Goal: Communication & Community: Answer question/provide support

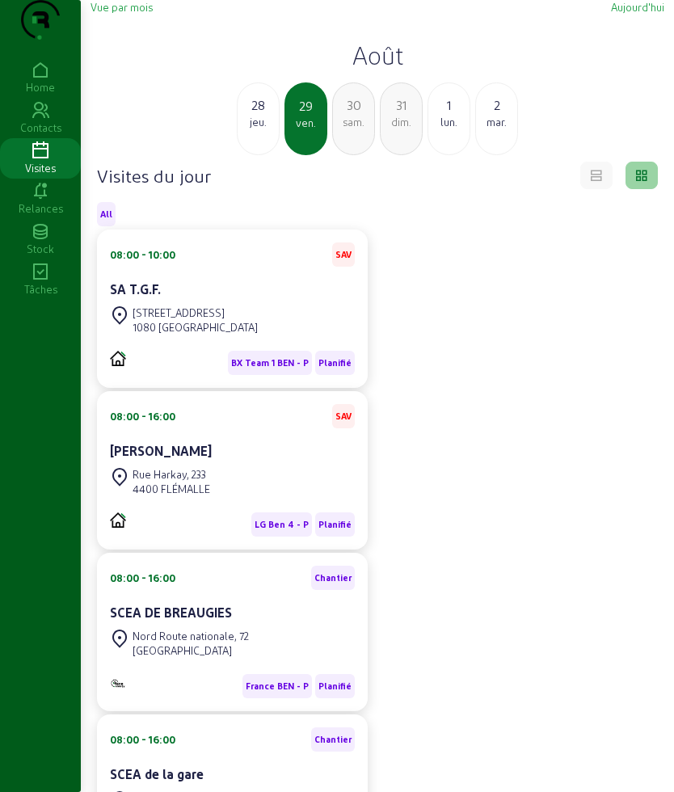
click at [258, 115] on div "28" at bounding box center [258, 104] width 41 height 19
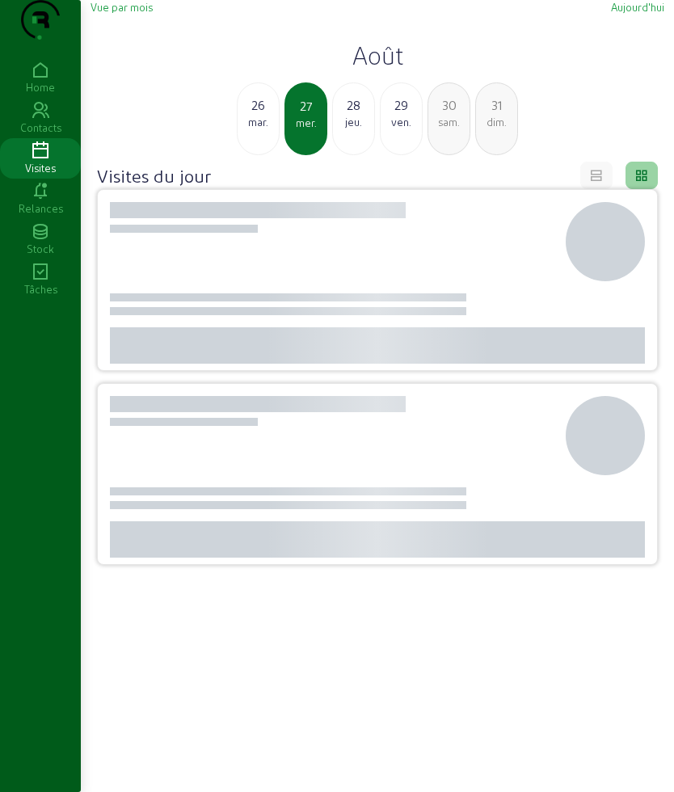
click at [258, 115] on div "26" at bounding box center [258, 104] width 41 height 19
click at [258, 115] on div "25" at bounding box center [258, 104] width 41 height 19
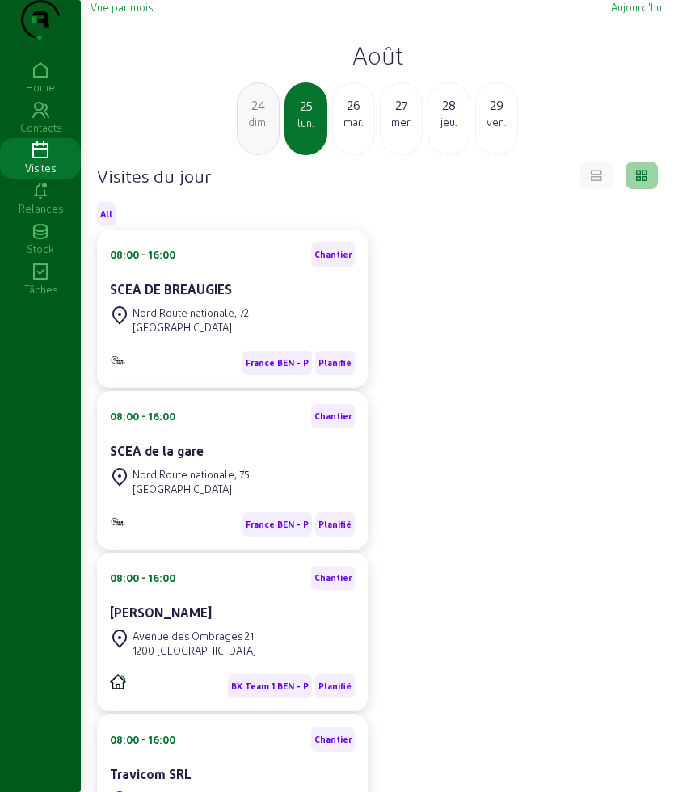
click at [268, 115] on div "24" at bounding box center [258, 104] width 41 height 19
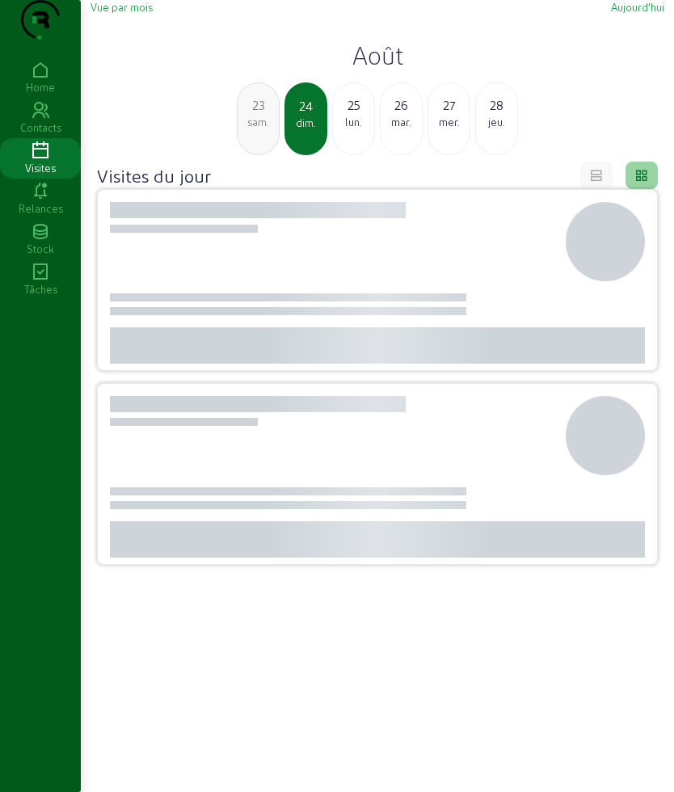
click at [268, 115] on div "23" at bounding box center [258, 104] width 41 height 19
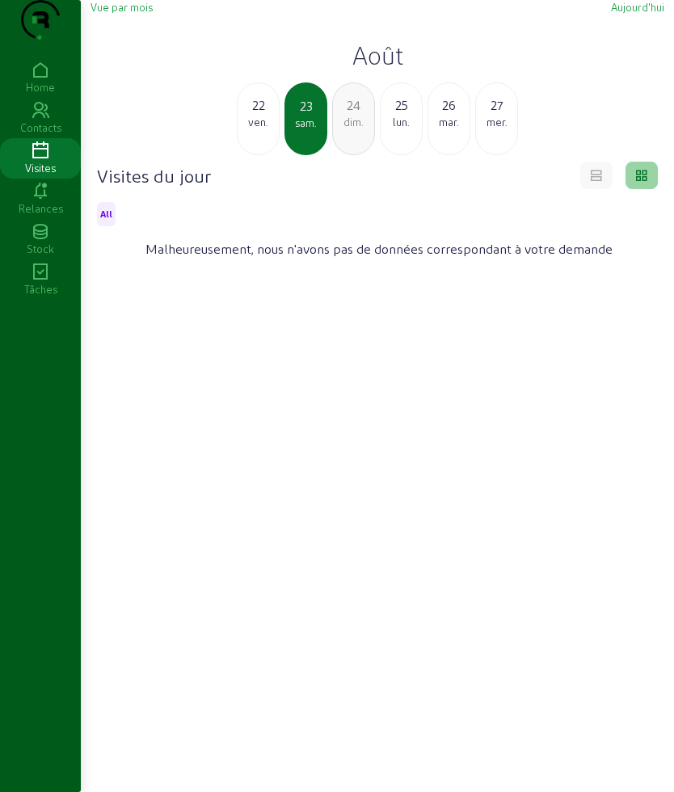
click at [268, 115] on div "22" at bounding box center [258, 104] width 41 height 19
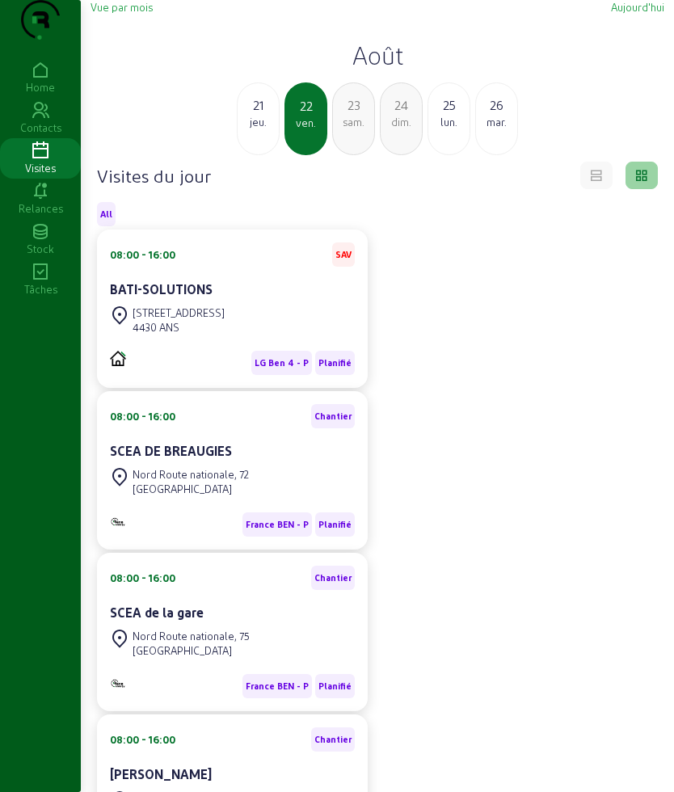
click at [352, 129] on div "sam." at bounding box center [353, 122] width 41 height 15
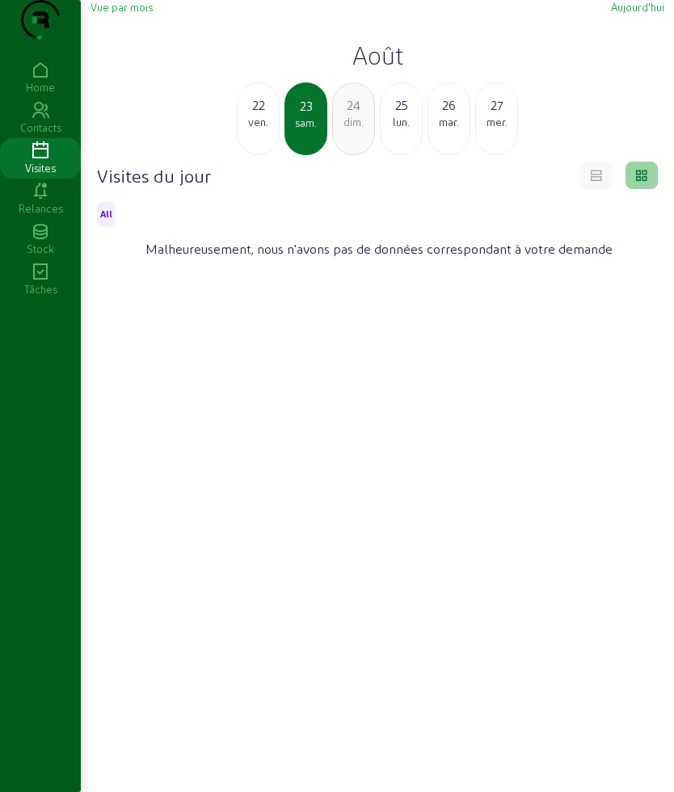
click at [404, 155] on div "25 lun." at bounding box center [401, 118] width 43 height 73
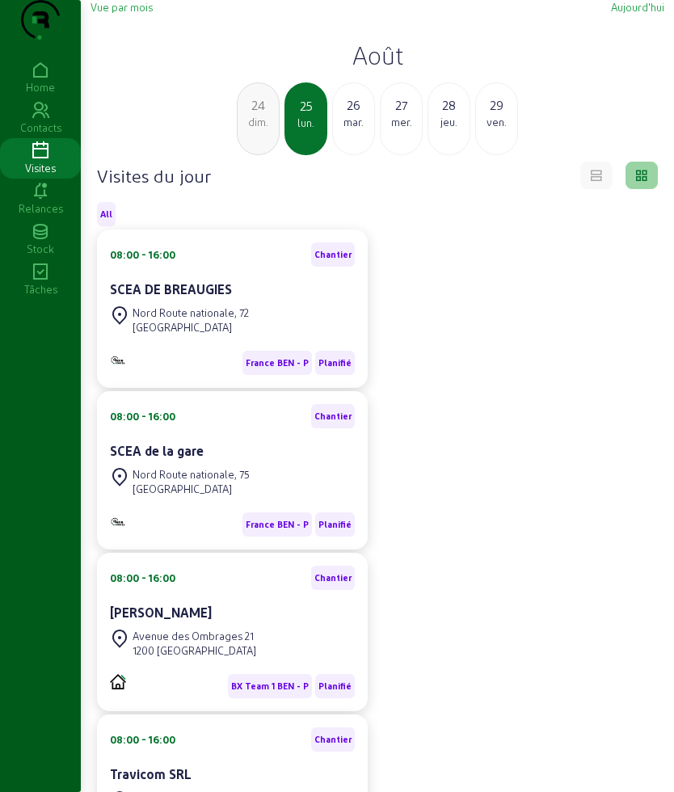
click at [262, 129] on div "dim." at bounding box center [258, 122] width 41 height 15
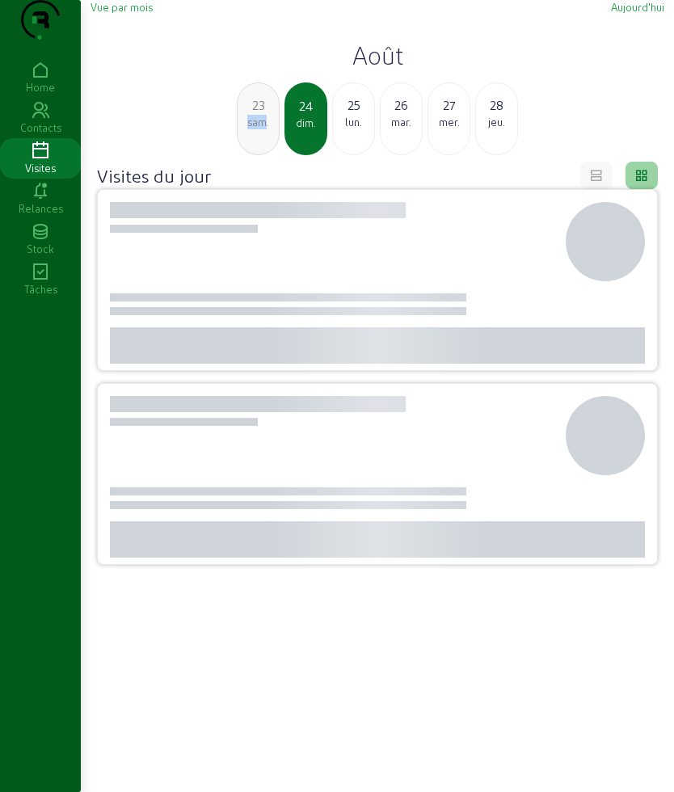
click at [262, 129] on div "sam." at bounding box center [258, 122] width 41 height 15
click at [262, 129] on div "ven." at bounding box center [258, 122] width 41 height 15
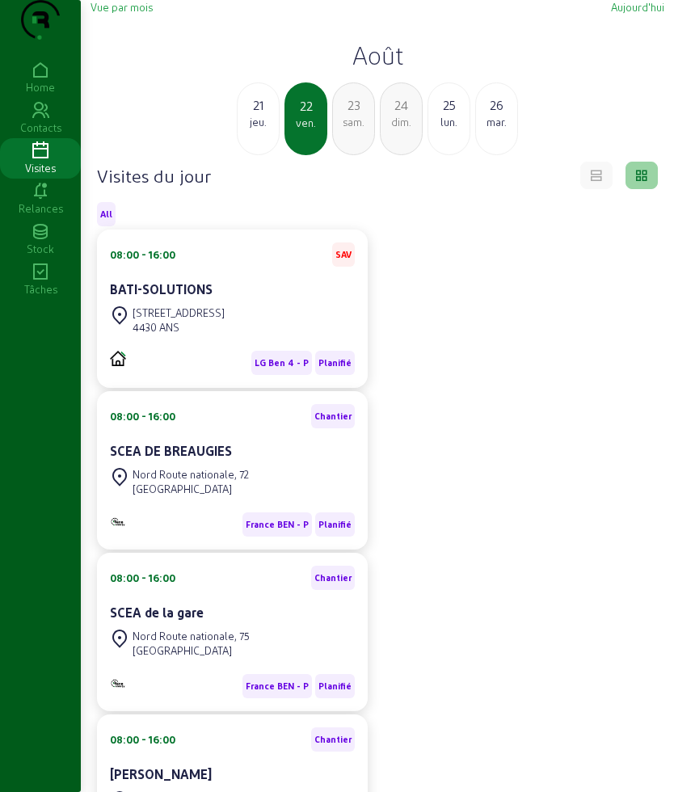
click at [439, 115] on div "25" at bounding box center [448, 104] width 41 height 19
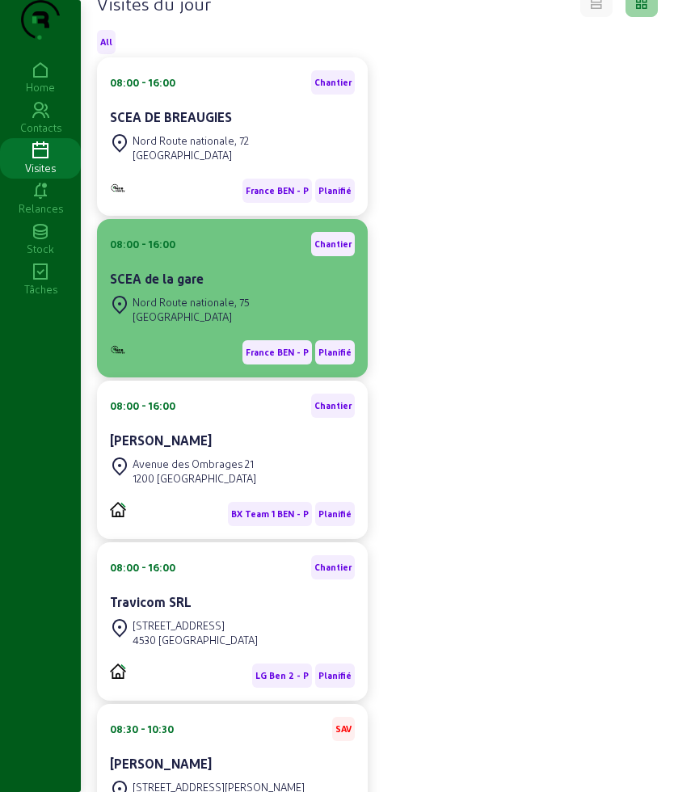
scroll to position [202, 0]
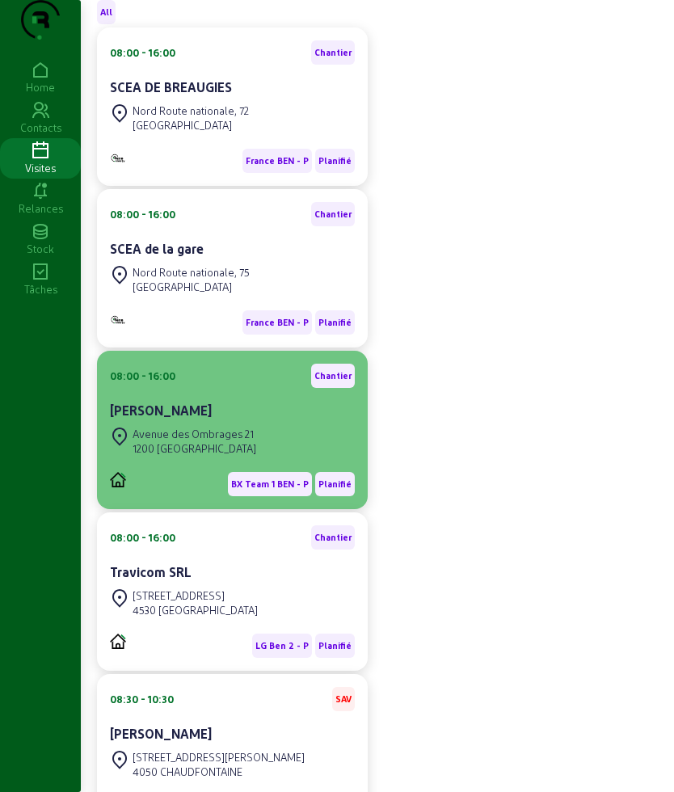
click at [165, 441] on div "Avenue des Ombrages 21" at bounding box center [195, 434] width 124 height 15
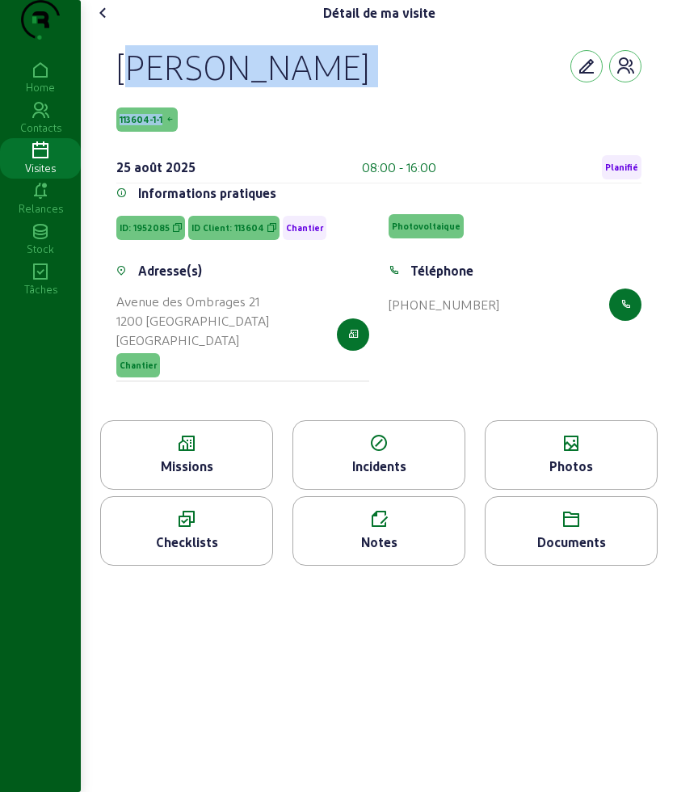
drag, startPoint x: 112, startPoint y: 95, endPoint x: 376, endPoint y: 140, distance: 268.1
click at [376, 140] on div "Cecile Pirzio Biroli 113604-1-1 25 août 2025 08:00 - 16:00 Planifié Information…" at bounding box center [379, 223] width 564 height 394
copy div "Cecile Pirzio Biroli 113604-1-1"
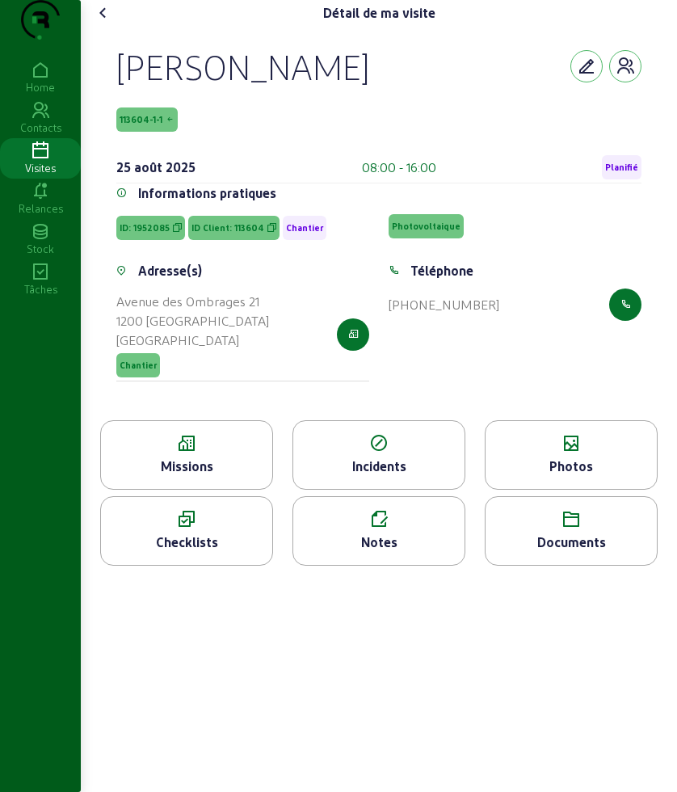
click at [204, 496] on li "Missions" at bounding box center [187, 458] width 192 height 76
click at [146, 476] on div "Missions" at bounding box center [186, 466] width 171 height 19
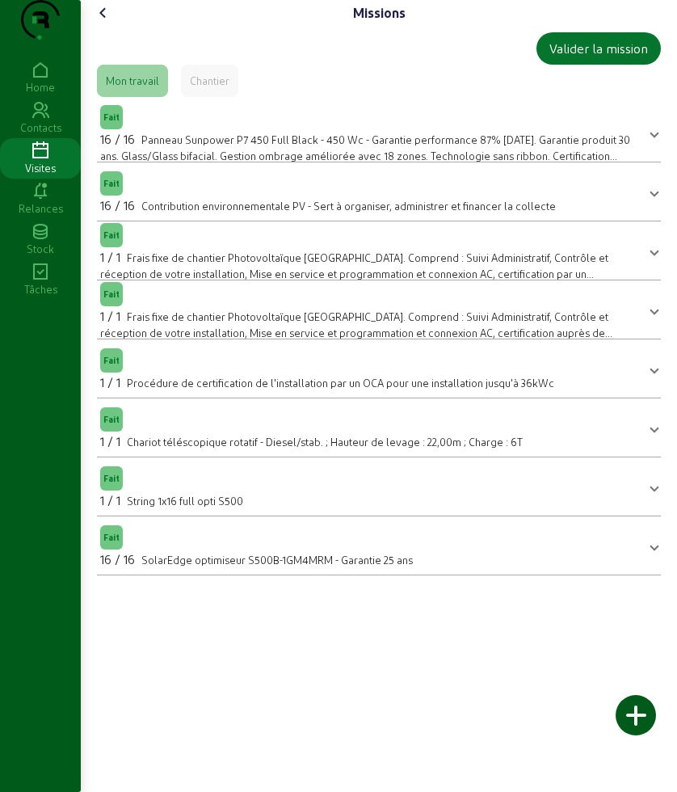
drag, startPoint x: 102, startPoint y: 36, endPoint x: 102, endPoint y: 46, distance: 9.7
click at [101, 23] on icon at bounding box center [103, 12] width 19 height 19
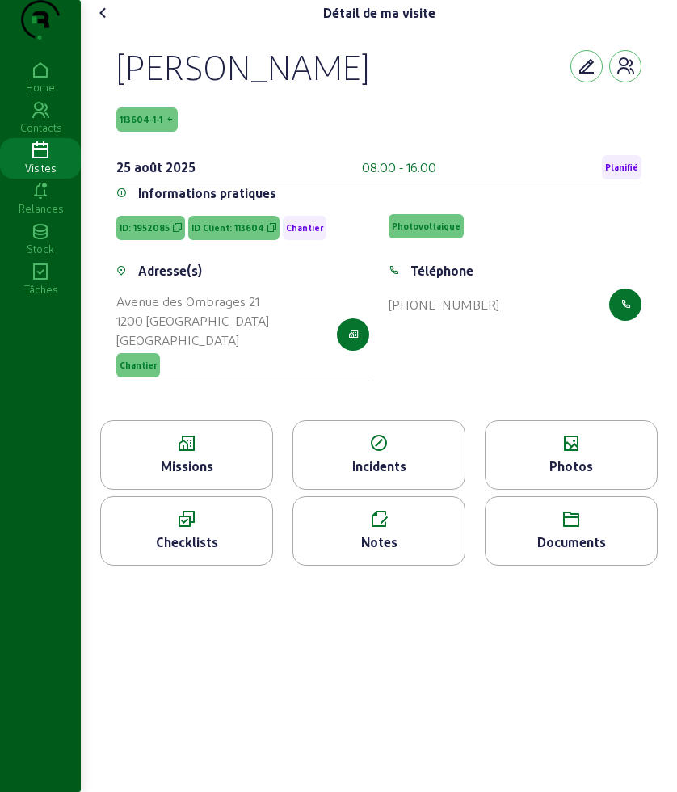
click at [605, 476] on div "Photos" at bounding box center [571, 466] width 171 height 19
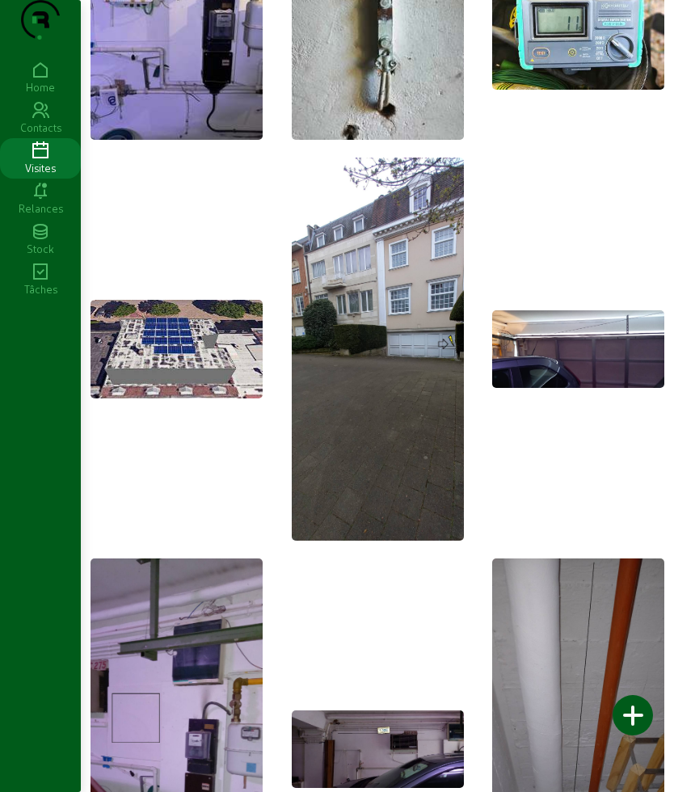
scroll to position [2727, 0]
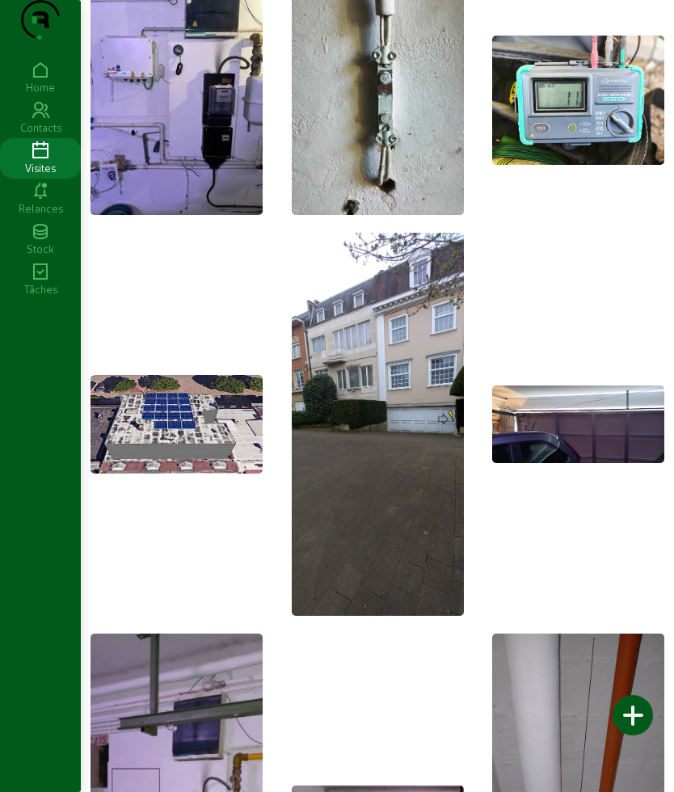
click at [189, 438] on img at bounding box center [177, 424] width 172 height 98
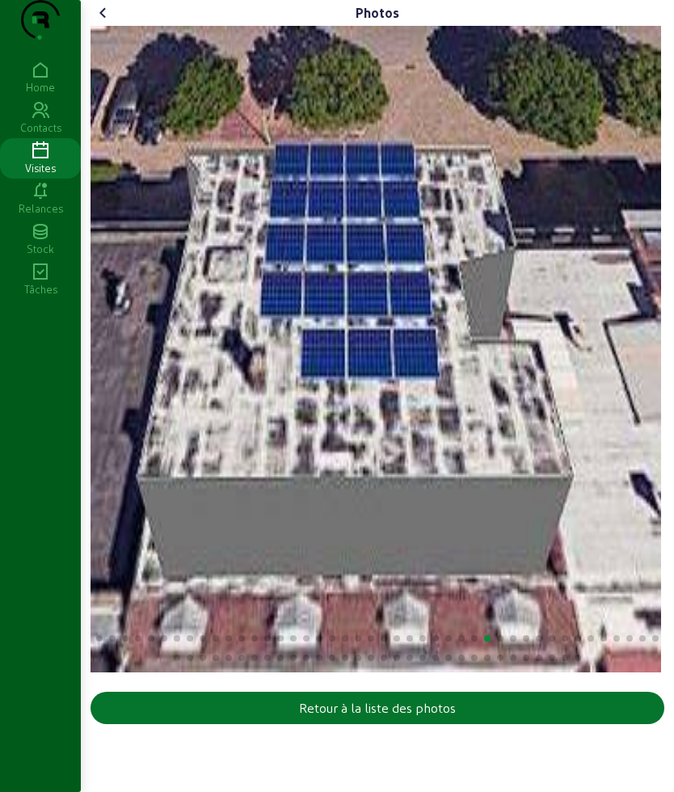
scroll to position [0, 0]
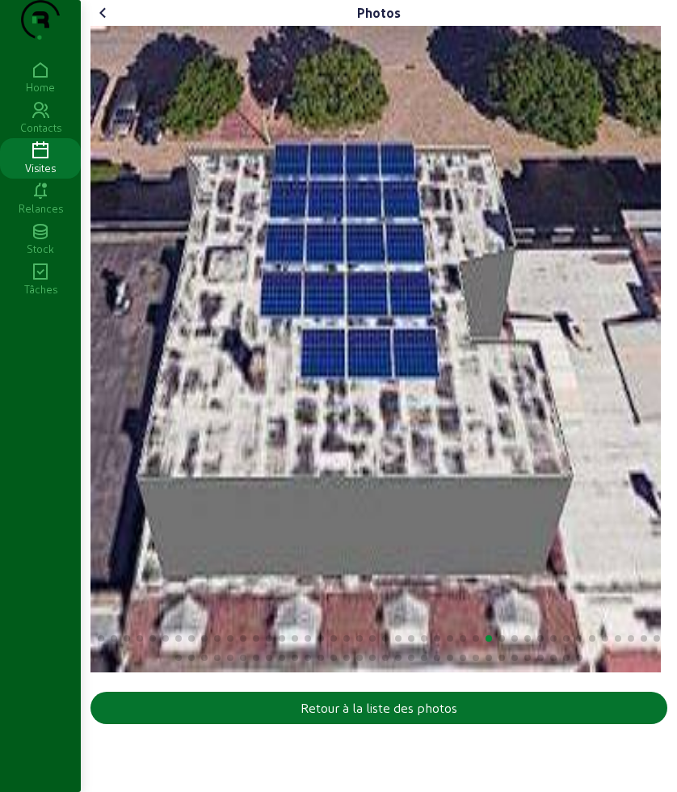
click at [102, 23] on icon at bounding box center [103, 12] width 19 height 19
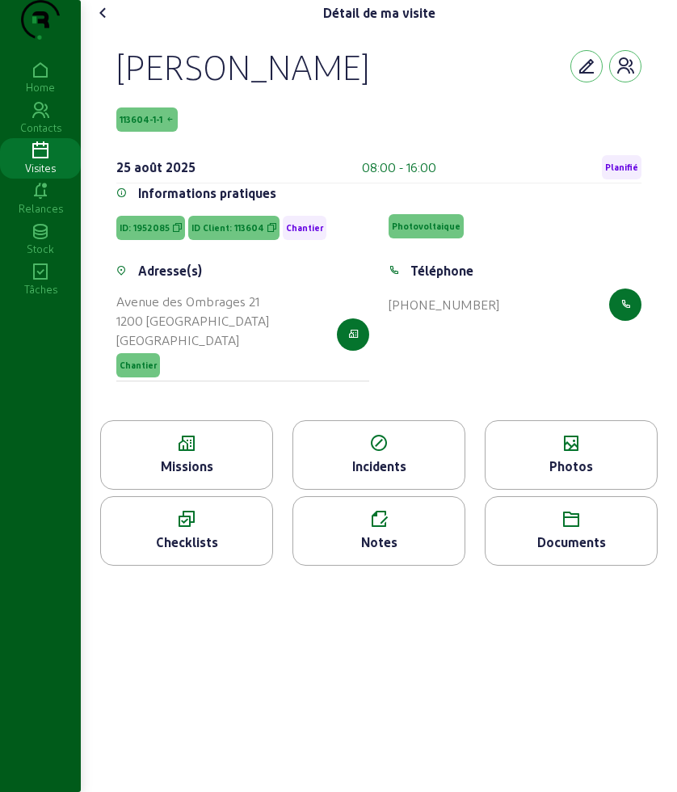
click at [248, 476] on div "Missions" at bounding box center [186, 466] width 171 height 19
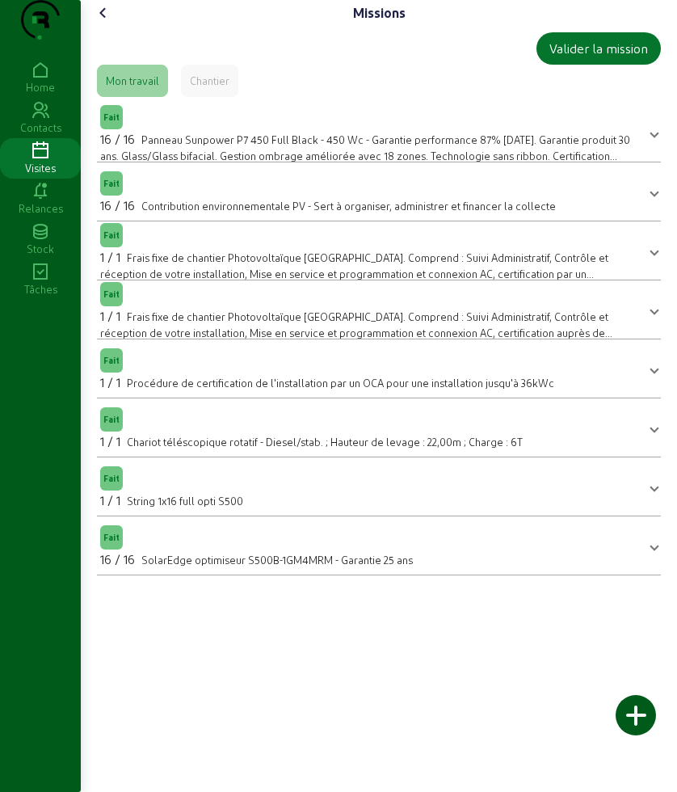
click at [112, 23] on icon at bounding box center [103, 12] width 19 height 19
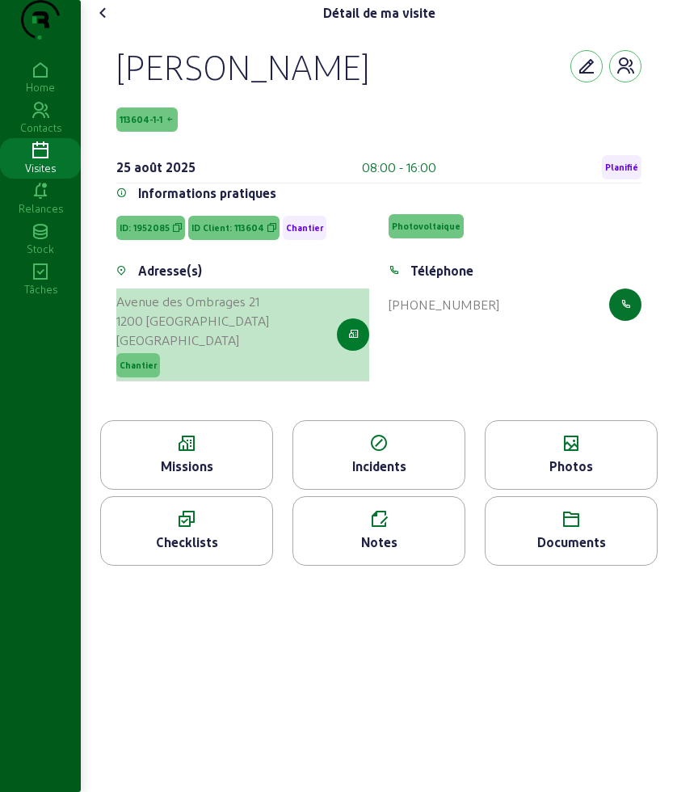
click at [347, 351] on button "button" at bounding box center [353, 334] width 32 height 32
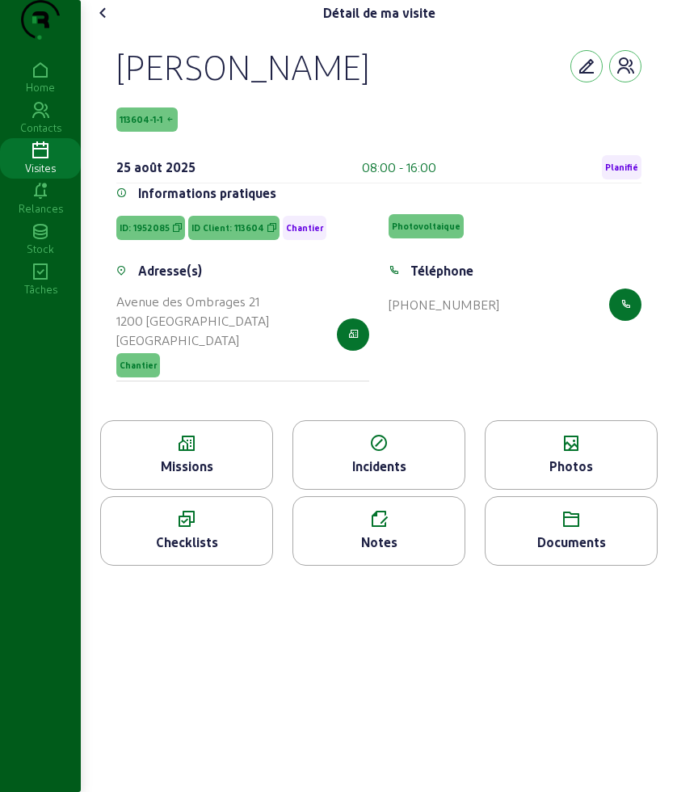
click at [108, 23] on icon at bounding box center [103, 12] width 19 height 19
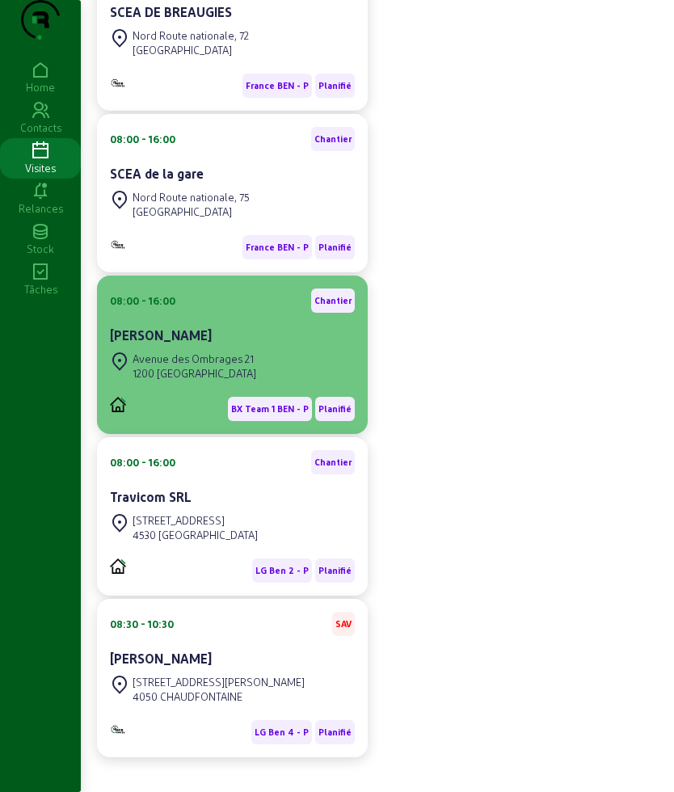
scroll to position [303, 0]
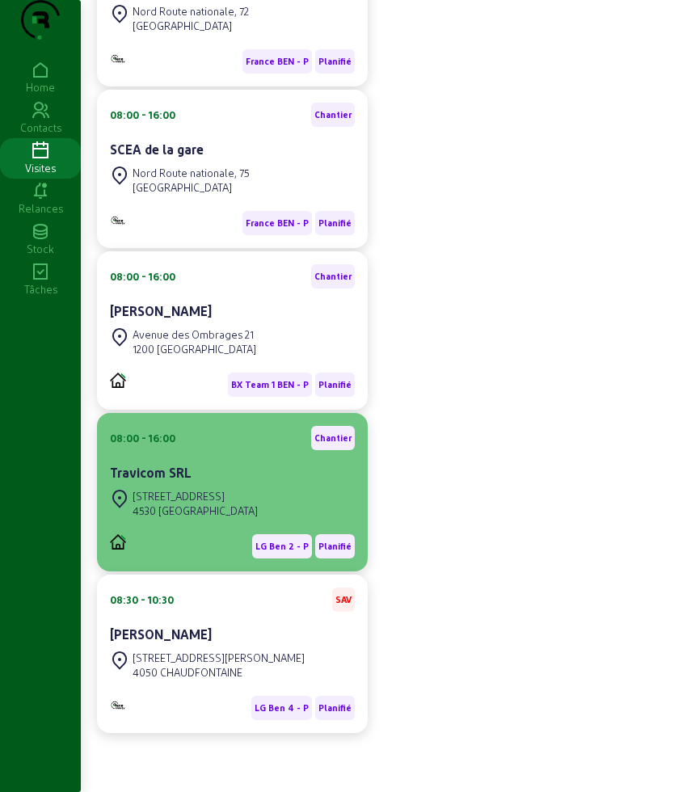
click at [291, 520] on div "Rue de la Métallurgie, 49 4530 VILLERS-LE-BOUILLET" at bounding box center [232, 504] width 245 height 36
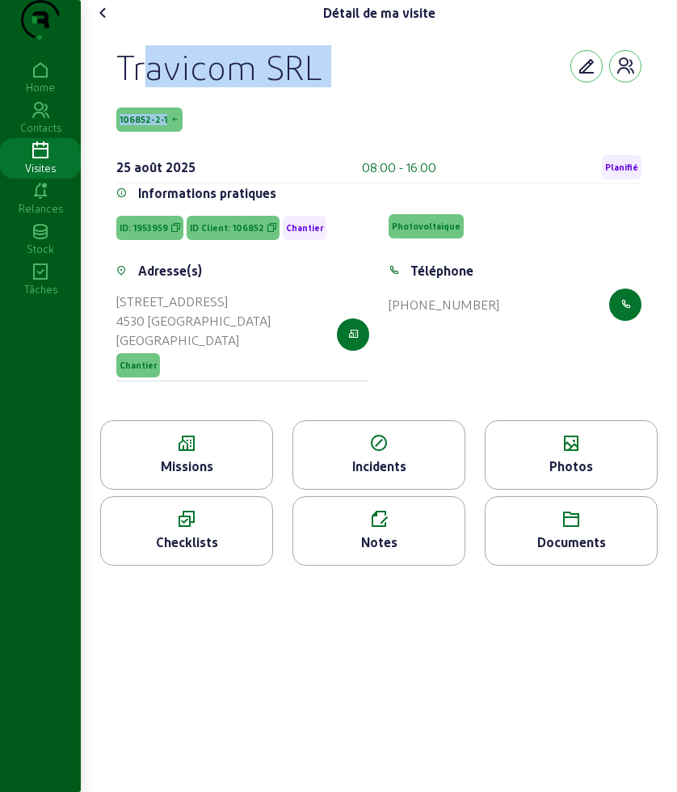
drag, startPoint x: 120, startPoint y: 86, endPoint x: 221, endPoint y: 144, distance: 116.9
click at [221, 144] on div "Travicom SRL 106852-2-1 25 août 2025 08:00 - 16:00 Planifié" at bounding box center [378, 114] width 525 height 138
copy div "Travicom SRL 106852-2-1"
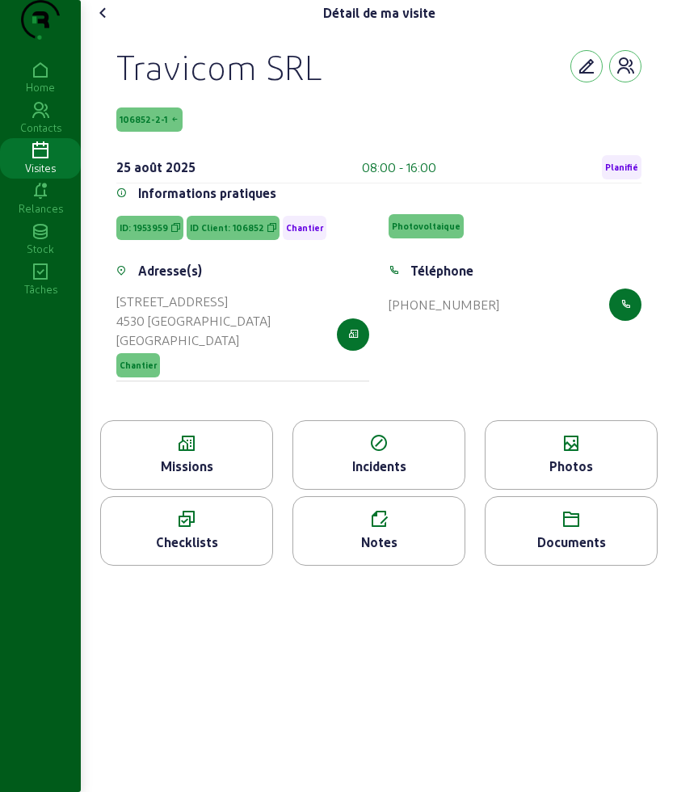
click at [171, 487] on div "Missions" at bounding box center [186, 455] width 173 height 70
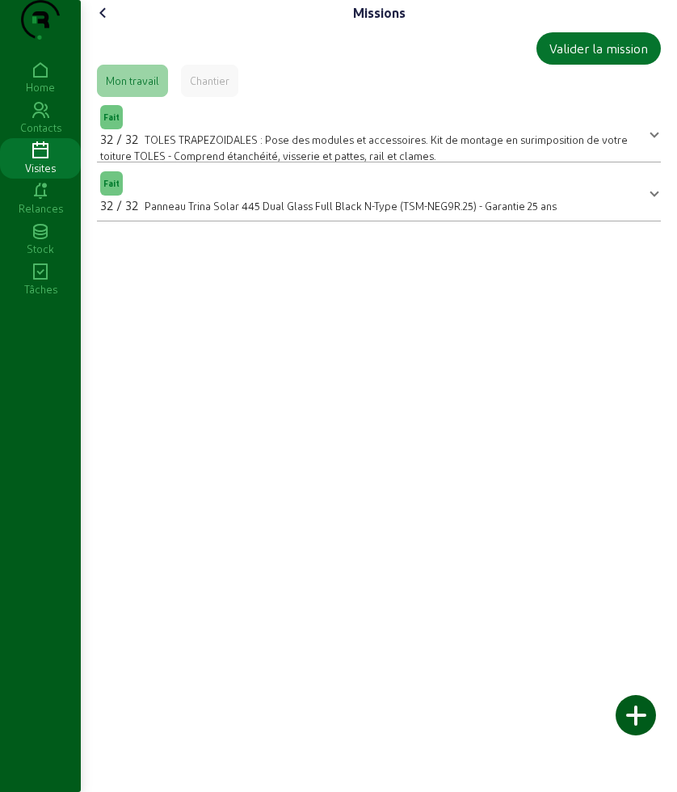
click at [114, 26] on cam-font-icon at bounding box center [104, 13] width 26 height 26
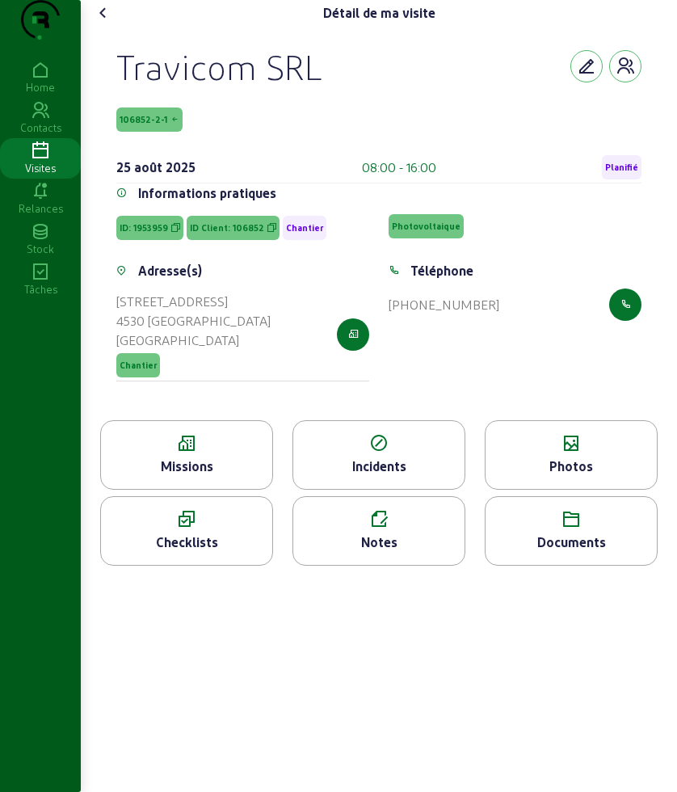
click at [590, 476] on div "Photos" at bounding box center [571, 466] width 171 height 19
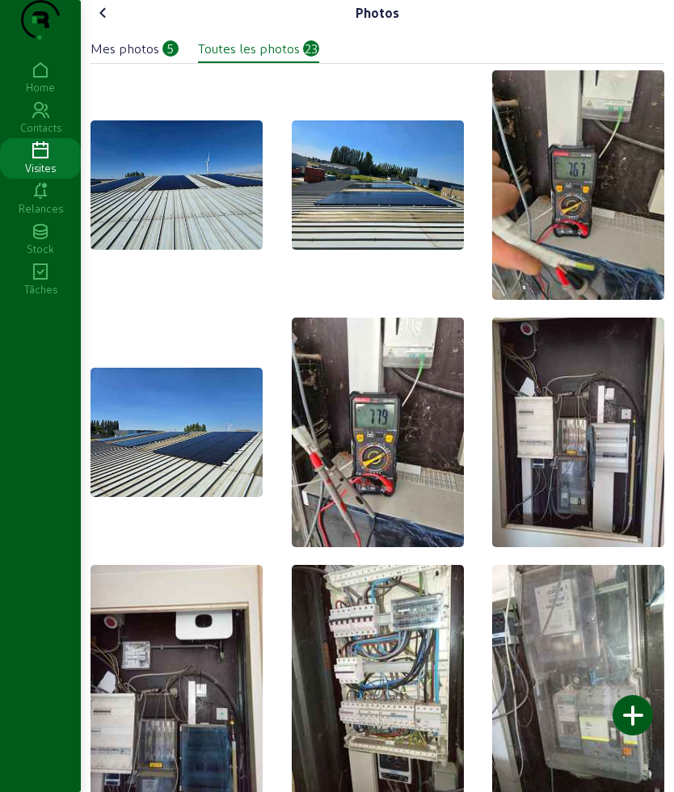
click at [103, 23] on icon at bounding box center [103, 12] width 19 height 19
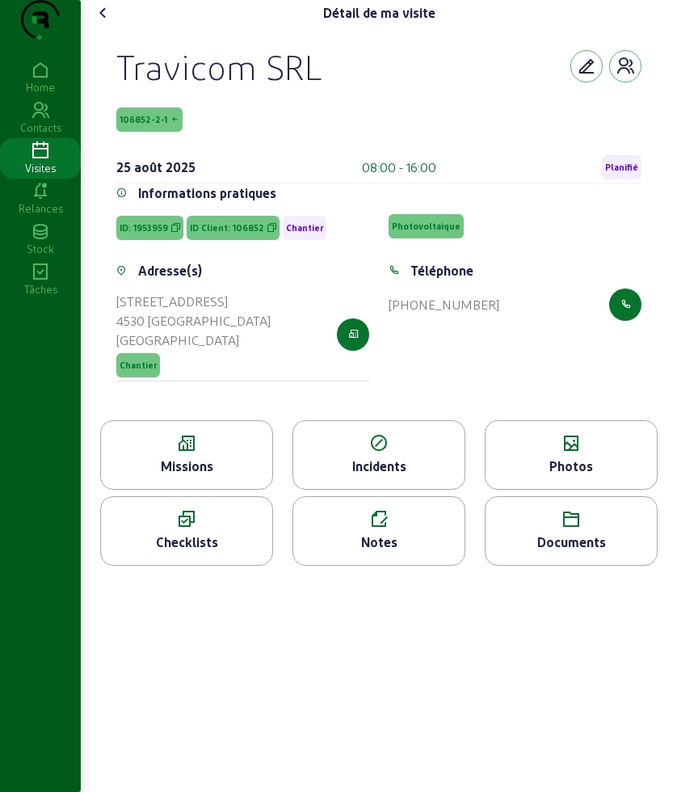
click at [183, 476] on div "Missions" at bounding box center [186, 466] width 171 height 19
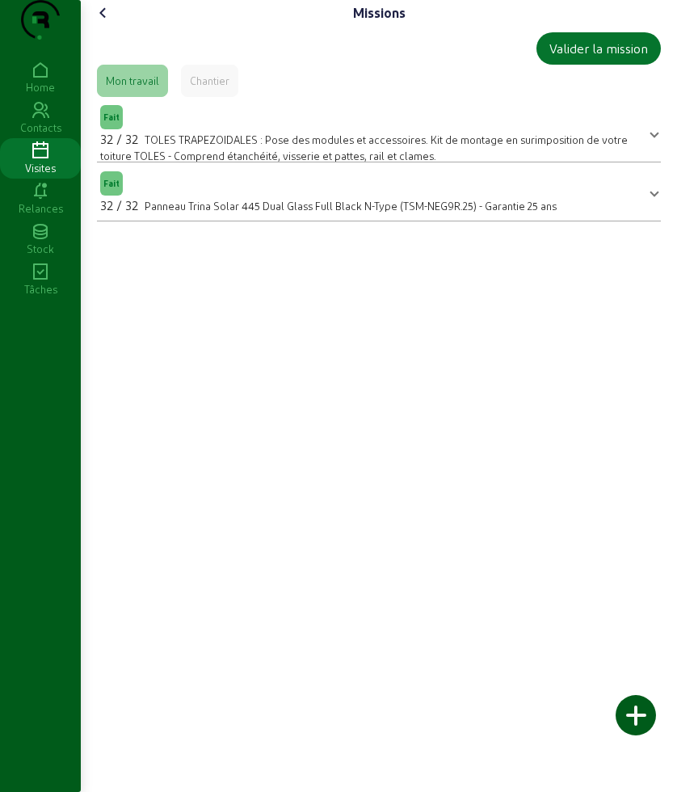
click at [100, 23] on icon at bounding box center [103, 12] width 19 height 19
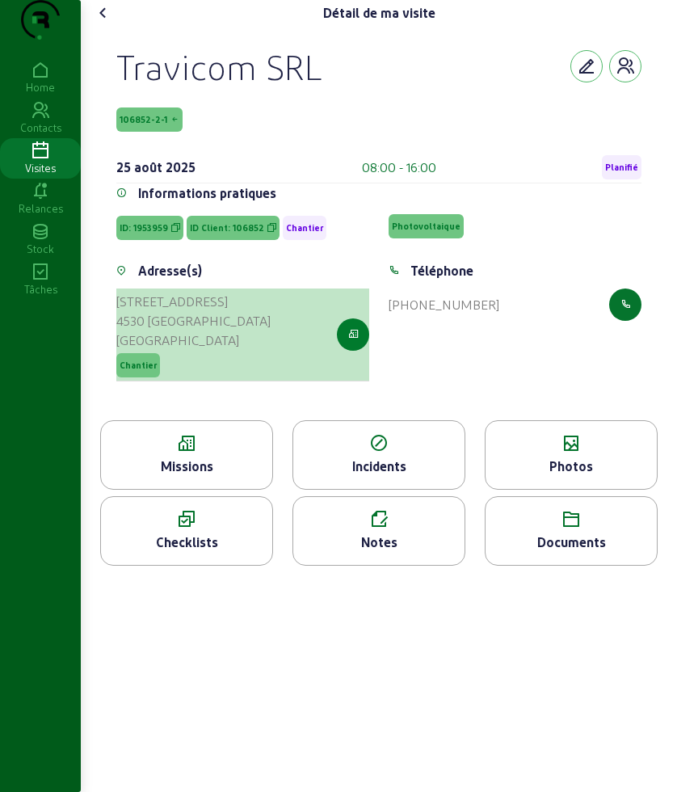
click at [363, 351] on button "button" at bounding box center [353, 334] width 32 height 32
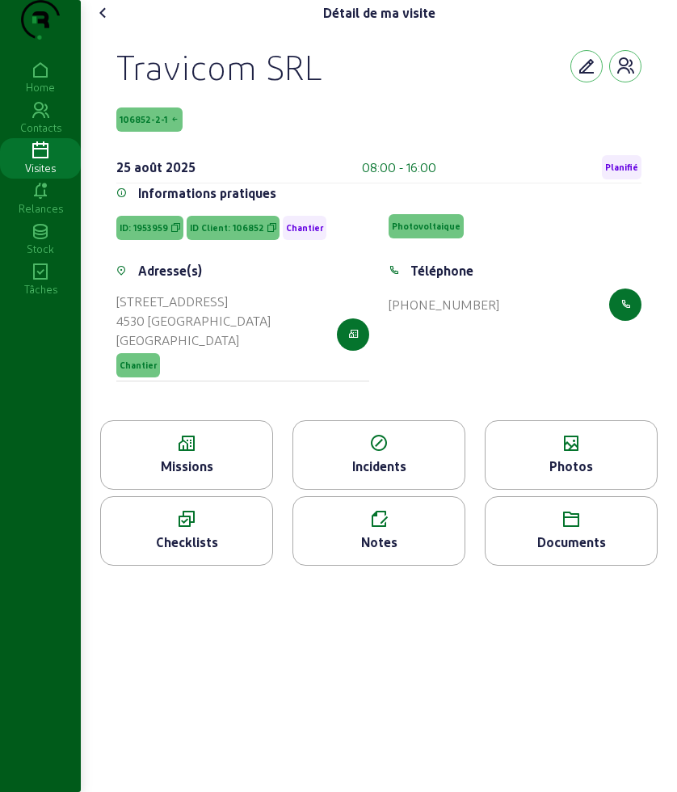
click at [113, 23] on icon at bounding box center [103, 12] width 19 height 19
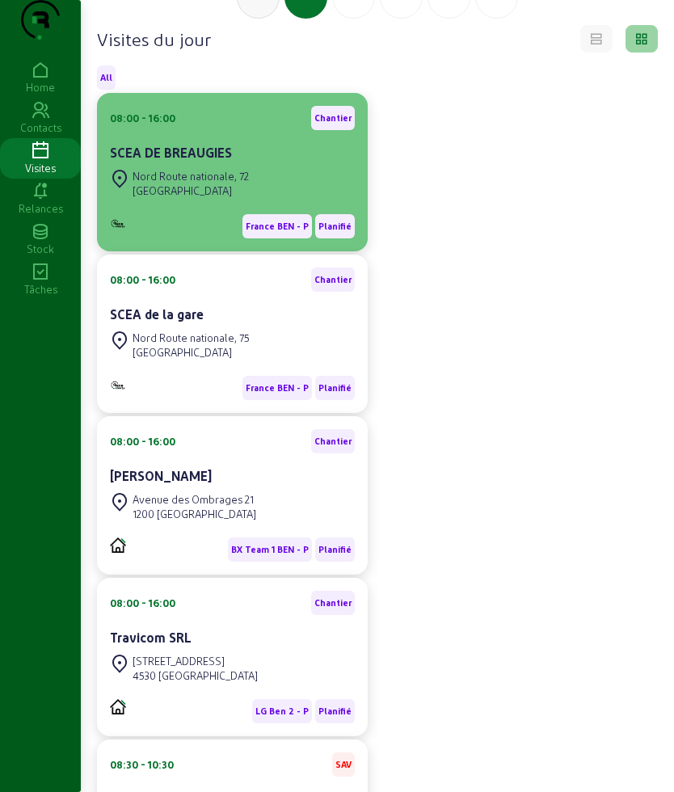
scroll to position [132, 0]
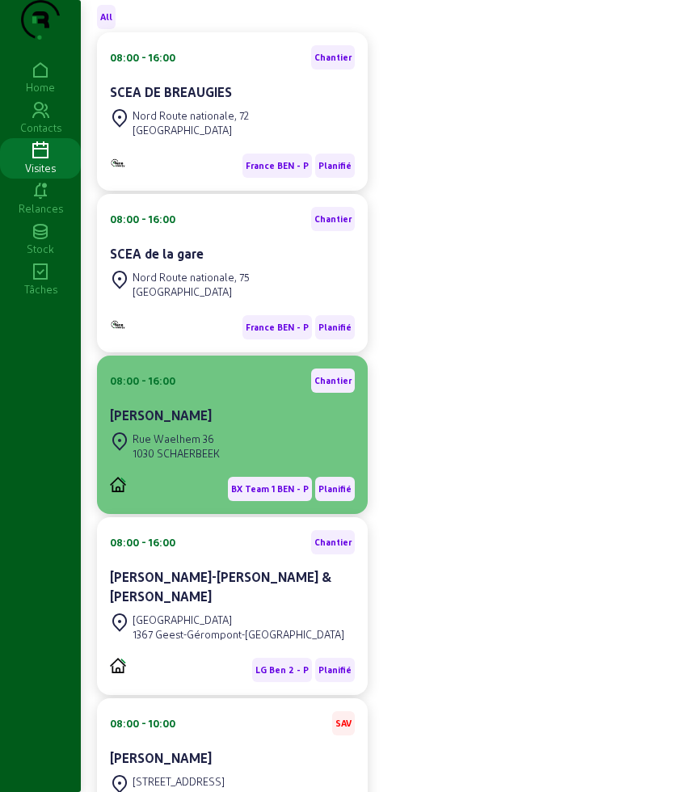
scroll to position [202, 0]
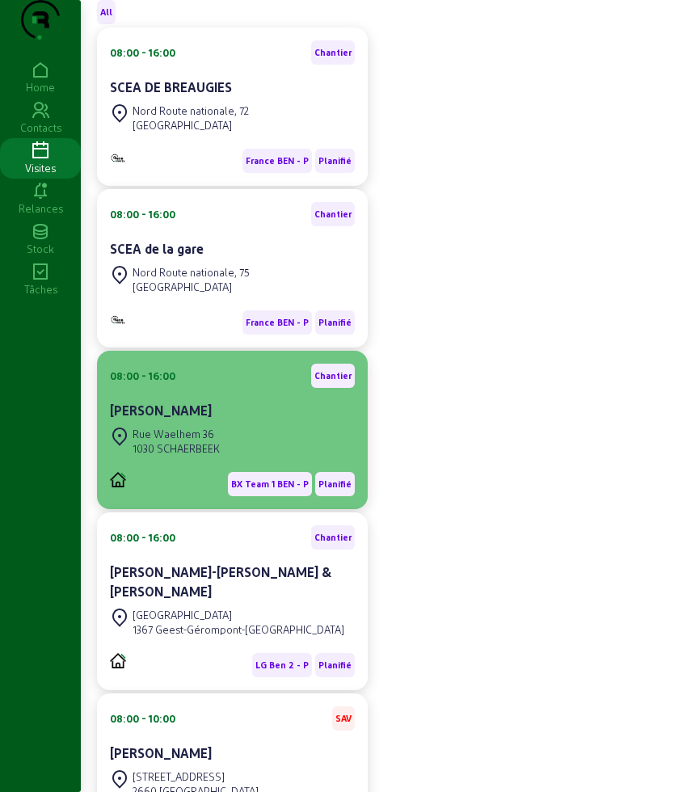
click at [237, 459] on div "Rue Waelhem 36 1030 SCHAERBEEK" at bounding box center [232, 441] width 245 height 36
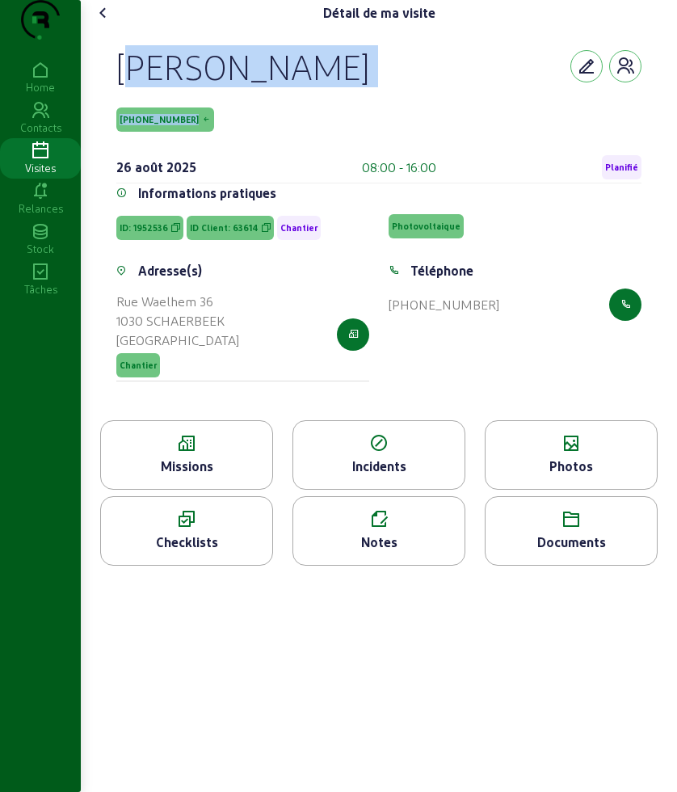
drag, startPoint x: 118, startPoint y: 95, endPoint x: 185, endPoint y: 149, distance: 85.7
click at [185, 149] on div "Roger Berguet 63614-2-3 26 août 2025 08:00 - 16:00 Planifié Informations pratiq…" at bounding box center [379, 223] width 564 height 394
copy div "Roger Berguet 63614-2-3"
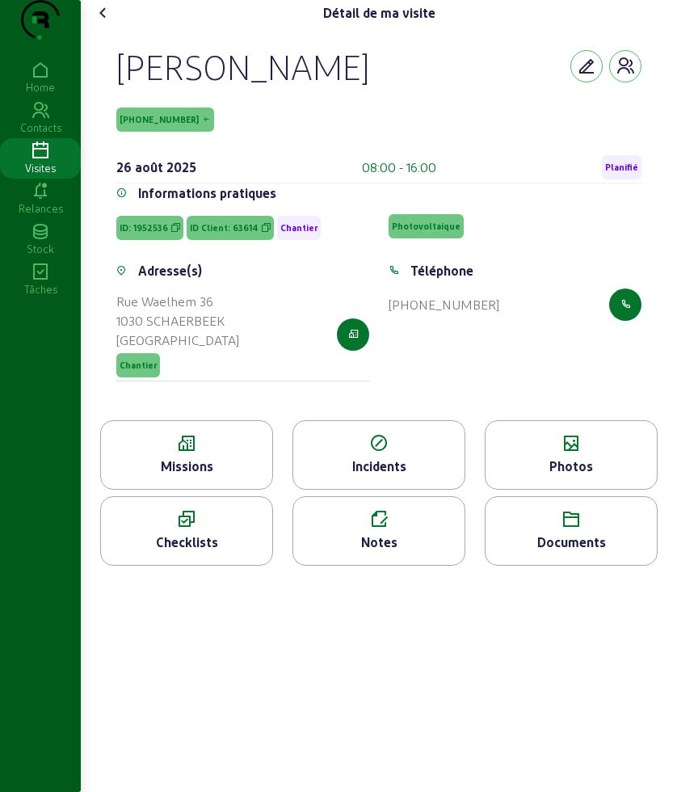
click at [211, 453] on icon at bounding box center [186, 443] width 171 height 19
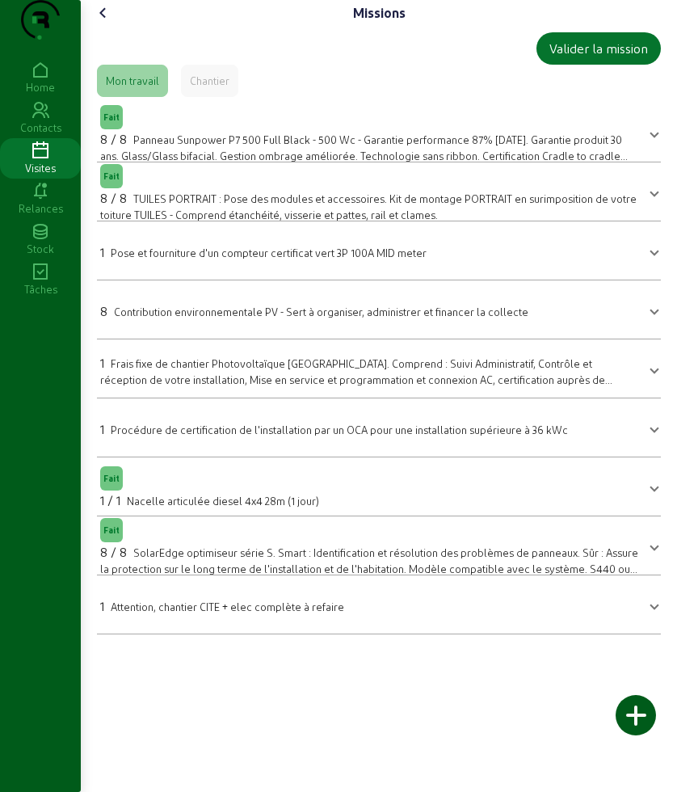
click at [98, 23] on icon at bounding box center [103, 12] width 19 height 19
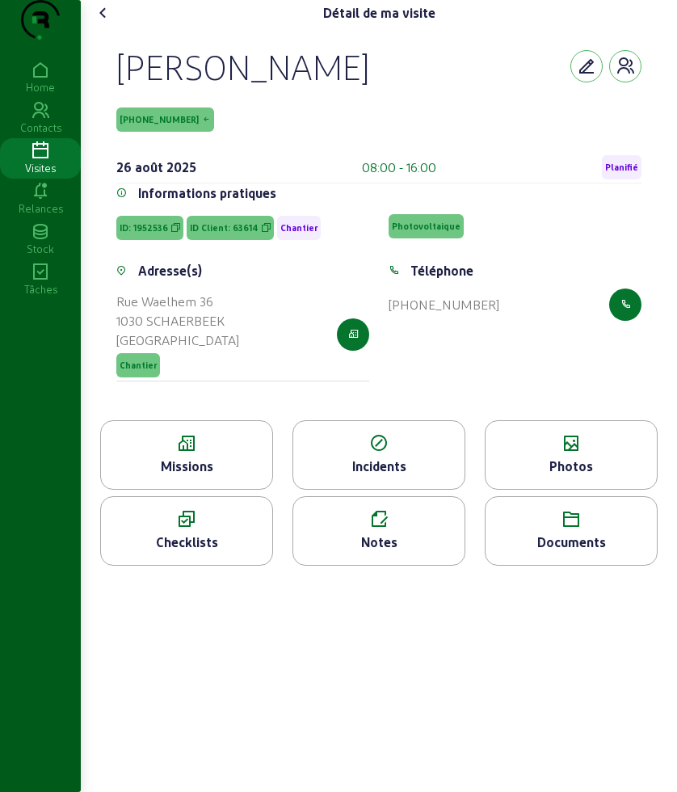
click at [199, 476] on div "Missions" at bounding box center [186, 466] width 171 height 19
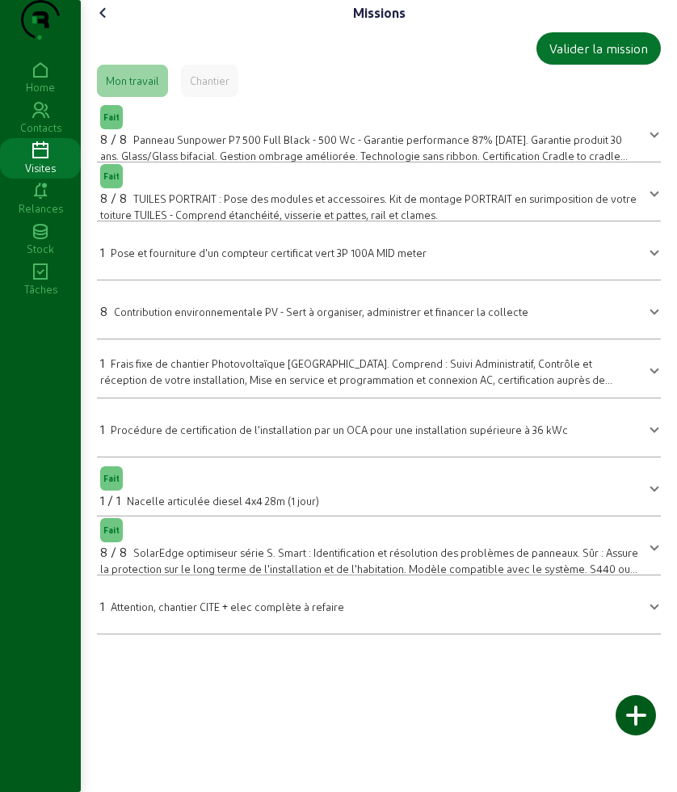
click at [112, 23] on icon at bounding box center [103, 12] width 19 height 19
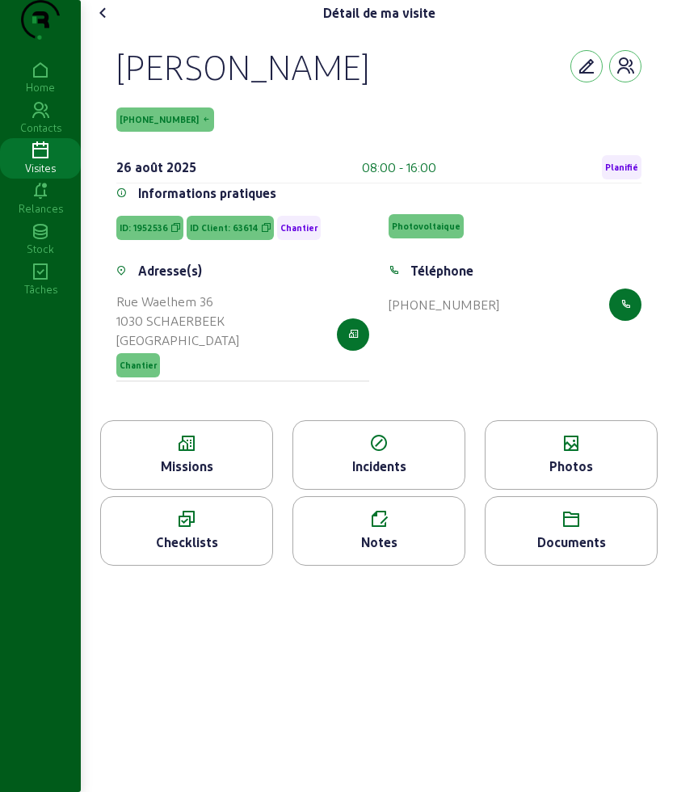
click at [105, 23] on icon at bounding box center [103, 12] width 19 height 19
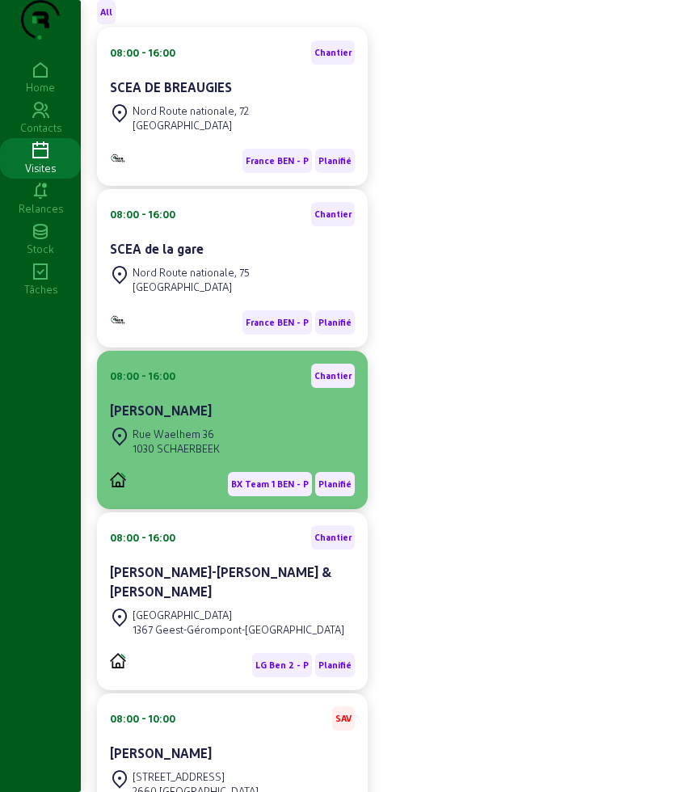
scroll to position [303, 0]
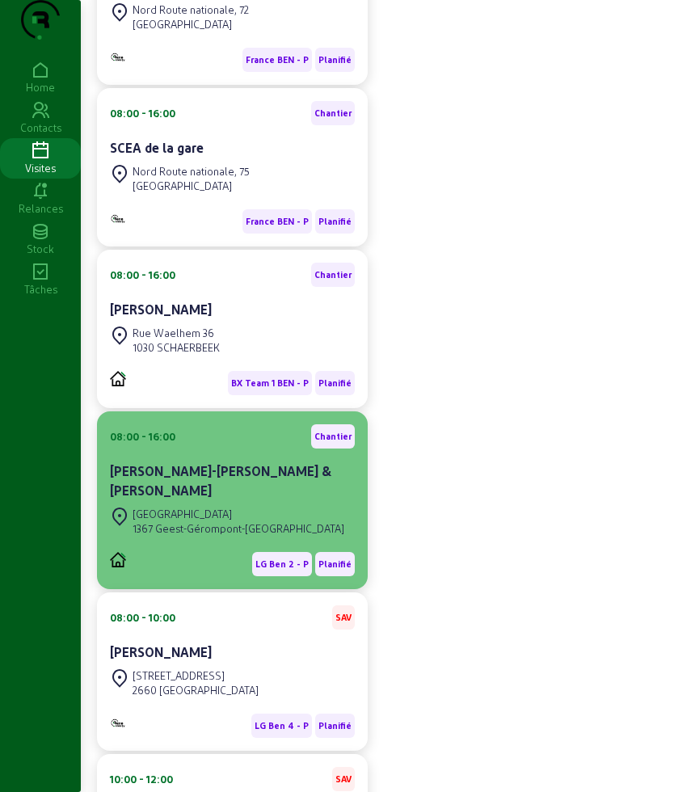
click at [238, 520] on div "Rue du Bois Mérau" at bounding box center [239, 514] width 212 height 15
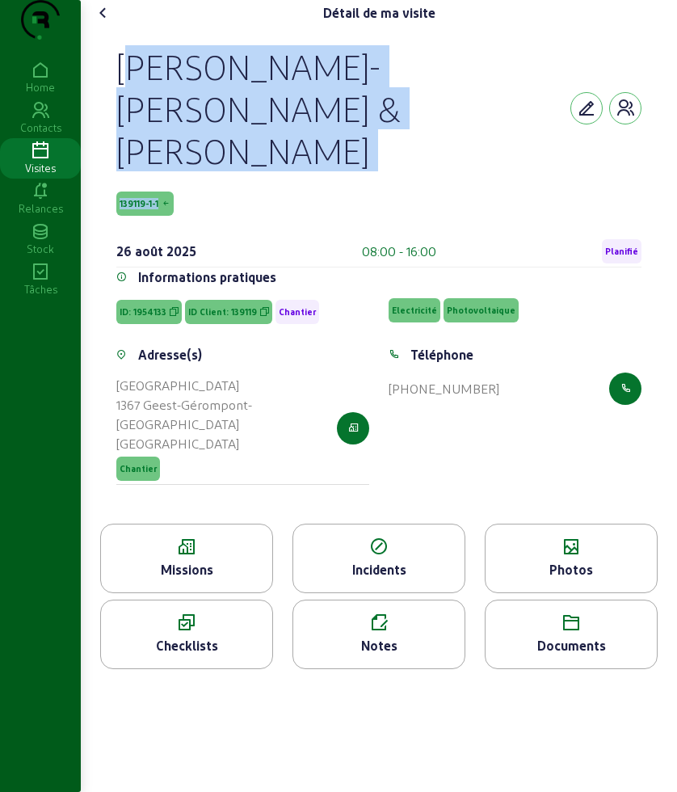
drag, startPoint x: 120, startPoint y: 90, endPoint x: 242, endPoint y: 190, distance: 157.9
click at [242, 190] on div "Van Aelewyck-Dugal Julien & Elisée 139119-1-1 26 août 2025 08:00 - 16:00 Planif…" at bounding box center [378, 156] width 525 height 222
copy div "Van Aelewyck-Dugal Julien & Elisée 139119-1-1"
click at [188, 560] on div "Missions" at bounding box center [186, 569] width 171 height 19
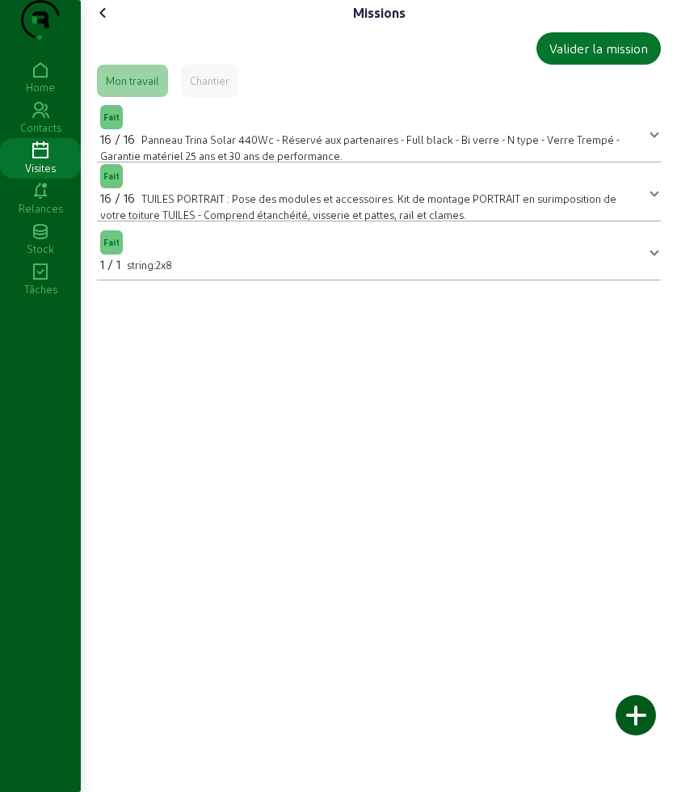
click at [108, 23] on icon at bounding box center [103, 12] width 19 height 19
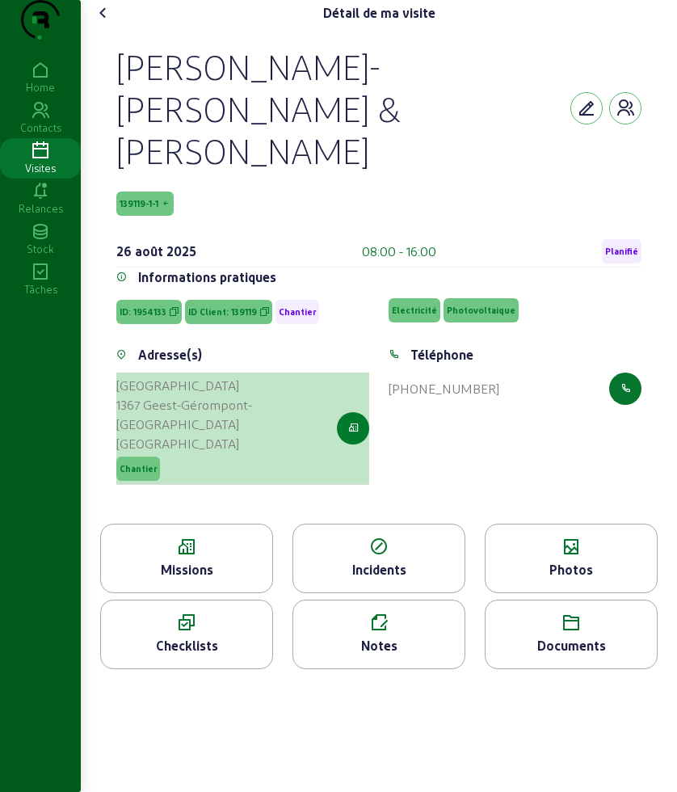
click at [361, 419] on button "button" at bounding box center [353, 428] width 32 height 32
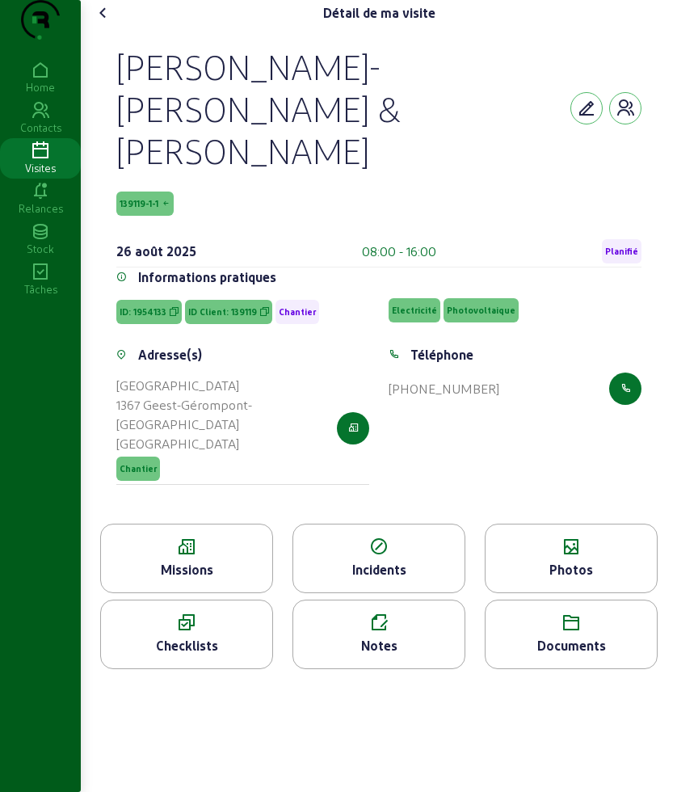
click at [116, 26] on cam-font-icon at bounding box center [104, 13] width 26 height 26
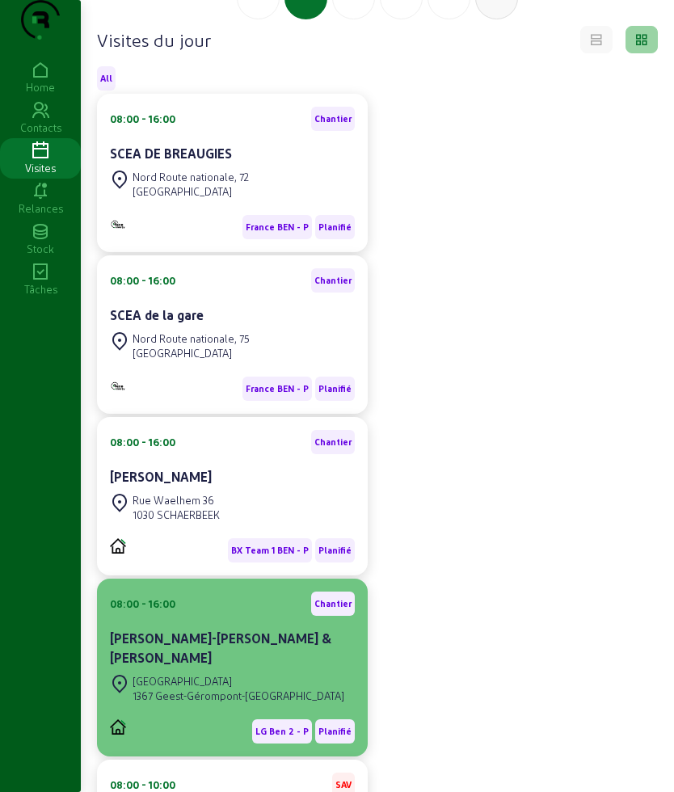
scroll to position [101, 0]
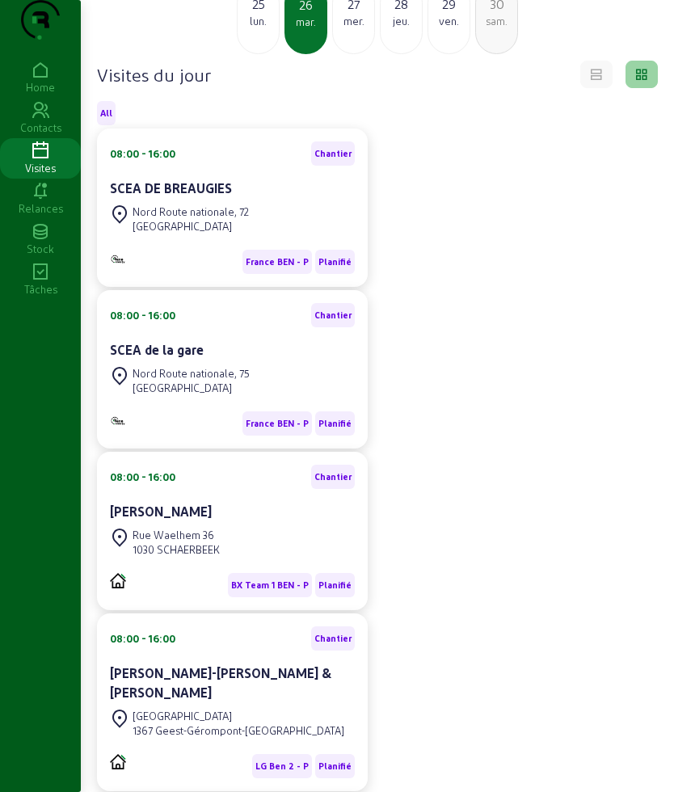
click at [360, 14] on div "27" at bounding box center [353, 3] width 41 height 19
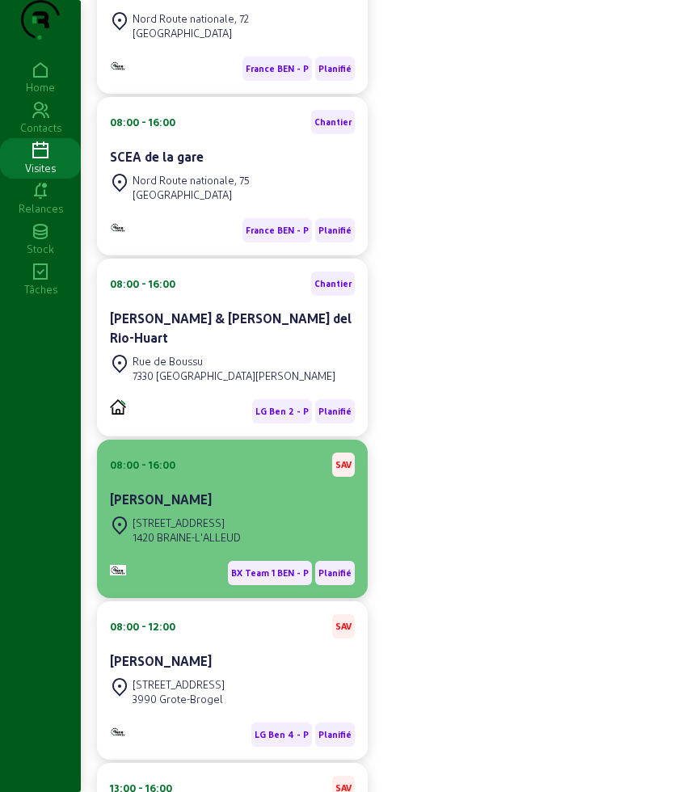
scroll to position [293, 0]
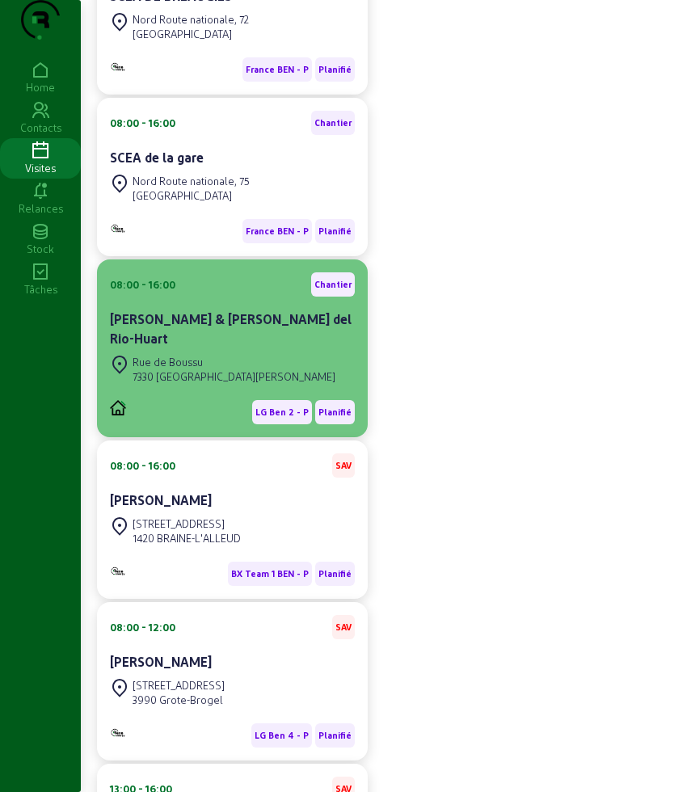
click at [249, 346] on cam-card-title "Patrick & Geneviève Garcia del Rio-Huart" at bounding box center [231, 328] width 242 height 35
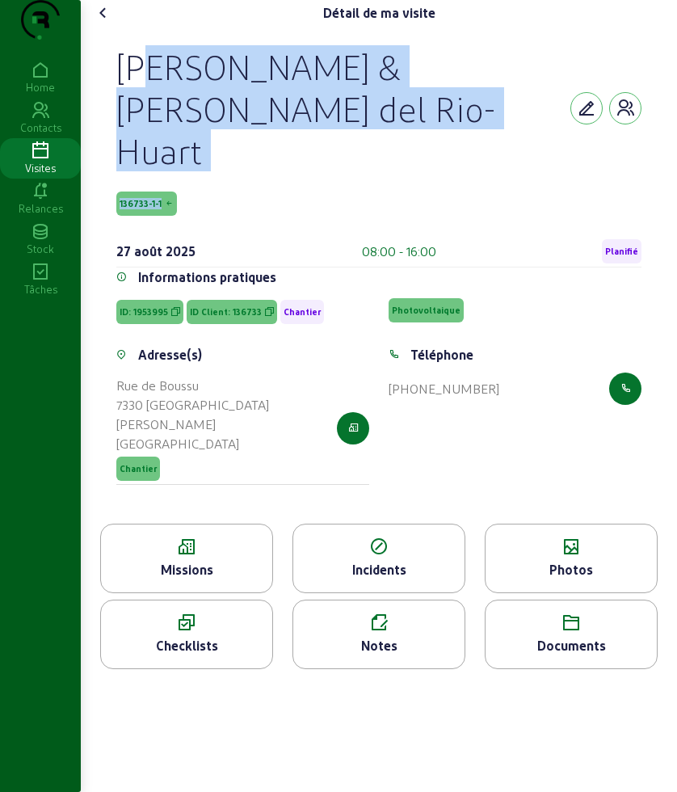
drag, startPoint x: 121, startPoint y: 101, endPoint x: 253, endPoint y: 177, distance: 152.1
click at [253, 177] on div "Patrick & Geneviève Garcia del Rio-Huart 136733-1-1 27 août 2025 08:00 - 16:00 …" at bounding box center [379, 275] width 564 height 498
copy div "Patrick & Geneviève Garcia del Rio-Huart 136733-1-1"
click at [586, 560] on div "Photos" at bounding box center [571, 569] width 171 height 19
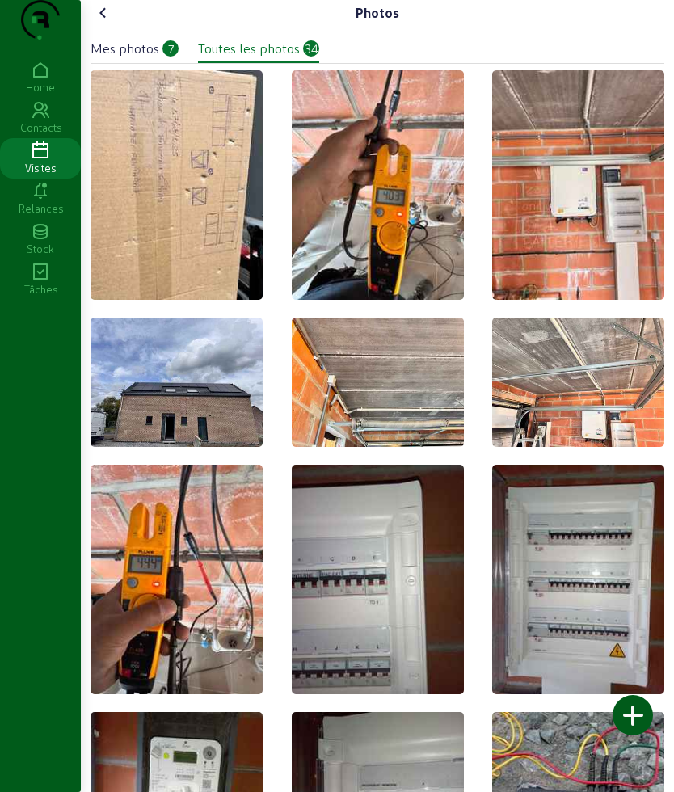
click at [105, 23] on icon at bounding box center [103, 12] width 19 height 19
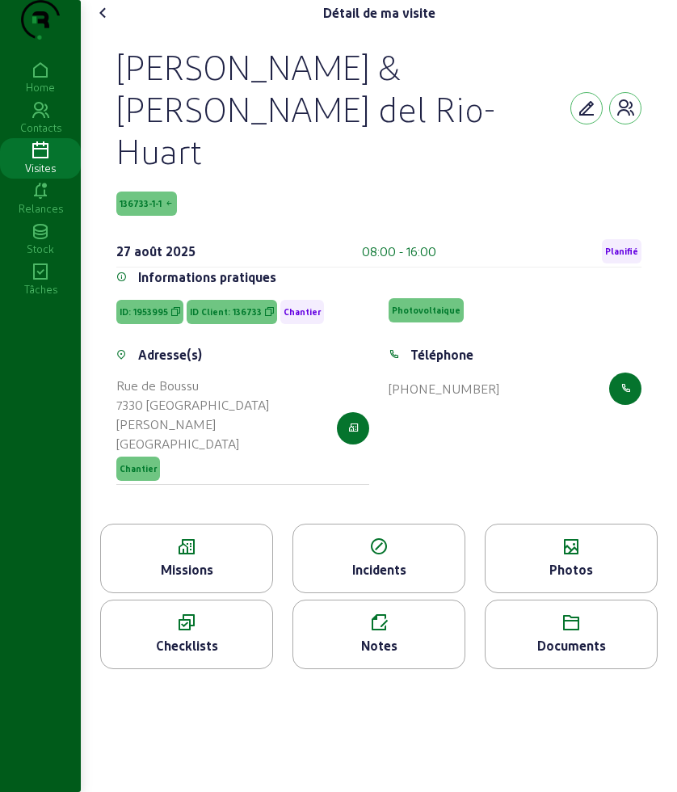
click at [570, 636] on div "Documents" at bounding box center [571, 645] width 171 height 19
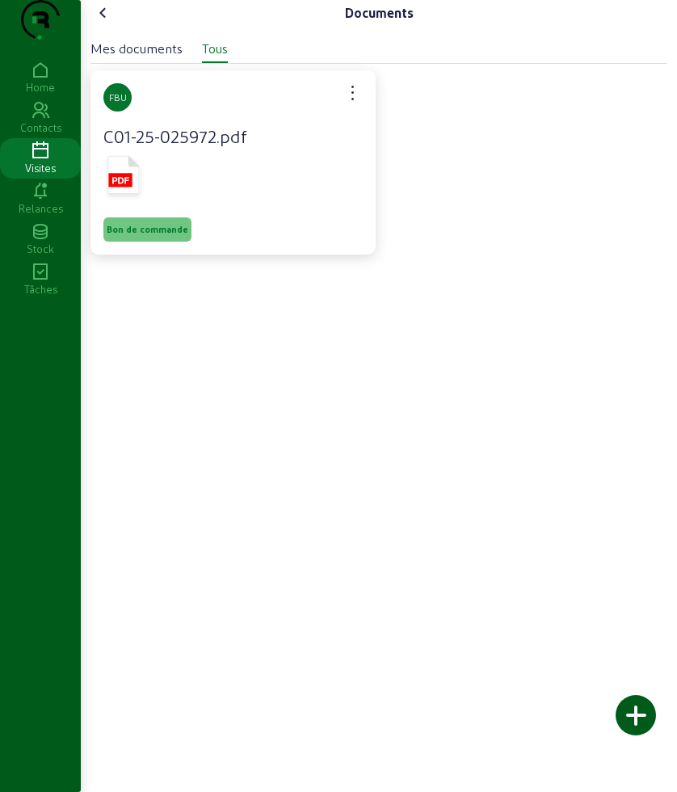
click at [103, 23] on icon at bounding box center [103, 12] width 19 height 19
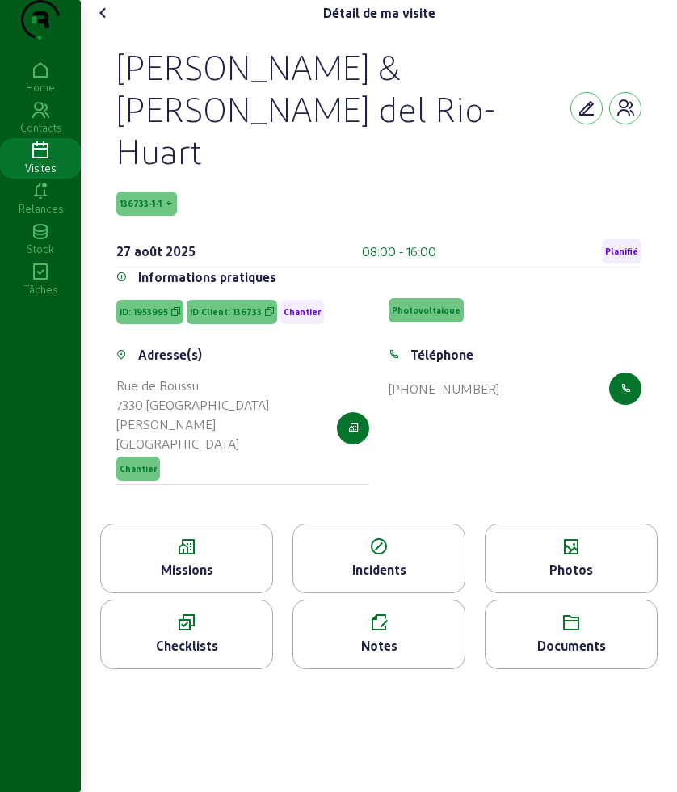
click at [206, 487] on div "Patrick & Geneviève Garcia del Rio-Huart 136733-1-1 27 août 2025 08:00 - 16:00 …" at bounding box center [379, 275] width 564 height 498
click at [201, 537] on icon at bounding box center [186, 546] width 171 height 19
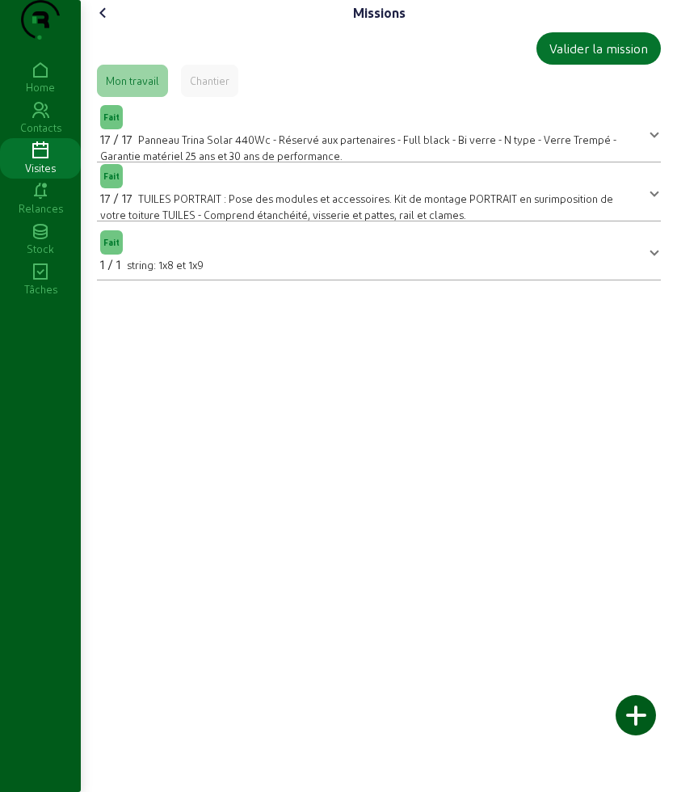
click at [102, 23] on icon at bounding box center [103, 12] width 19 height 19
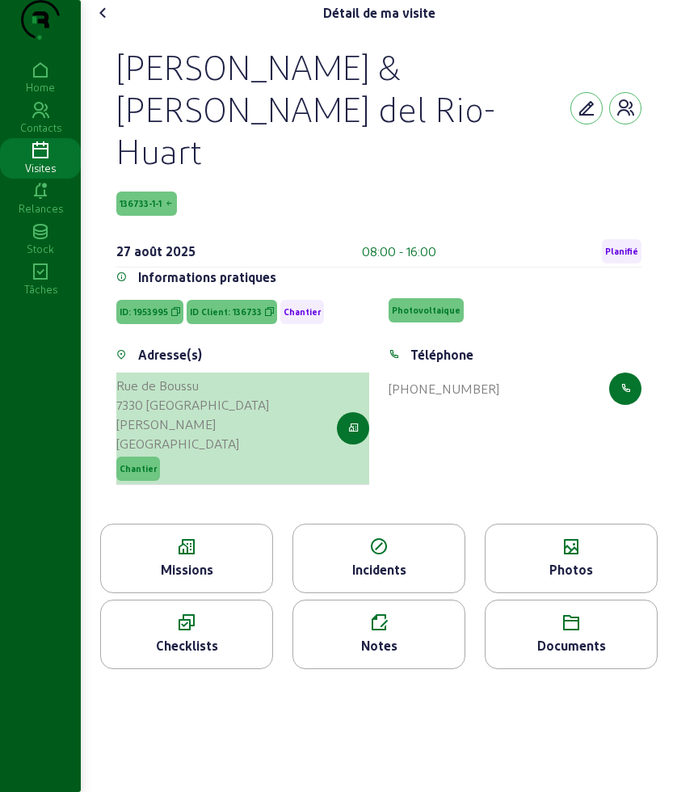
click at [352, 435] on div at bounding box center [353, 428] width 32 height 105
click at [355, 416] on button "button" at bounding box center [353, 428] width 32 height 32
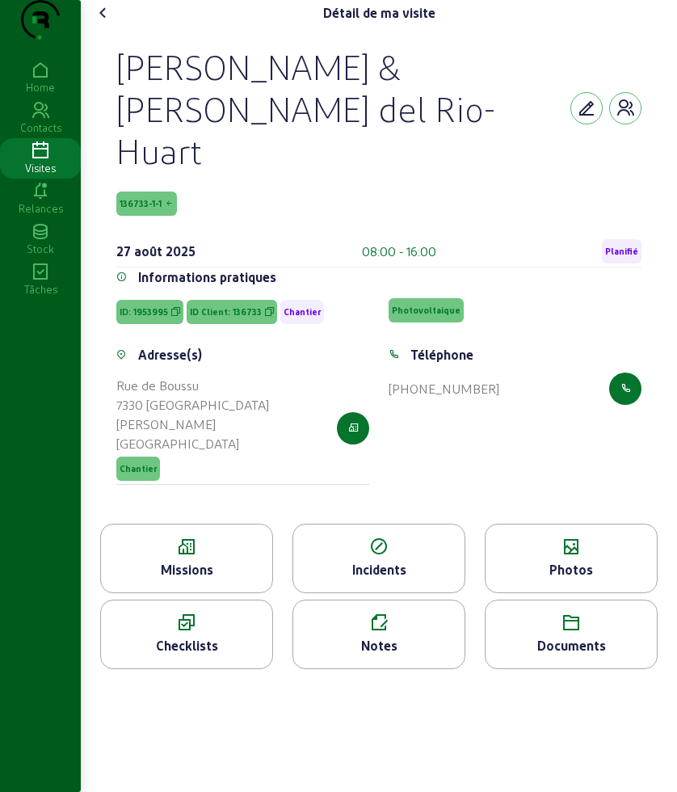
click at [106, 23] on icon at bounding box center [103, 12] width 19 height 19
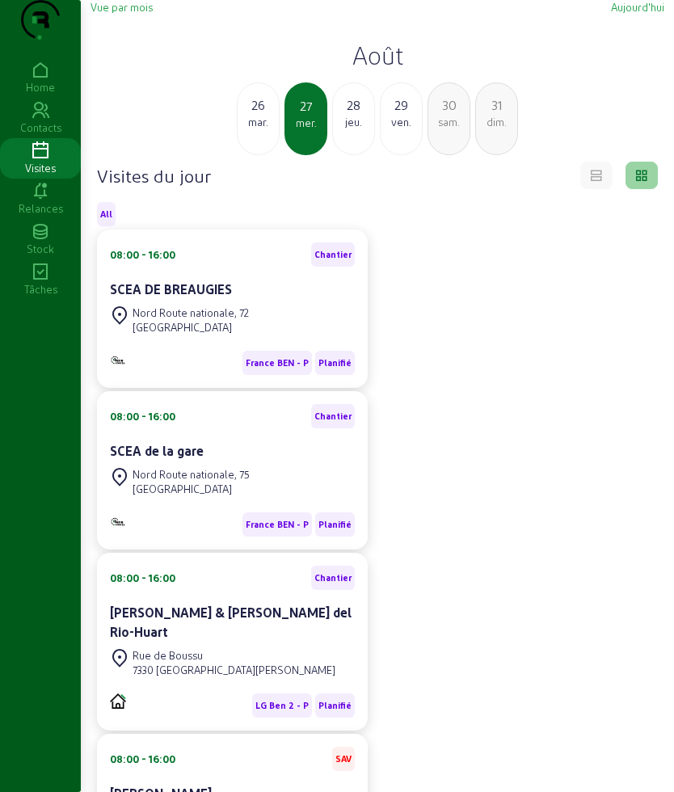
click at [356, 115] on div "28" at bounding box center [353, 104] width 41 height 19
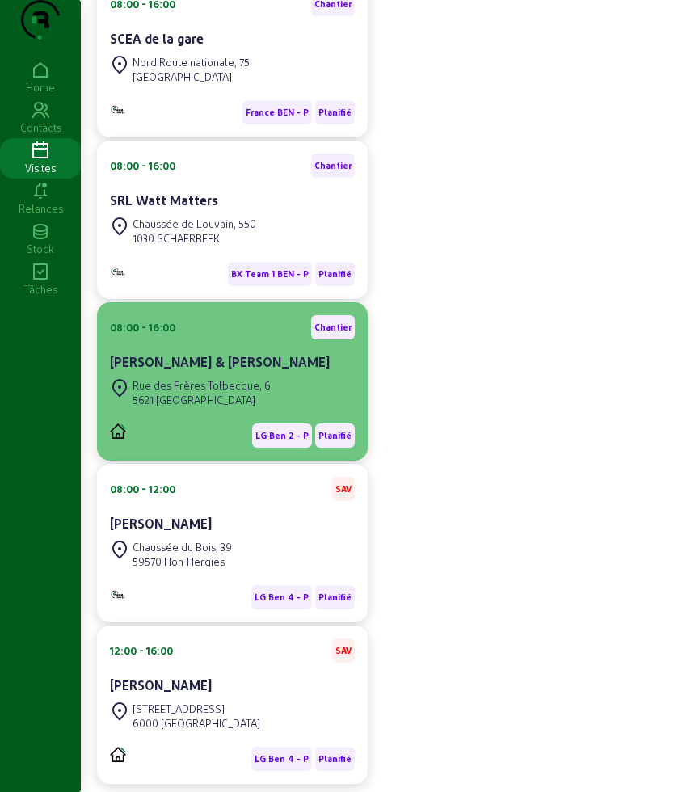
scroll to position [534, 0]
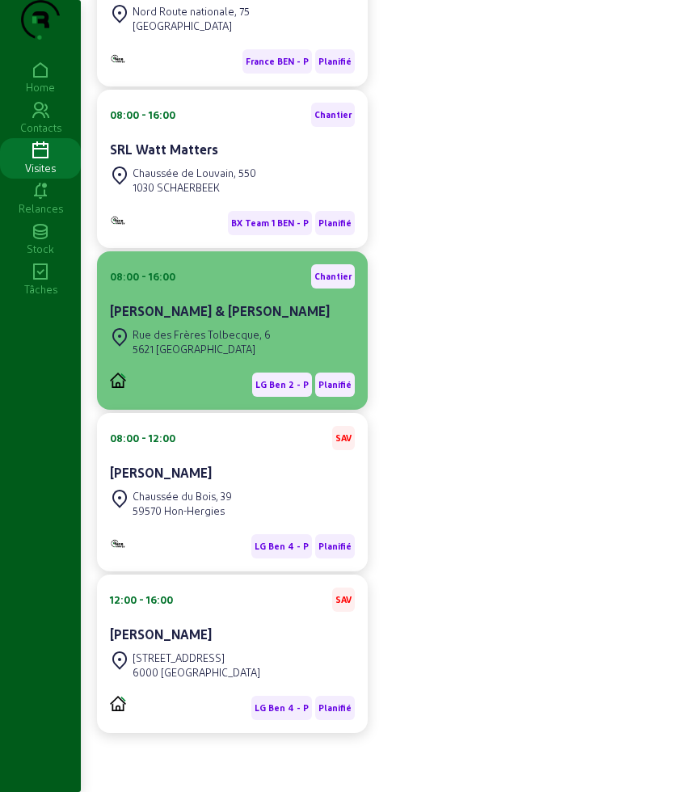
click at [264, 327] on div "Rue des Frères Tolbecque, 6" at bounding box center [202, 334] width 138 height 15
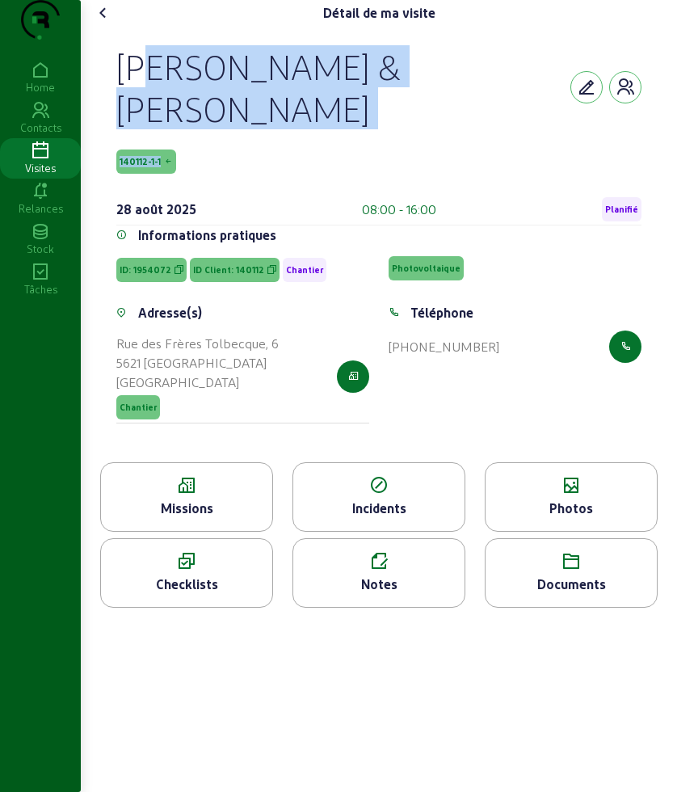
drag, startPoint x: 118, startPoint y: 86, endPoint x: 239, endPoint y: 178, distance: 152.3
click at [239, 178] on div "Démosthène & Samantha Anagnostou-Charles 140112-1-1 28 août 2025 08:00 - 16:00 …" at bounding box center [379, 244] width 564 height 436
copy div "Démosthène & Samantha Anagnostou-Charles 140112-1-1"
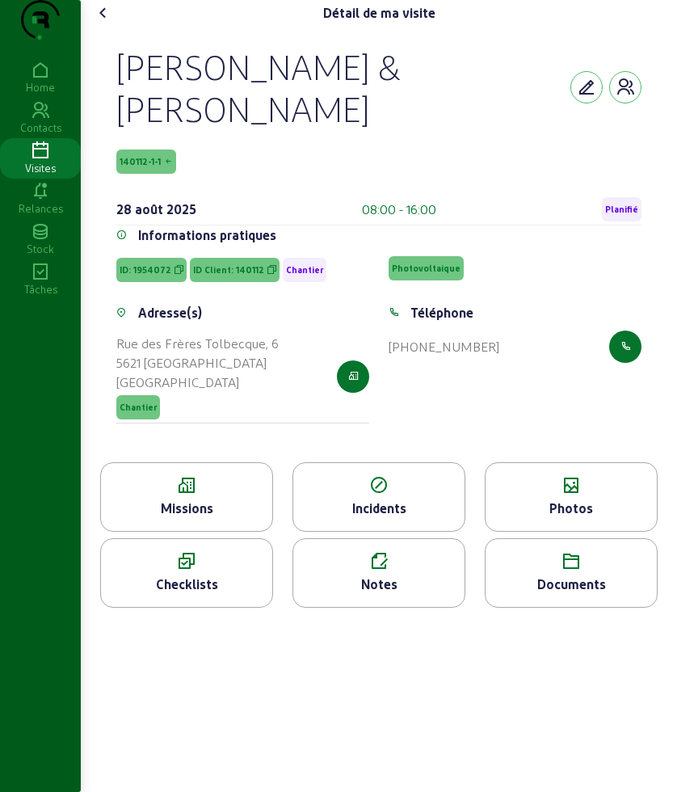
click at [216, 518] on div "Missions" at bounding box center [186, 508] width 171 height 19
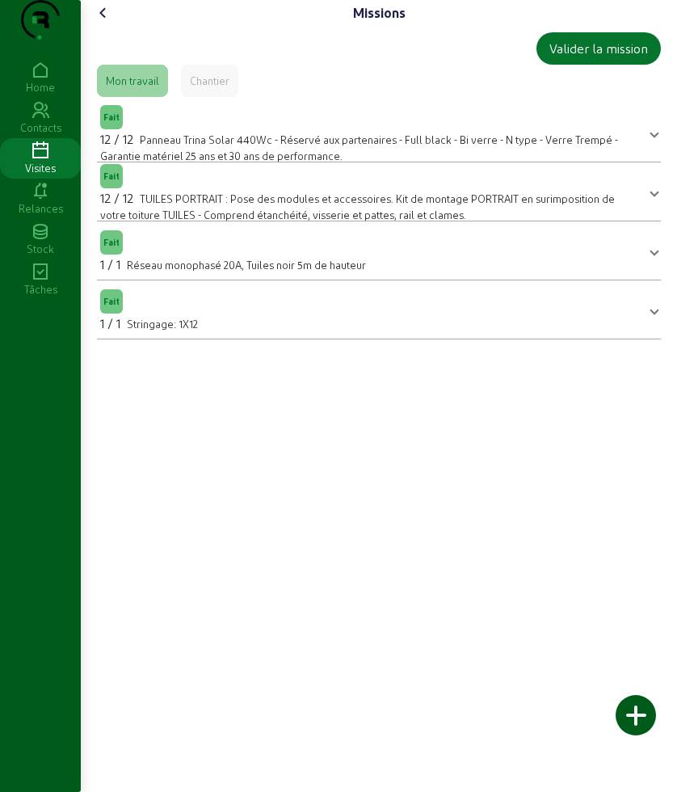
click at [113, 23] on icon at bounding box center [103, 12] width 19 height 19
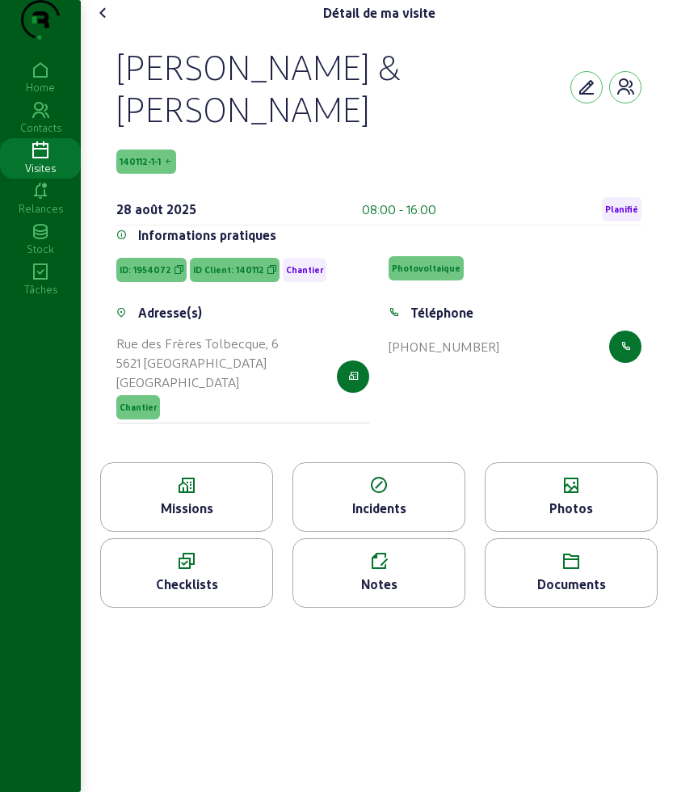
click at [603, 495] on icon at bounding box center [571, 485] width 171 height 19
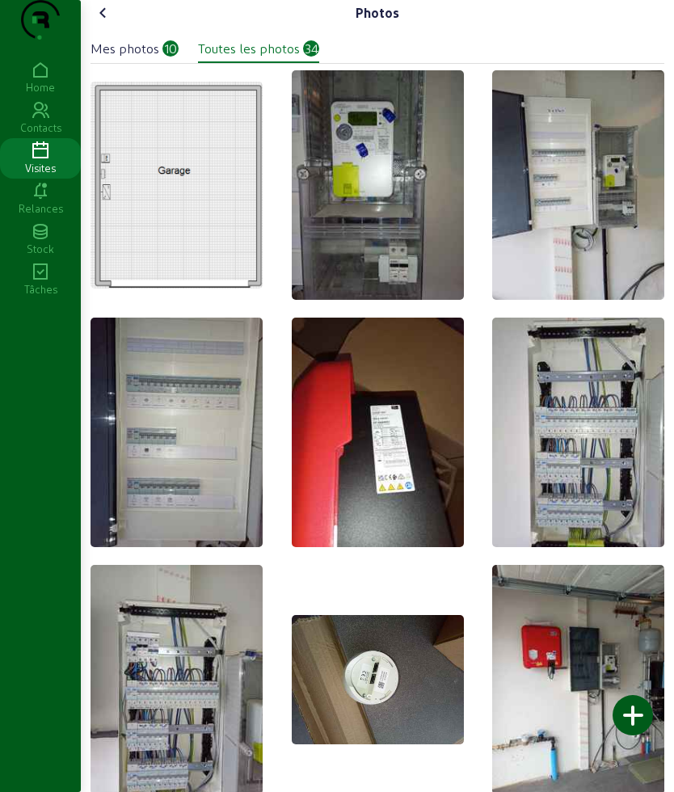
click at [102, 23] on icon at bounding box center [103, 12] width 19 height 19
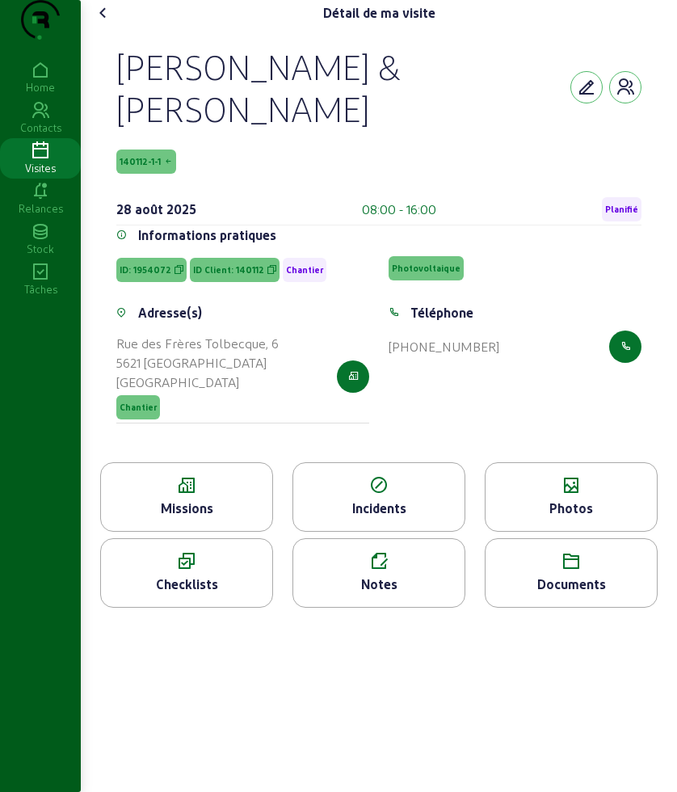
click at [242, 518] on div "Missions" at bounding box center [186, 508] width 171 height 19
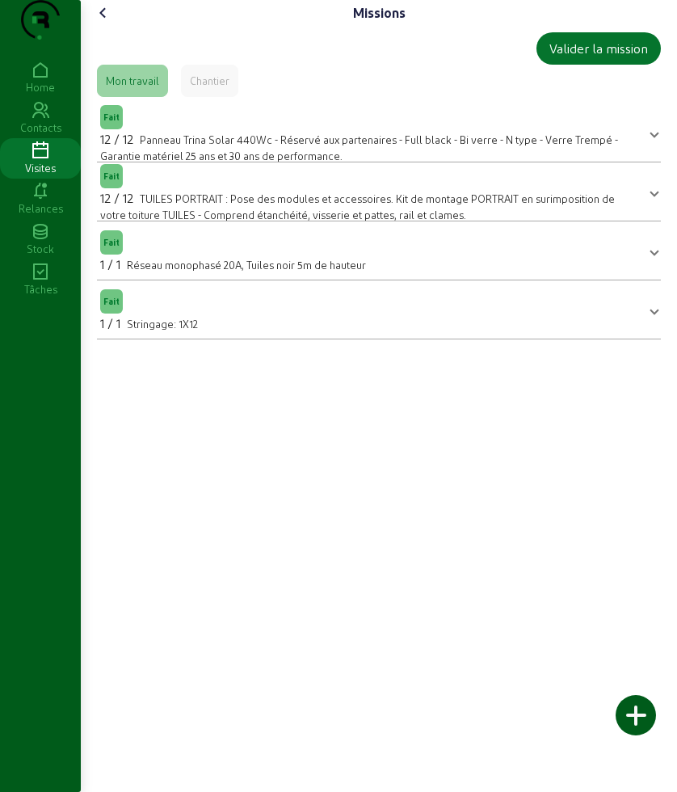
click at [105, 23] on icon at bounding box center [103, 12] width 19 height 19
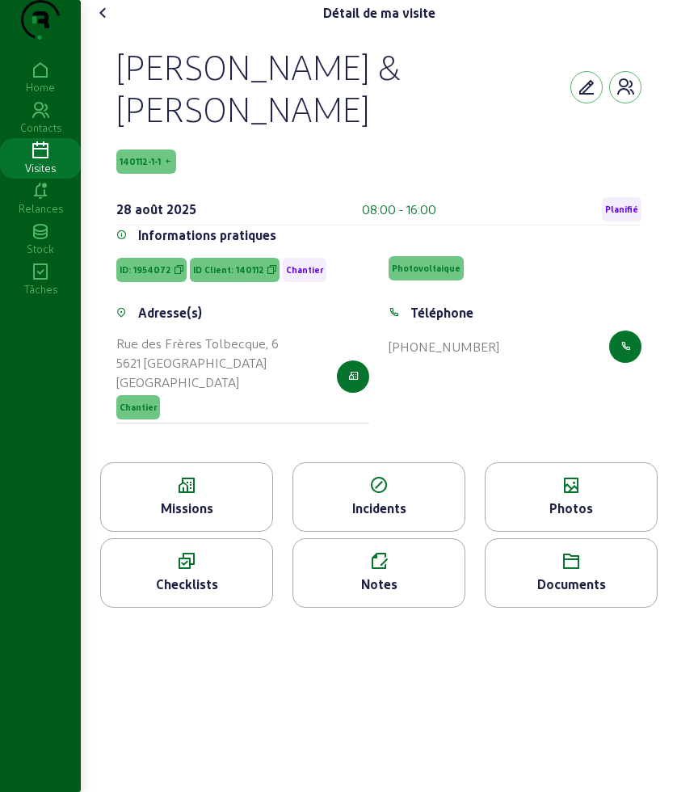
click at [106, 23] on icon at bounding box center [103, 12] width 19 height 19
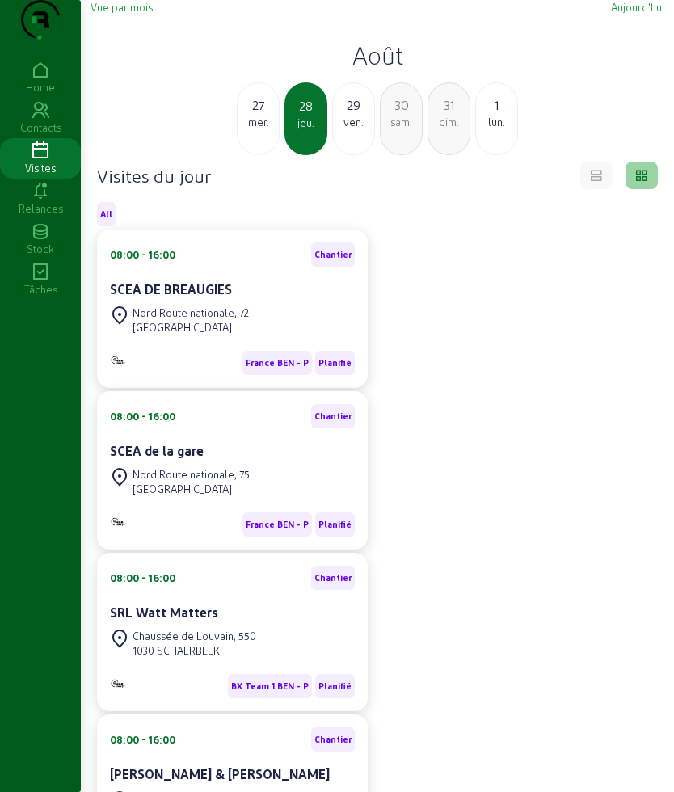
click at [364, 129] on div "ven." at bounding box center [353, 122] width 41 height 15
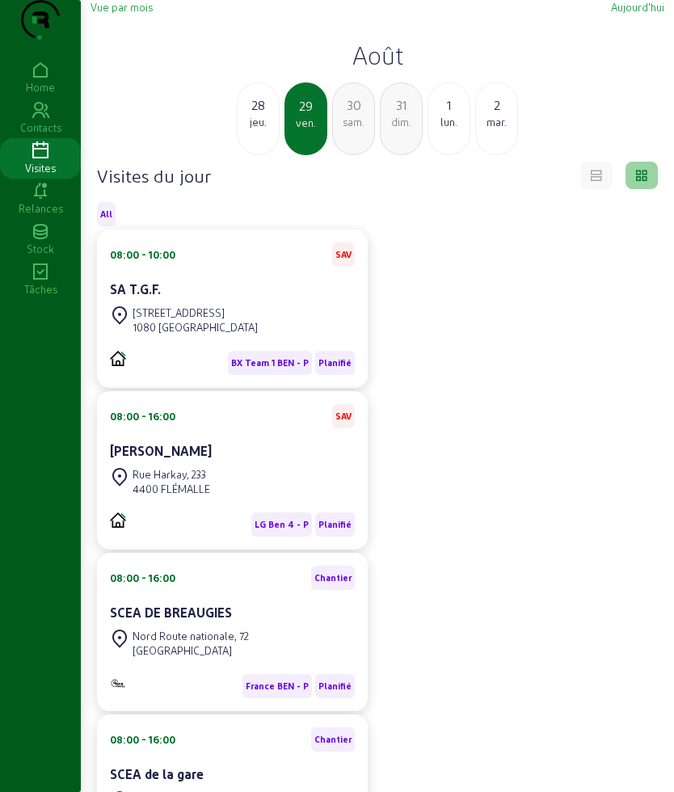
click at [344, 70] on h2 "Août" at bounding box center [378, 54] width 574 height 29
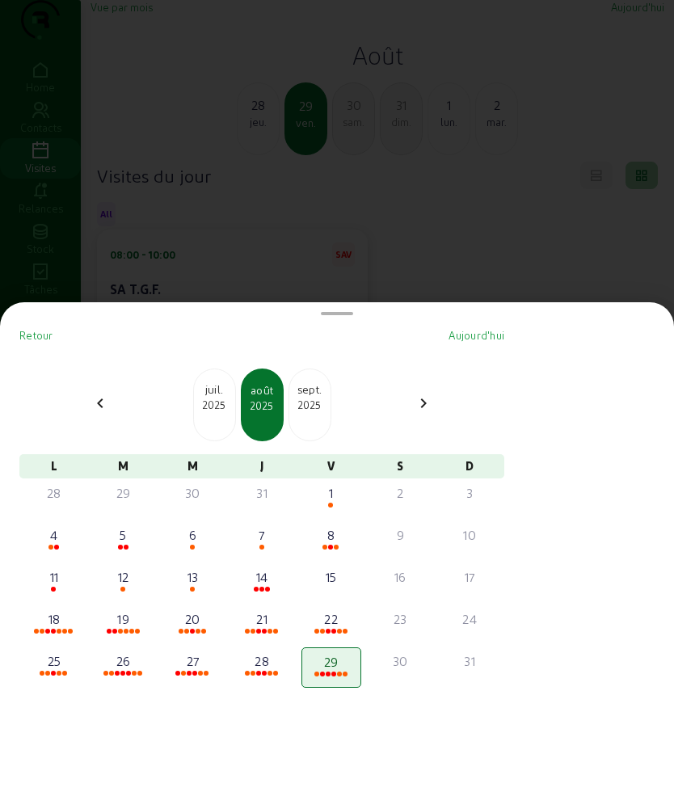
click at [432, 214] on div at bounding box center [337, 396] width 674 height 792
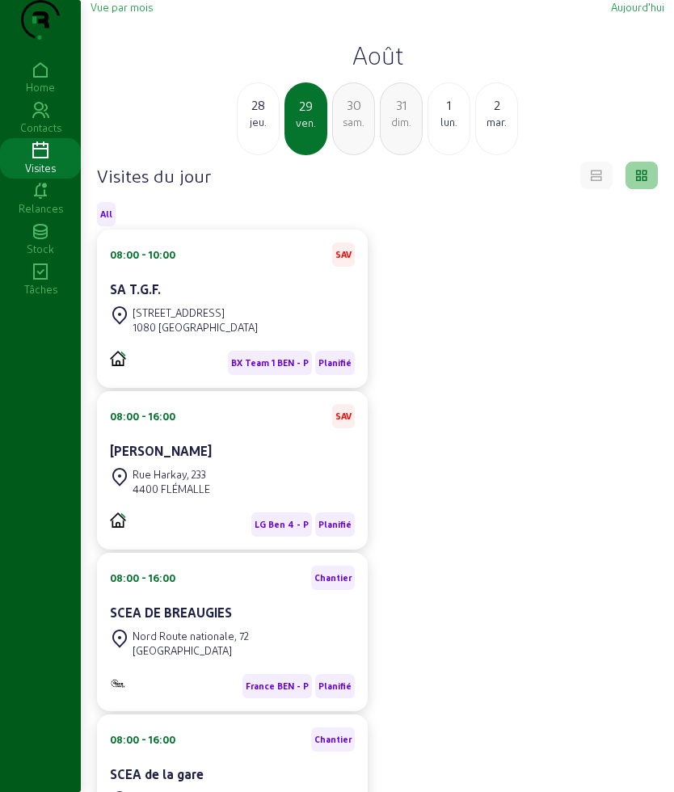
click at [382, 70] on h2 "Août" at bounding box center [378, 54] width 574 height 29
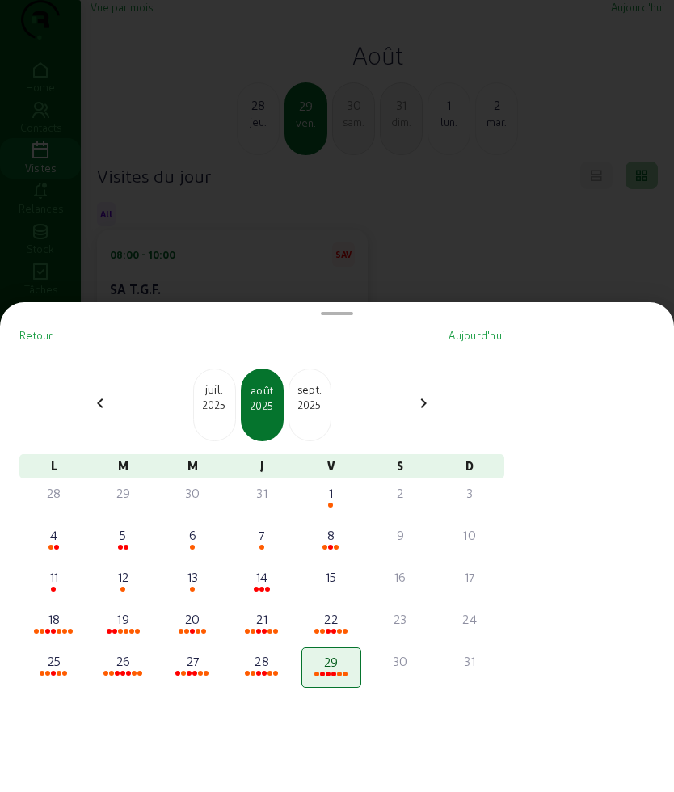
click at [449, 168] on div at bounding box center [337, 396] width 674 height 792
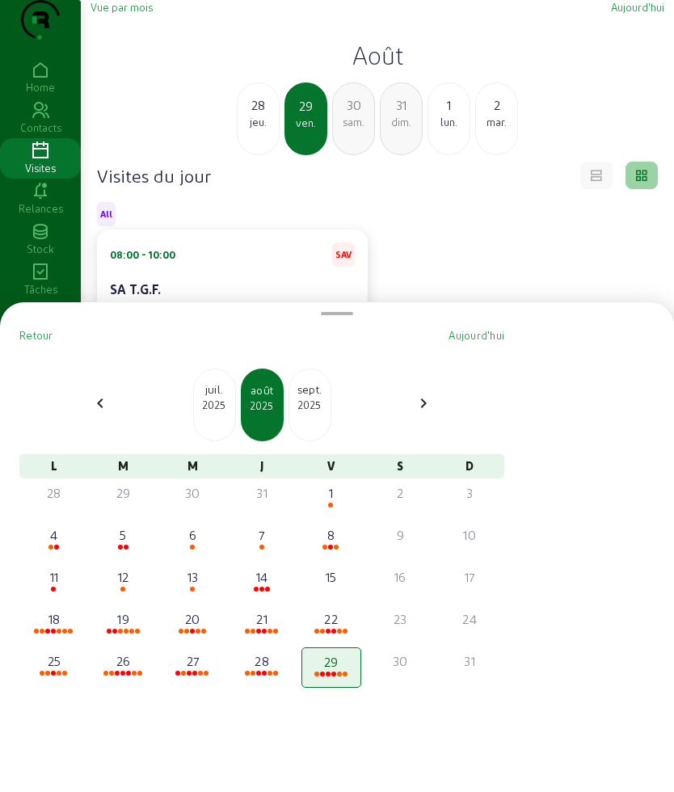
click at [444, 129] on div "lun." at bounding box center [448, 122] width 41 height 15
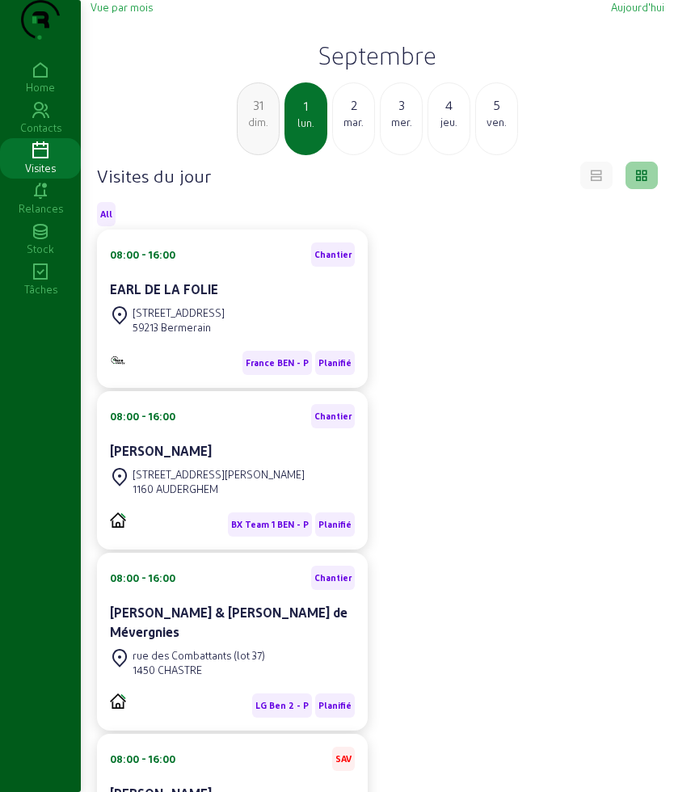
click at [390, 70] on h2 "Septembre" at bounding box center [378, 54] width 574 height 29
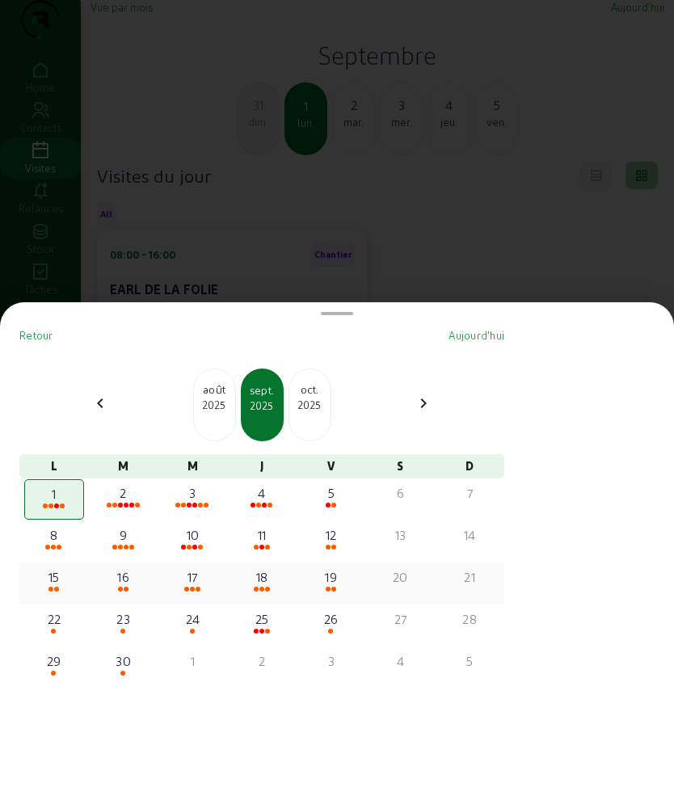
click at [128, 581] on div "16" at bounding box center [123, 576] width 57 height 19
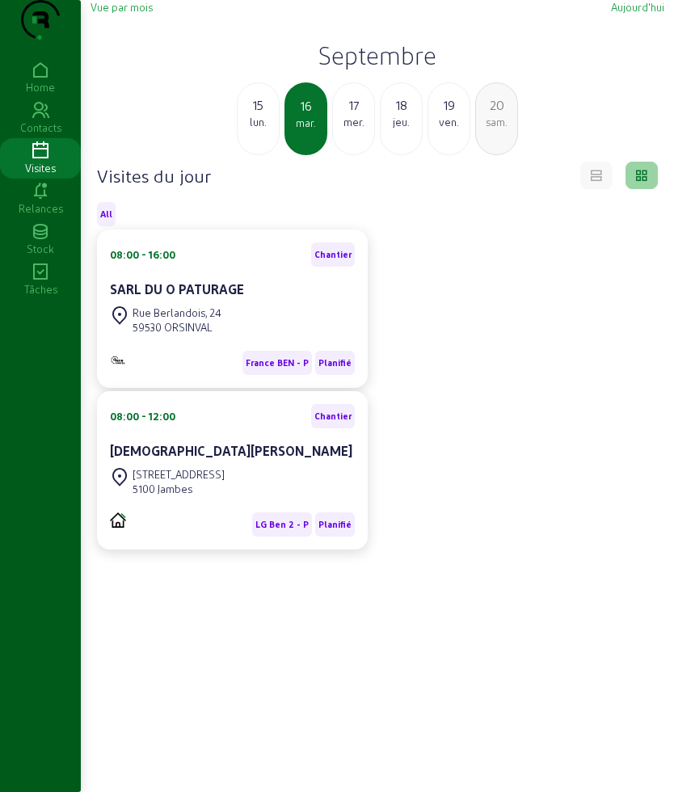
click at [352, 70] on h2 "Septembre" at bounding box center [378, 54] width 574 height 29
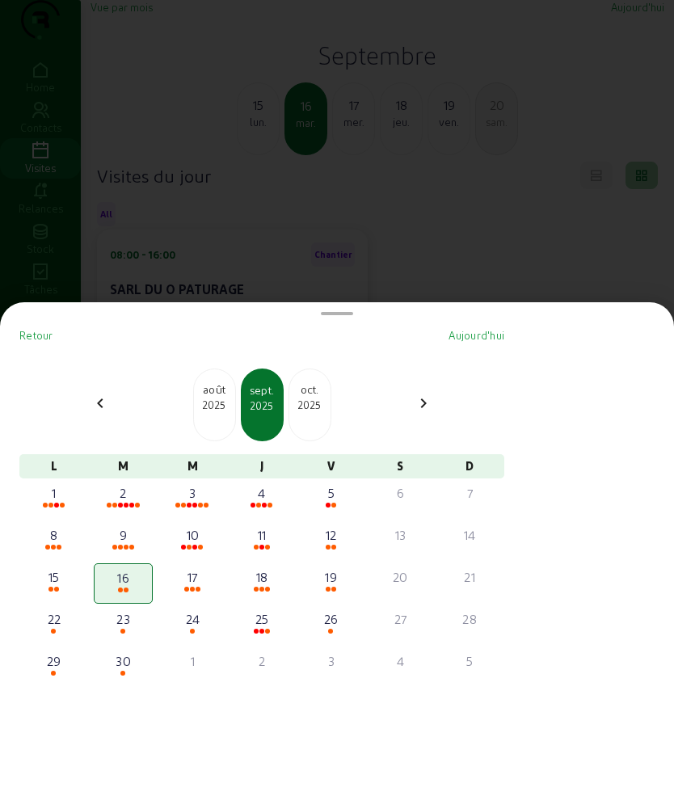
click at [322, 412] on div "oct. 2025" at bounding box center [310, 405] width 43 height 73
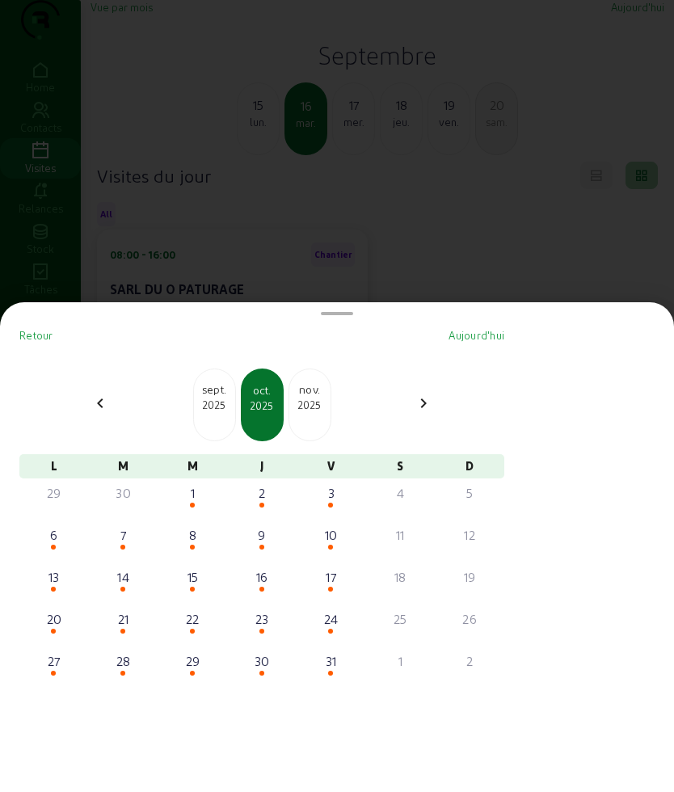
click at [322, 412] on div "nov. 2025" at bounding box center [310, 405] width 43 height 73
click at [322, 412] on div "déc. 2025" at bounding box center [310, 405] width 43 height 73
click at [322, 412] on div "janv. 2026" at bounding box center [310, 405] width 43 height 73
click at [217, 405] on div "2025" at bounding box center [214, 405] width 41 height 15
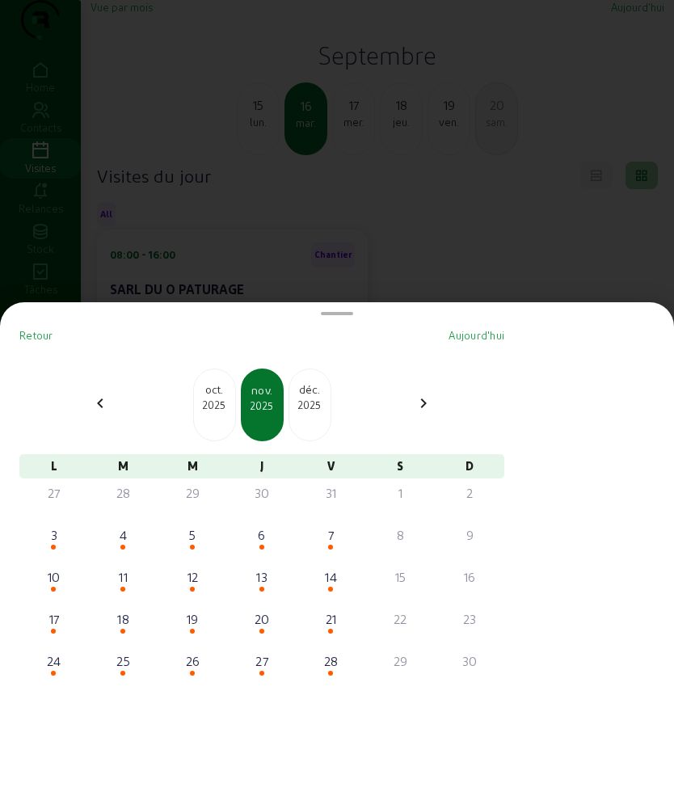
click at [217, 405] on div "2025" at bounding box center [214, 405] width 41 height 15
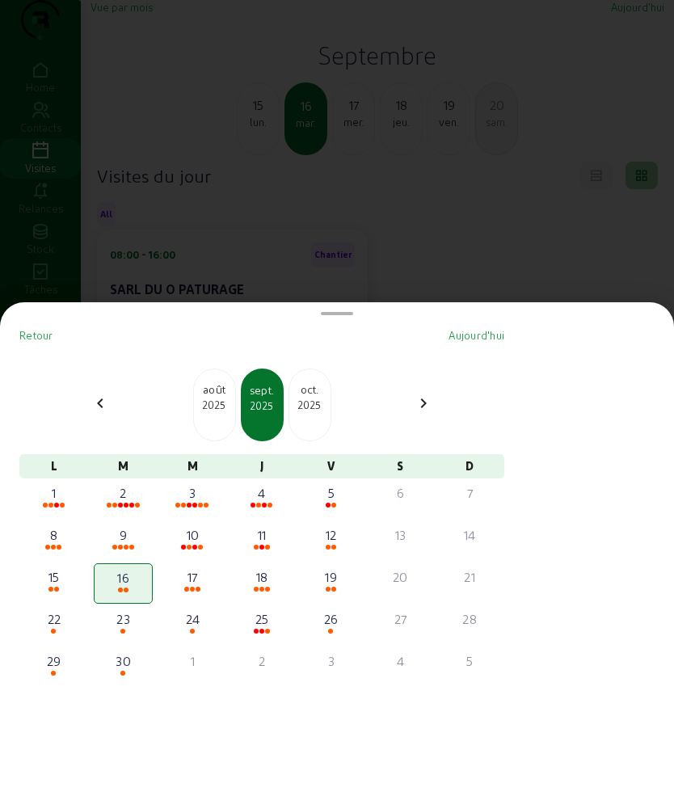
click at [217, 405] on div "2025" at bounding box center [214, 405] width 41 height 15
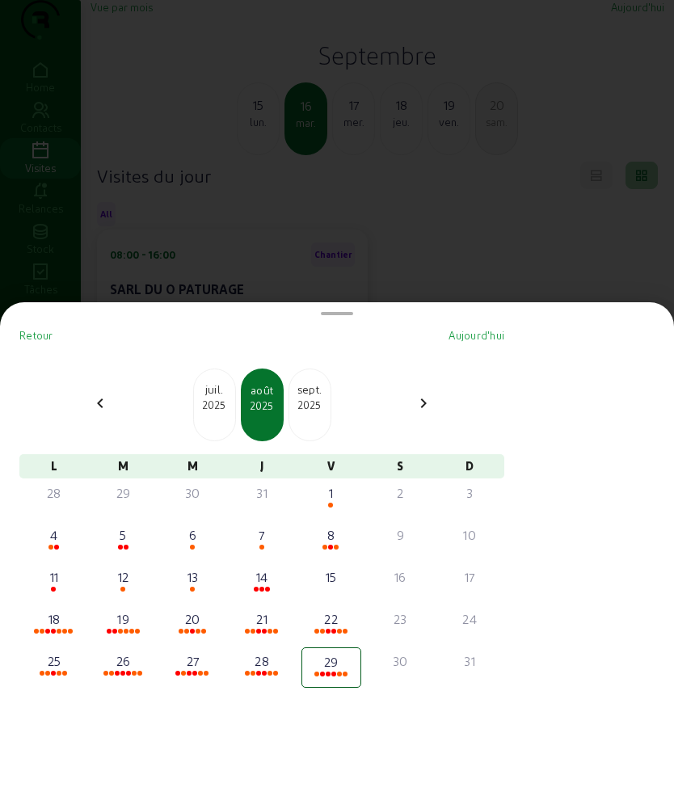
click at [326, 398] on div "2025" at bounding box center [309, 405] width 41 height 15
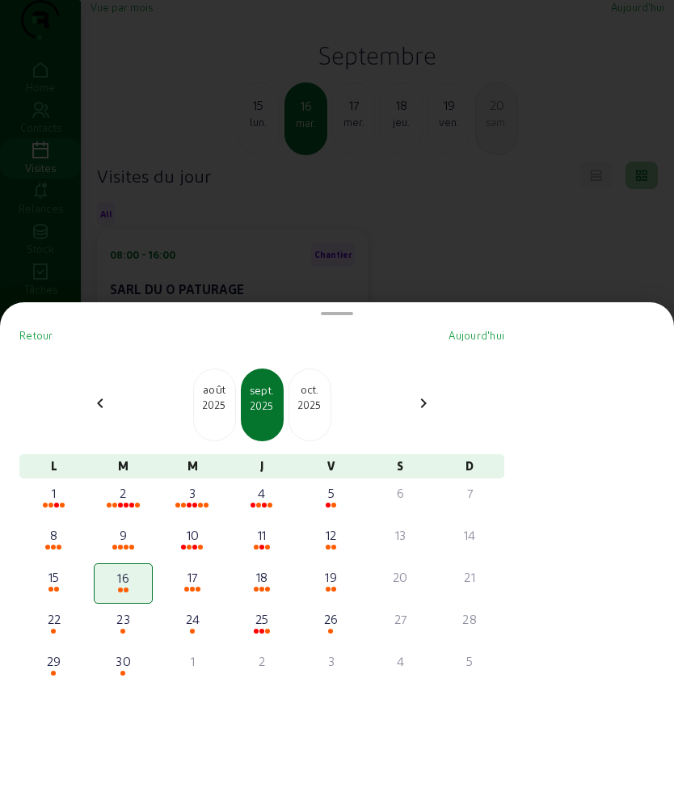
click at [311, 213] on div at bounding box center [337, 396] width 674 height 792
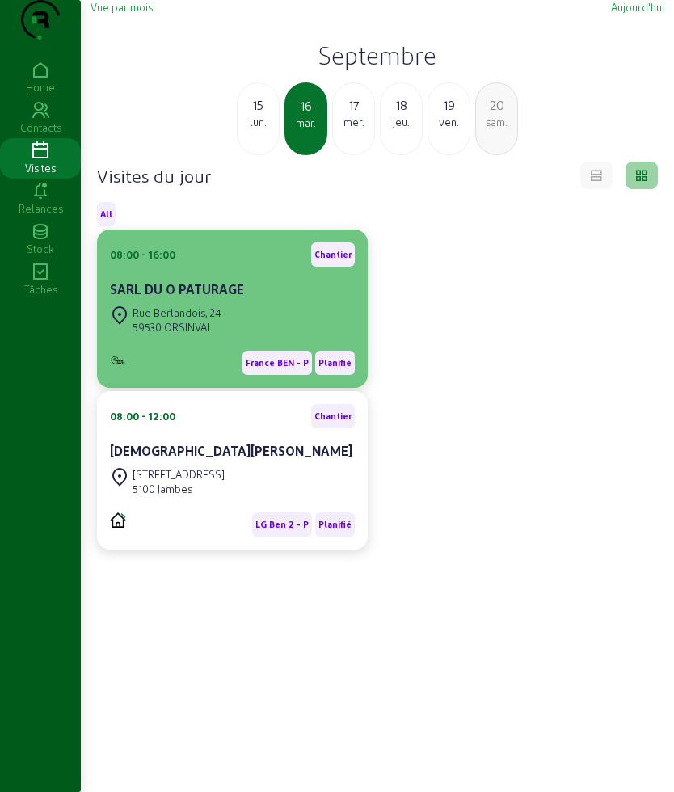
click at [191, 302] on div "SARL DU O PATURAGE" at bounding box center [232, 291] width 245 height 23
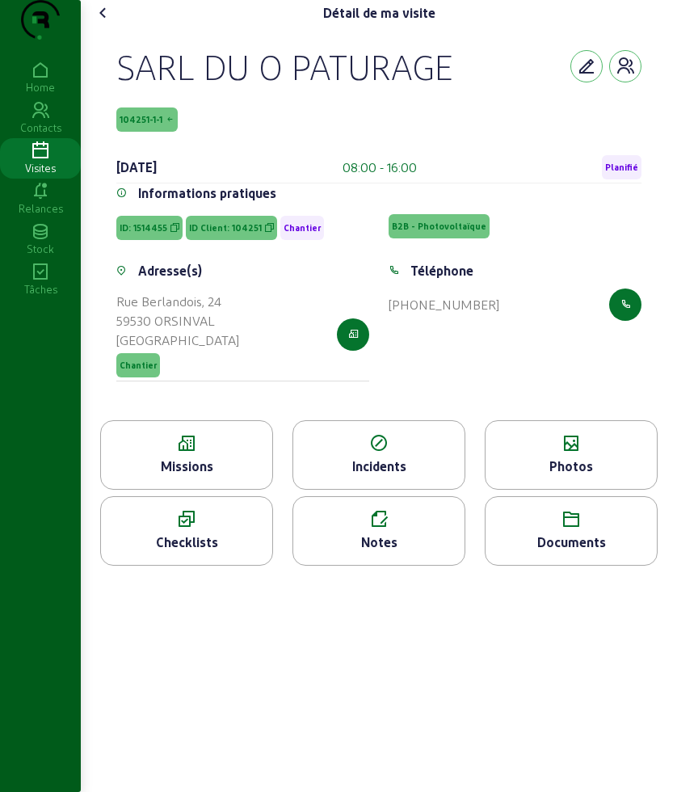
click at [57, 161] on icon at bounding box center [40, 150] width 81 height 19
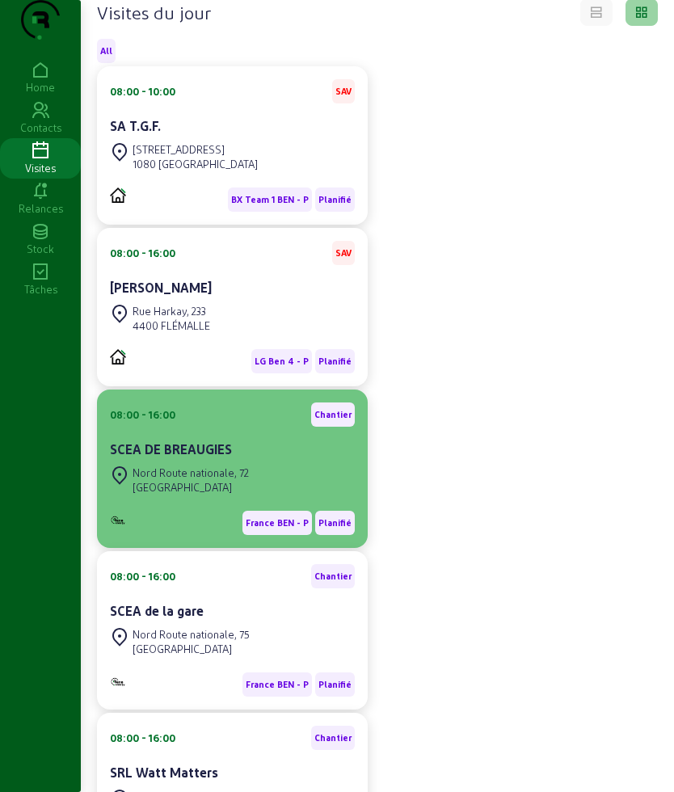
scroll to position [202, 0]
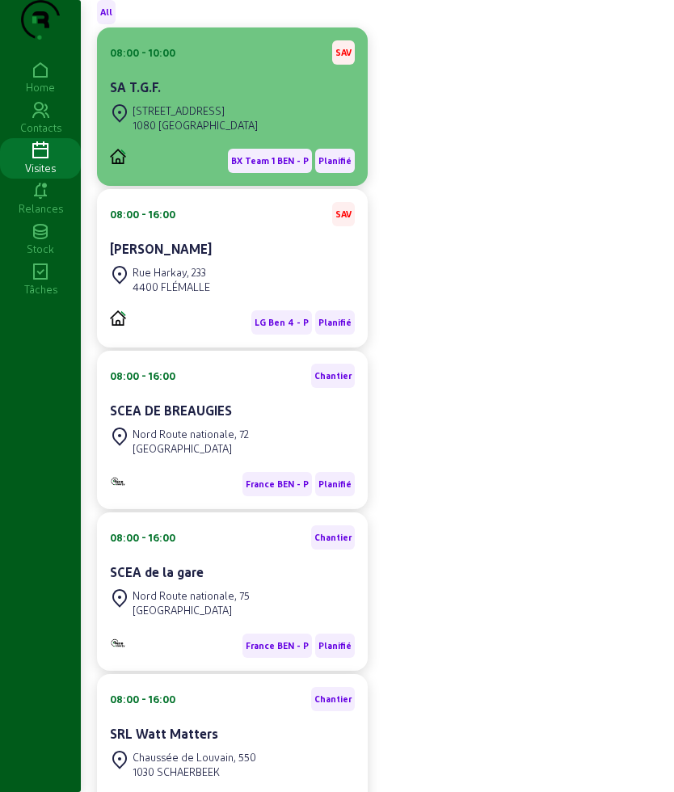
click at [213, 133] on div "1080 [GEOGRAPHIC_DATA]" at bounding box center [195, 125] width 125 height 15
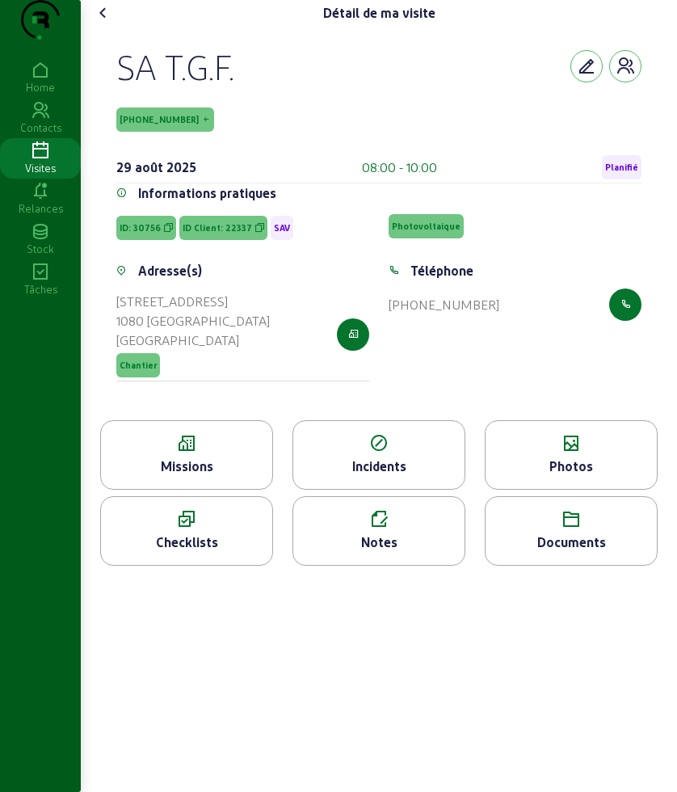
click at [187, 476] on div "Missions" at bounding box center [186, 466] width 171 height 19
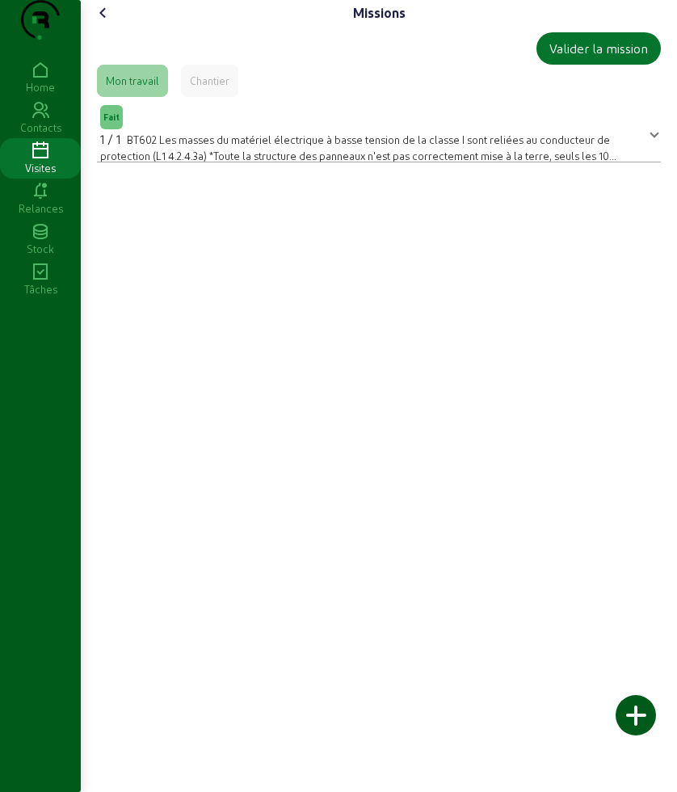
click at [113, 23] on icon at bounding box center [103, 12] width 19 height 19
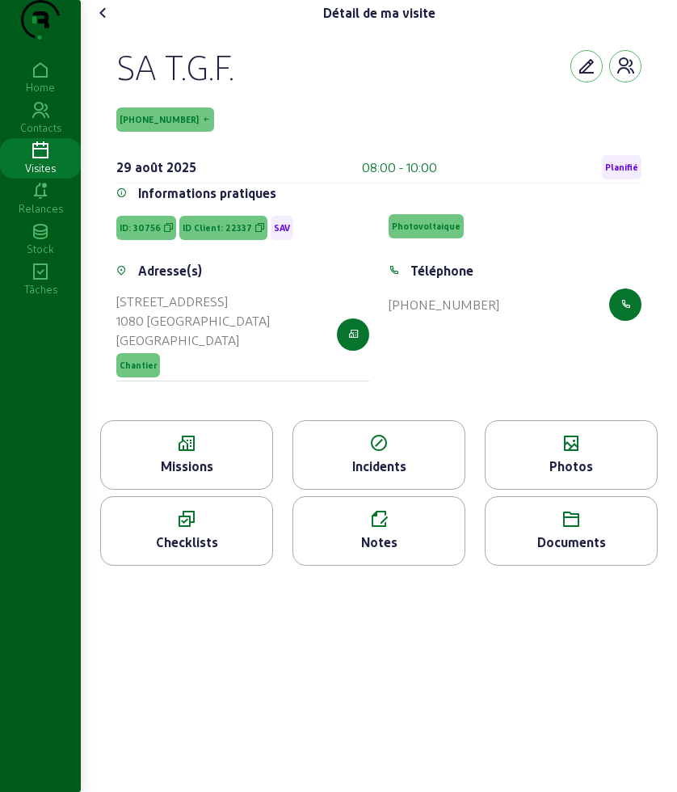
click at [591, 487] on div "Photos" at bounding box center [571, 455] width 173 height 70
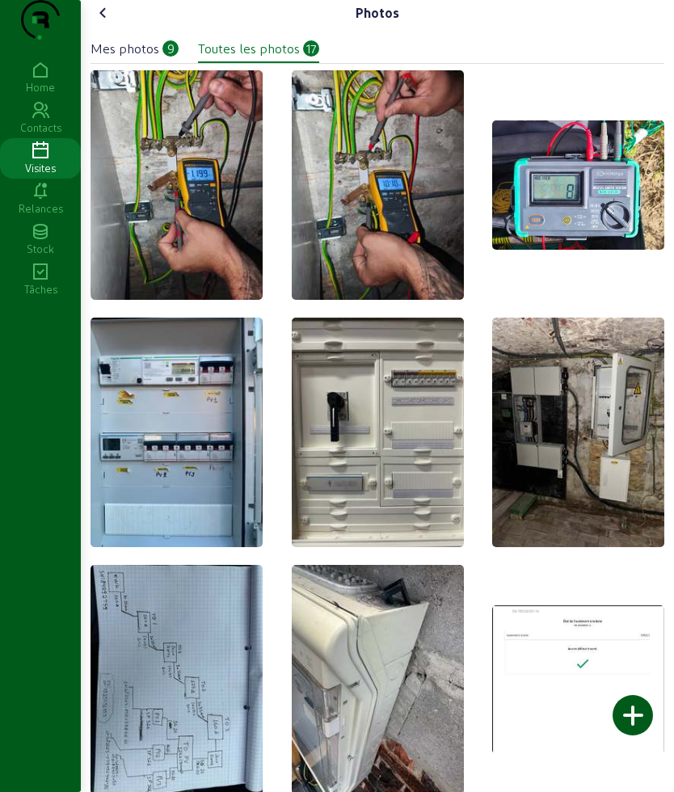
click at [103, 23] on icon at bounding box center [103, 12] width 19 height 19
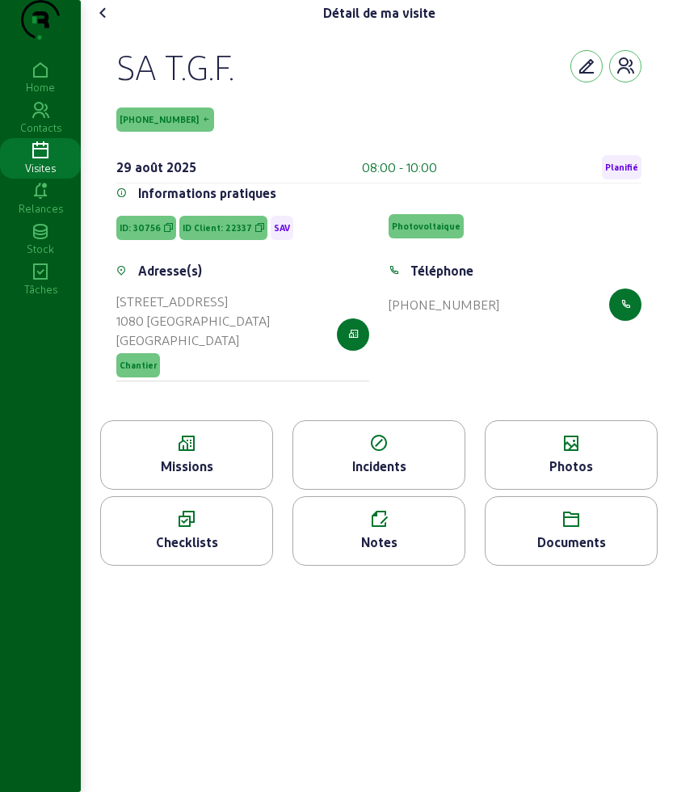
click at [369, 552] on div "Notes" at bounding box center [378, 542] width 171 height 19
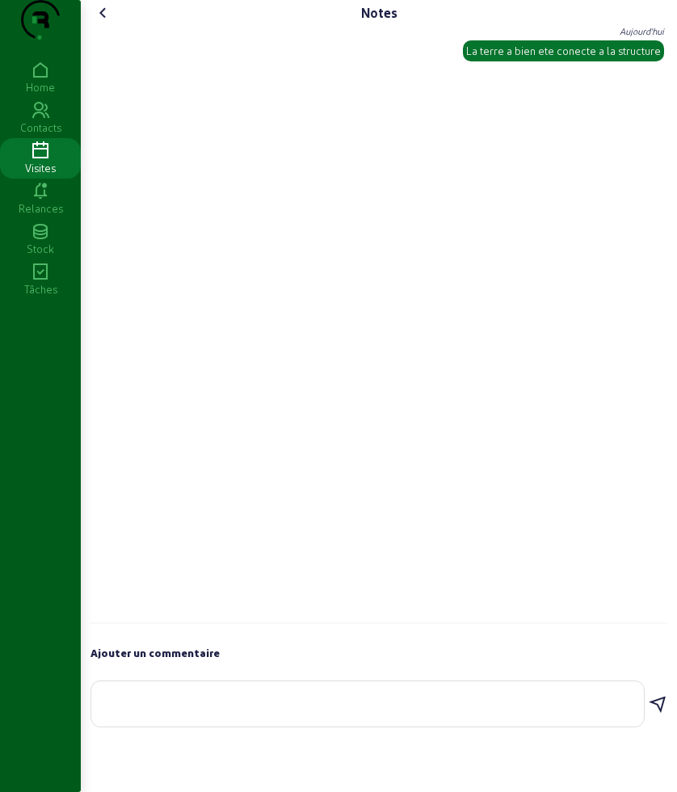
click at [101, 26] on cam-font-icon at bounding box center [104, 13] width 26 height 26
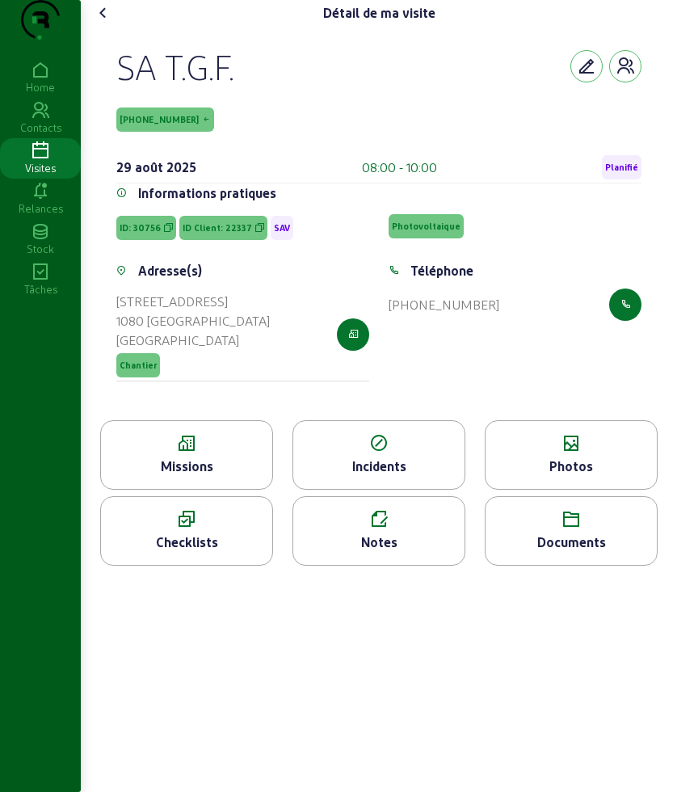
click at [102, 23] on icon at bounding box center [103, 12] width 19 height 19
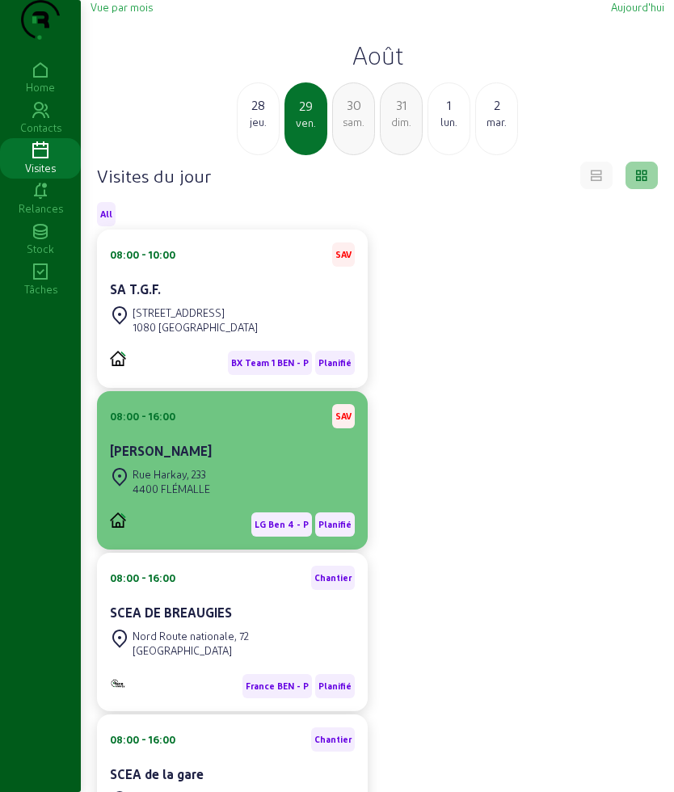
click at [213, 461] on div "[PERSON_NAME]" at bounding box center [232, 450] width 245 height 19
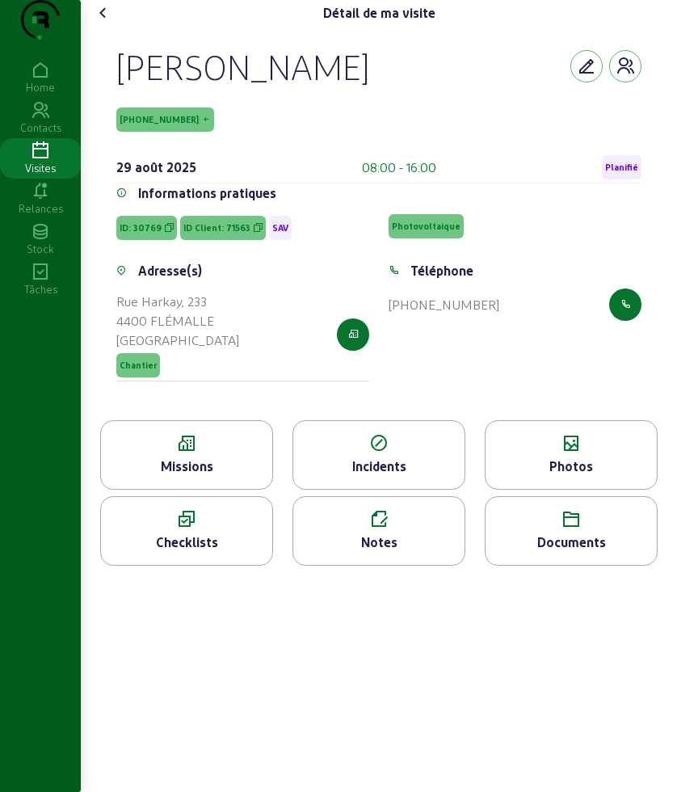
click at [244, 476] on div "Missions" at bounding box center [186, 466] width 171 height 19
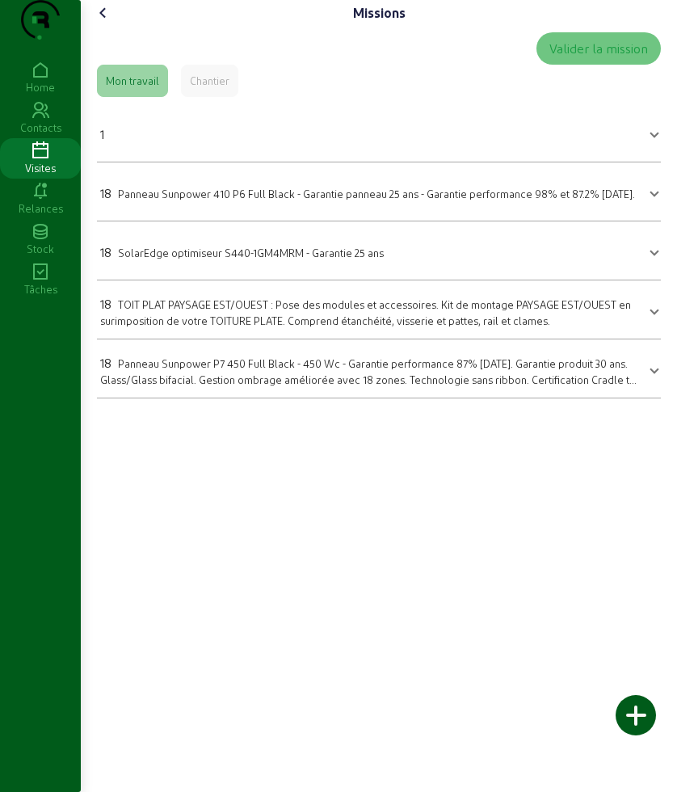
click at [96, 26] on cam-font-icon at bounding box center [104, 13] width 26 height 26
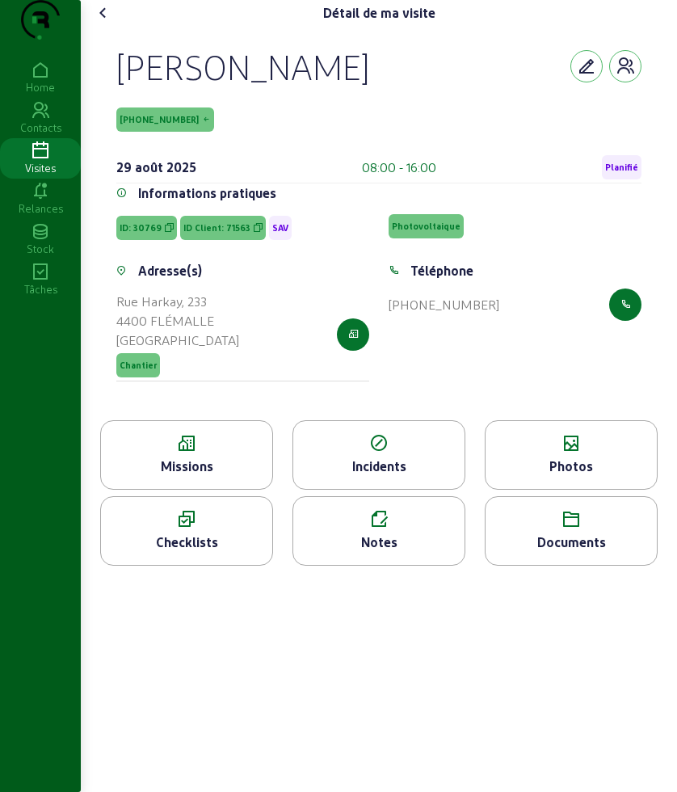
drag, startPoint x: 225, startPoint y: 106, endPoint x: 396, endPoint y: 111, distance: 171.4
click at [396, 111] on div "Thomas Salmon 71563-1-1 29 août 2025 08:00 - 16:00 Planifié Informations pratiq…" at bounding box center [379, 223] width 564 height 394
click at [192, 453] on icon at bounding box center [186, 443] width 171 height 19
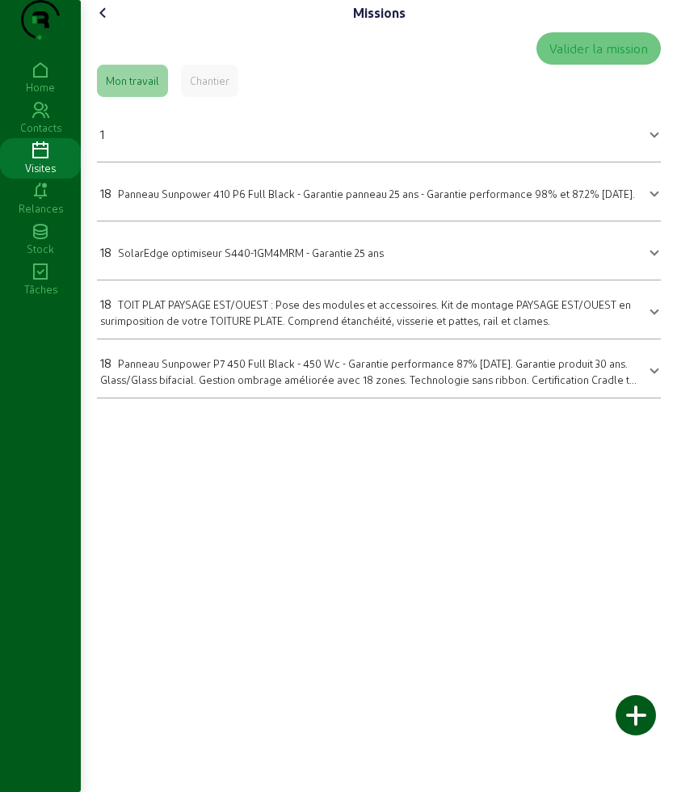
click at [223, 203] on div "18 Panneau Sunpower 410 P6 Full Black - Garantie panneau 25 ans - Garantie perf…" at bounding box center [367, 192] width 535 height 19
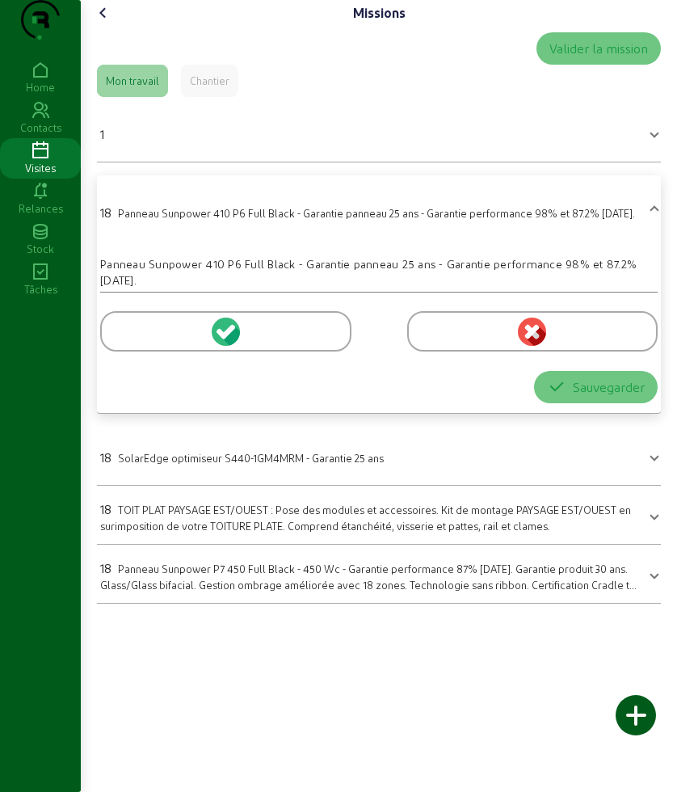
click at [160, 352] on div at bounding box center [225, 331] width 251 height 40
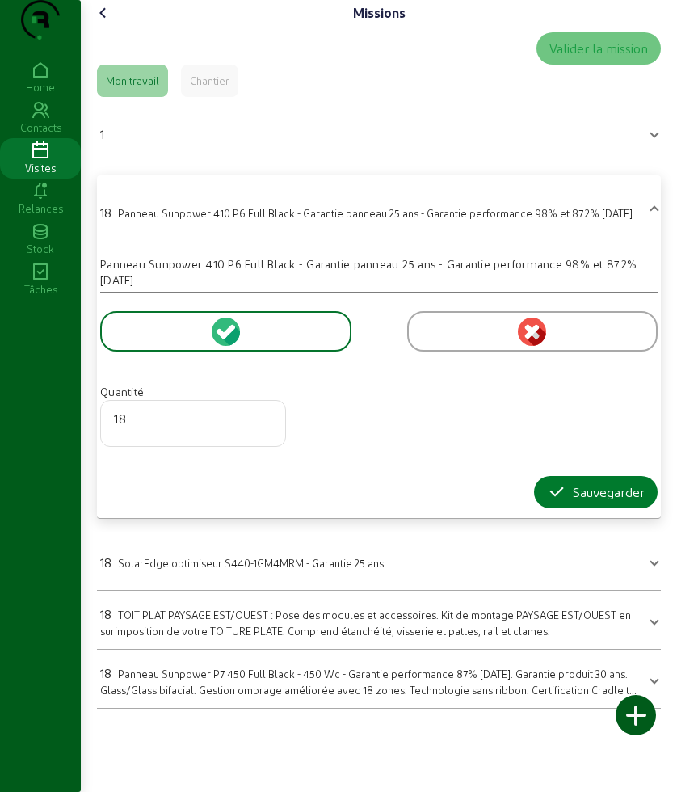
click at [556, 502] on icon "button" at bounding box center [556, 491] width 19 height 19
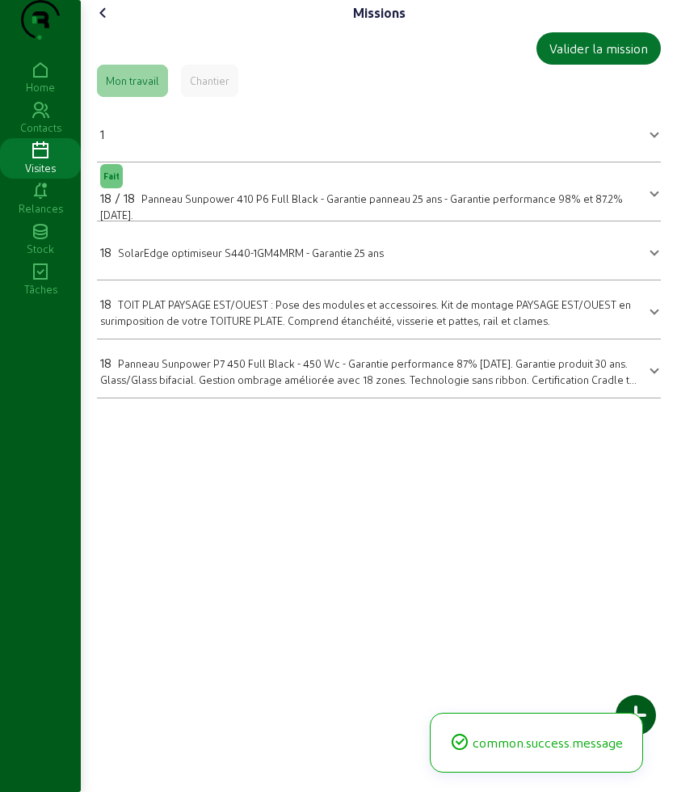
click at [204, 259] on span "SolarEdge optimiseur S440-1GM4MRM - Garantie 25 ans" at bounding box center [251, 252] width 266 height 12
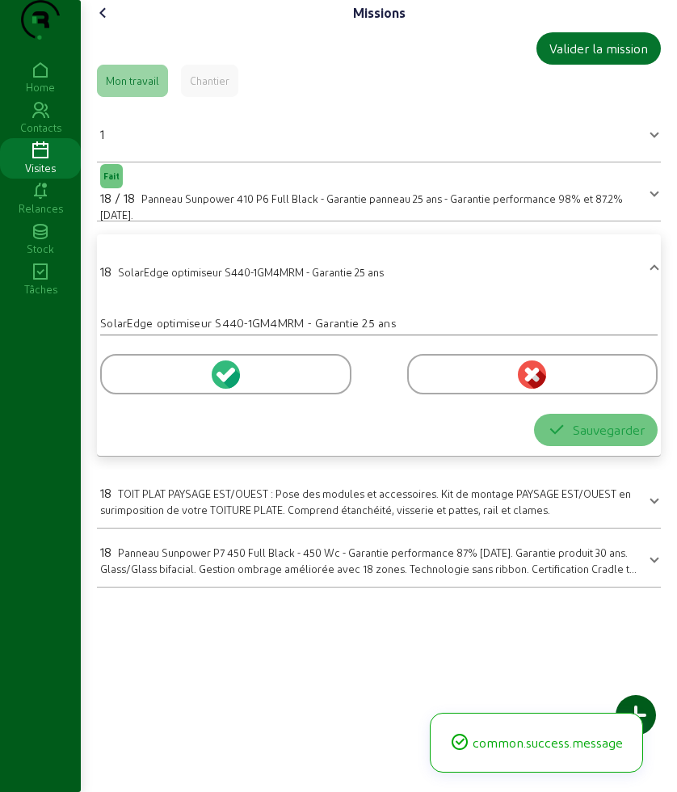
click at [163, 394] on div at bounding box center [225, 374] width 251 height 40
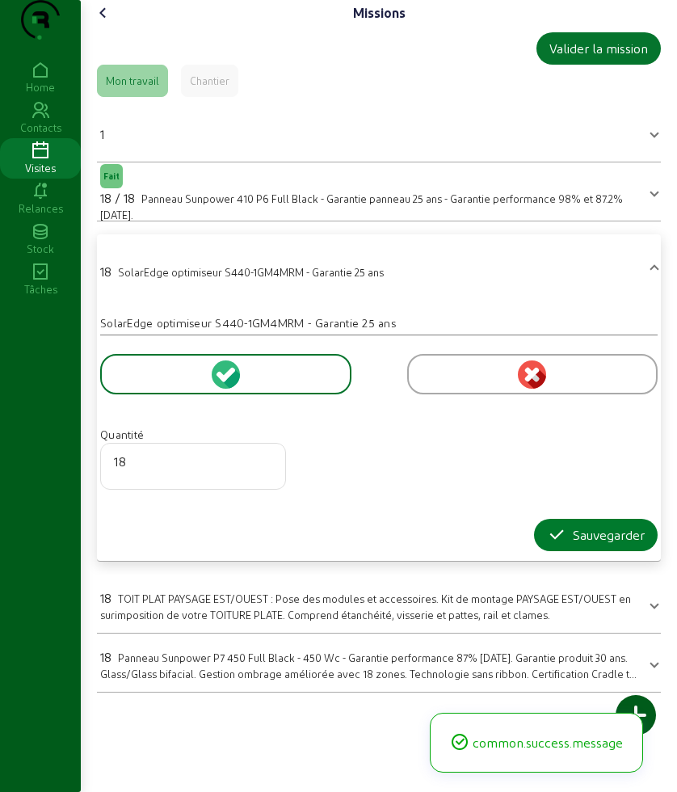
click at [556, 545] on icon "button" at bounding box center [556, 534] width 19 height 19
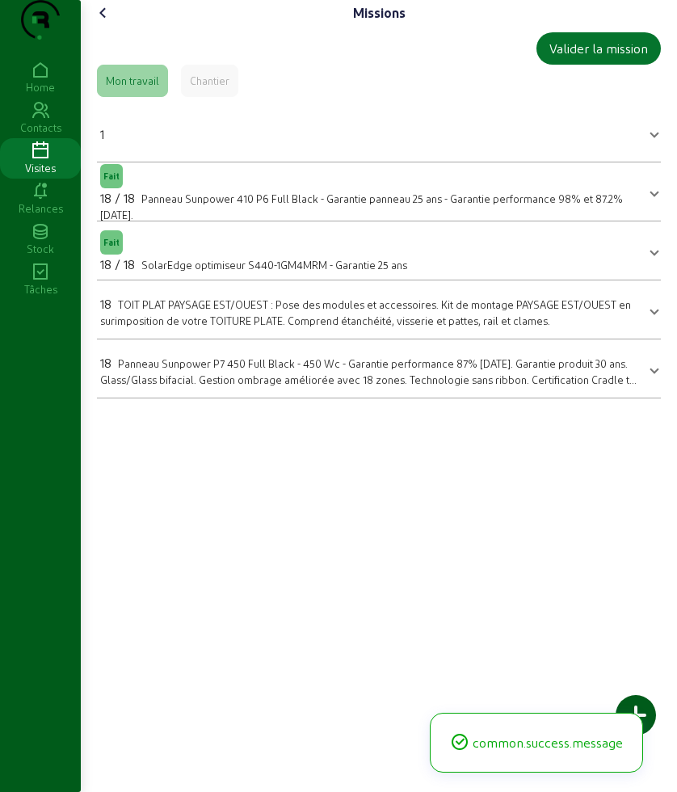
click at [187, 326] on span "TOIT PLAT PAYSAGE EST/OUEST : Pose des modules et accessoires. Kit de montage P…" at bounding box center [365, 312] width 531 height 28
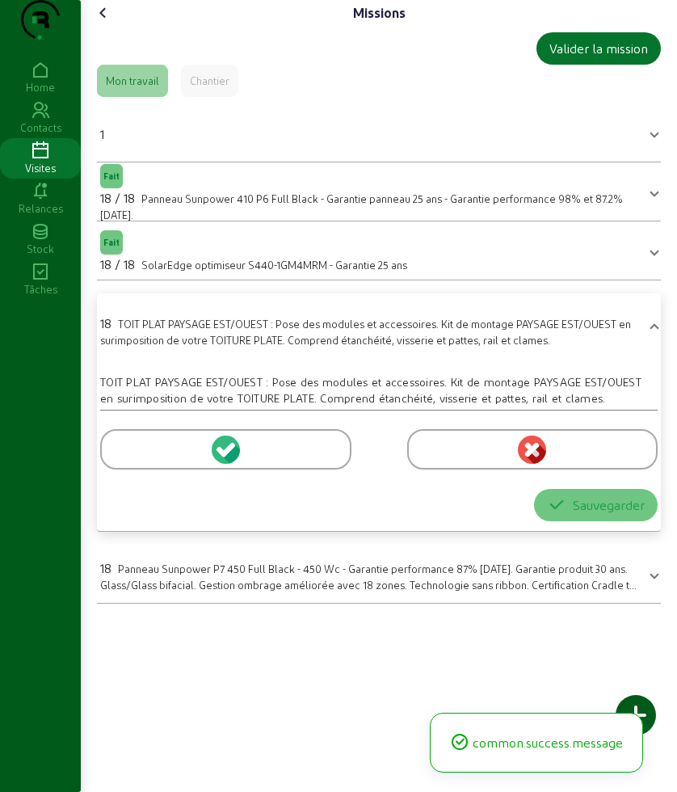
click at [166, 470] on div at bounding box center [225, 449] width 251 height 40
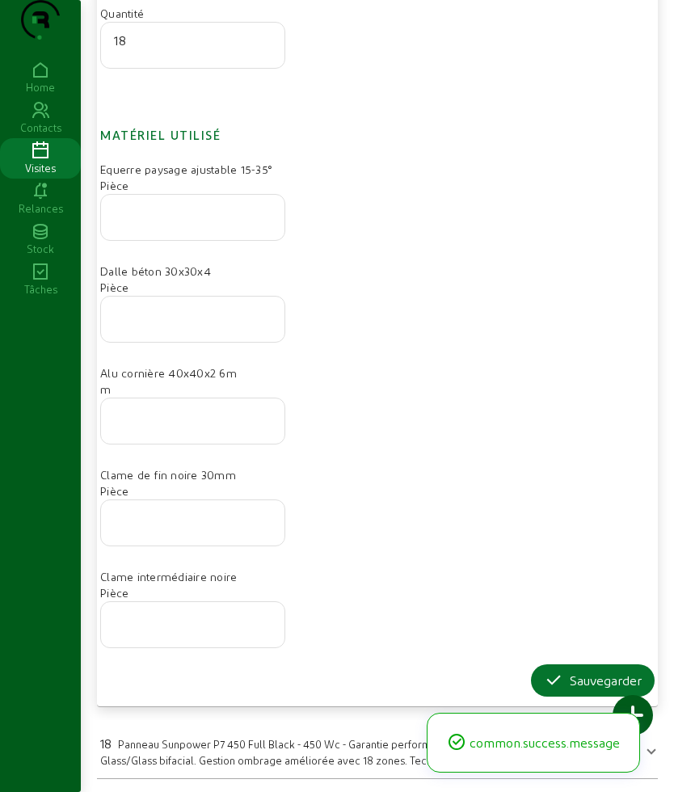
scroll to position [529, 0]
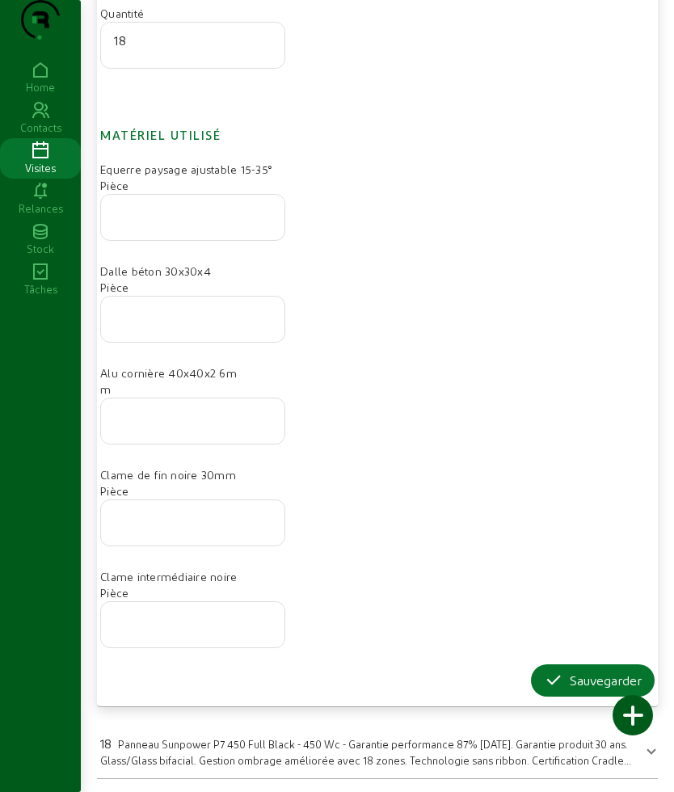
click at [550, 663] on form "Quantité 18 Matériel utilisé Equerre paysage ajustable 15-35° Pièce Dalle béton…" at bounding box center [377, 305] width 554 height 782
click at [550, 667] on button "Sauvegarder" at bounding box center [593, 680] width 124 height 32
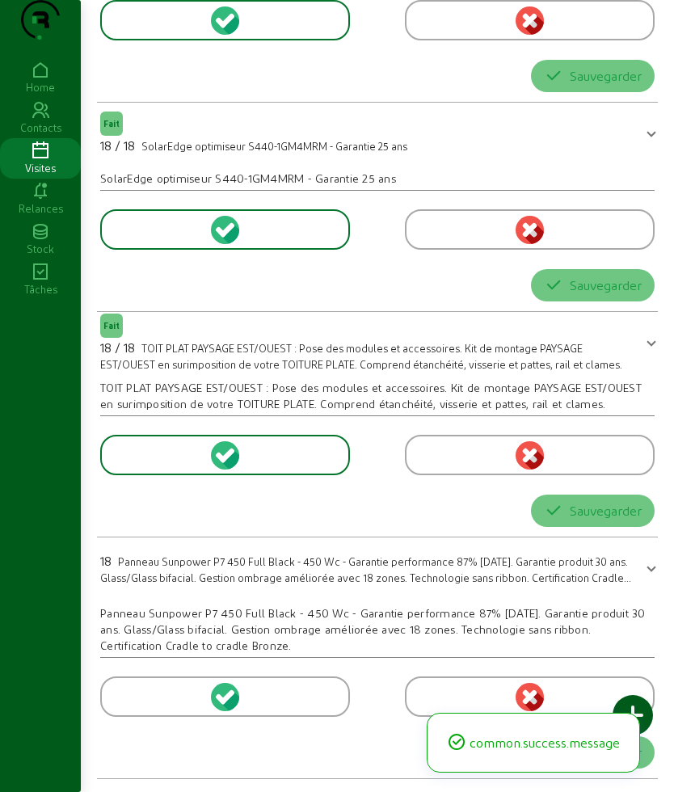
scroll to position [0, 0]
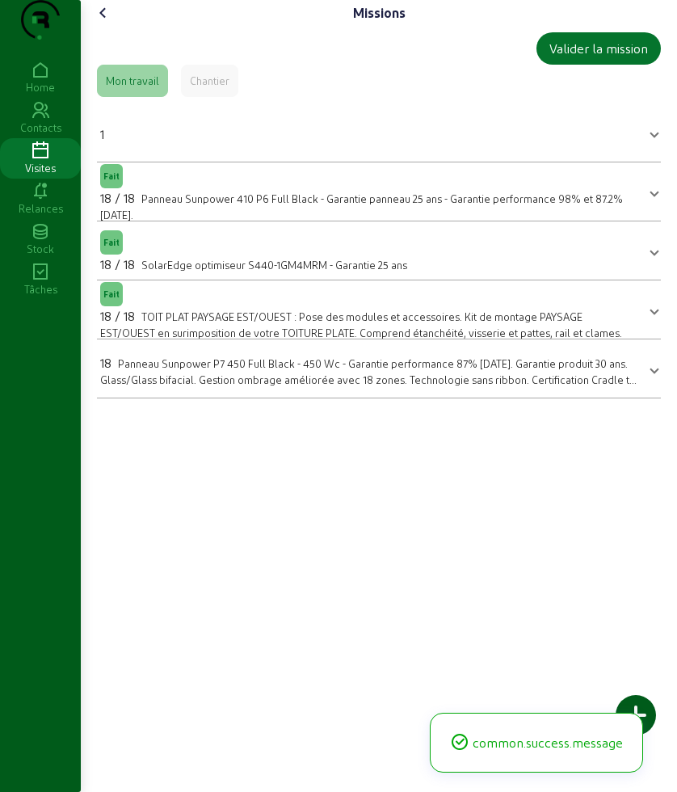
click at [149, 222] on div "18 / 18 Panneau Sunpower 410 P6 Full Black - Garantie panneau 25 ans - Garantie…" at bounding box center [369, 205] width 538 height 34
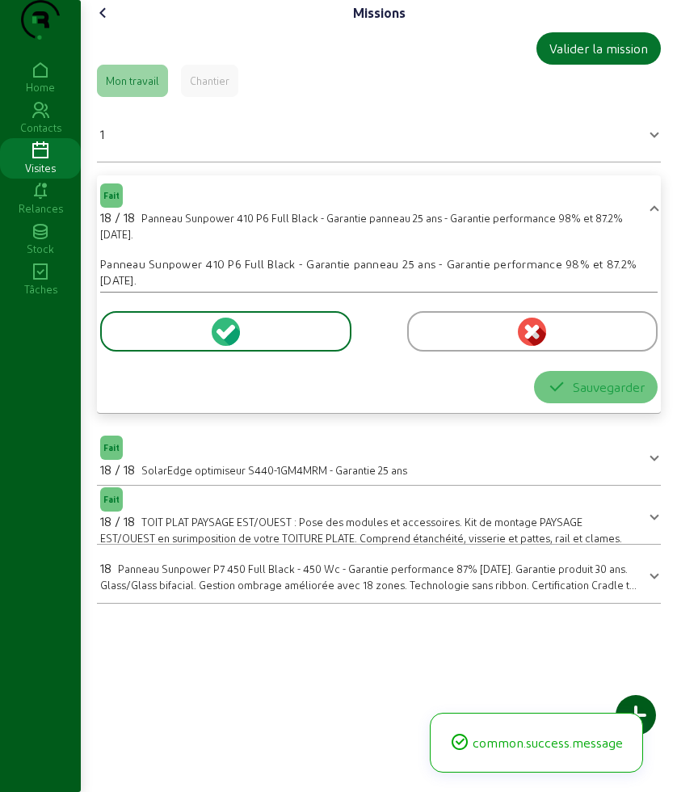
click at [418, 352] on div at bounding box center [532, 331] width 251 height 40
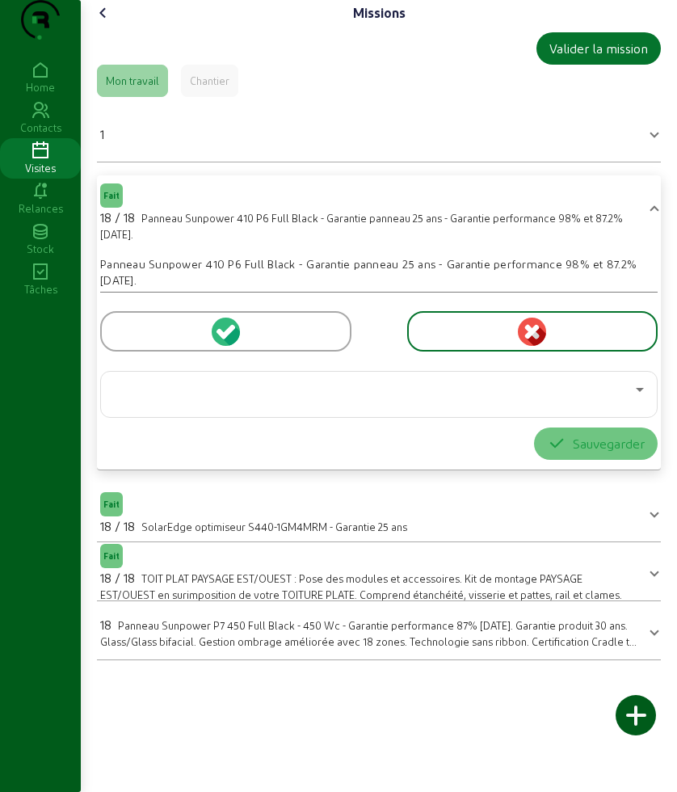
click at [101, 23] on icon at bounding box center [103, 12] width 19 height 19
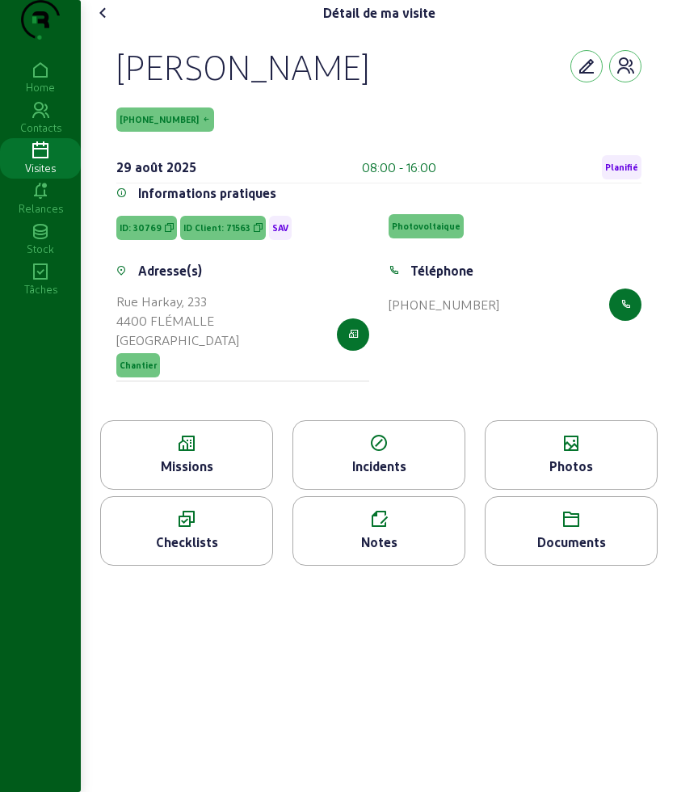
click at [537, 486] on div "Photos" at bounding box center [571, 455] width 173 height 70
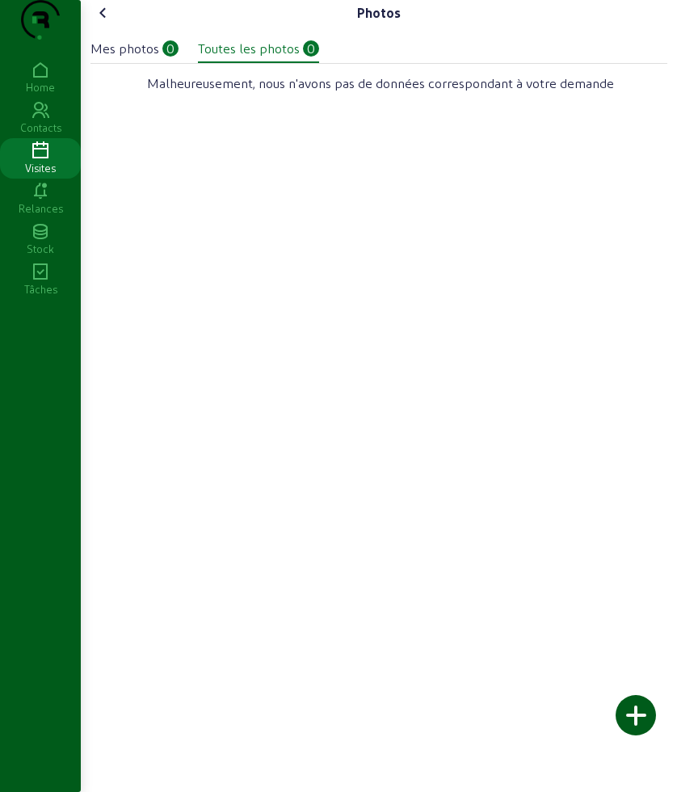
click at [641, 718] on div at bounding box center [636, 715] width 40 height 40
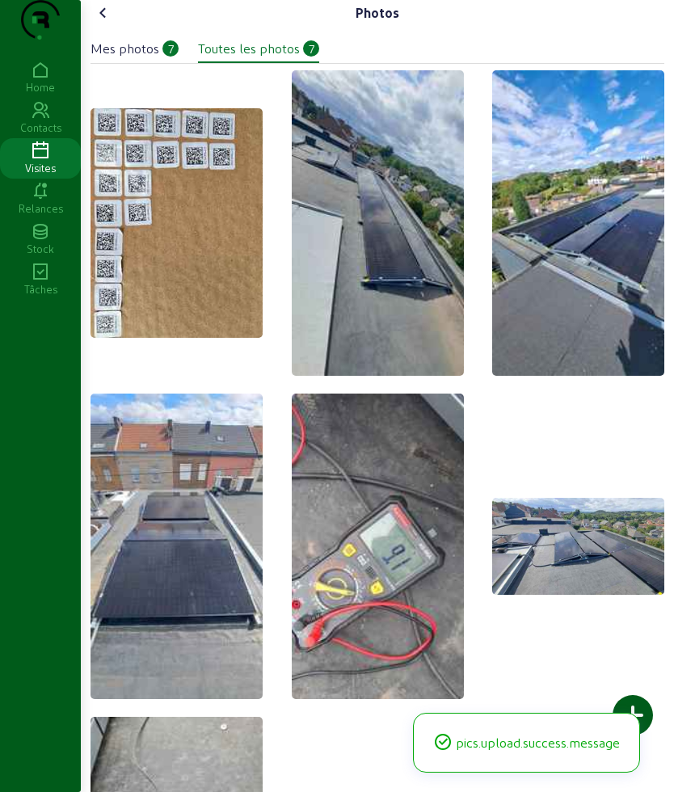
click at [111, 23] on icon at bounding box center [103, 12] width 19 height 19
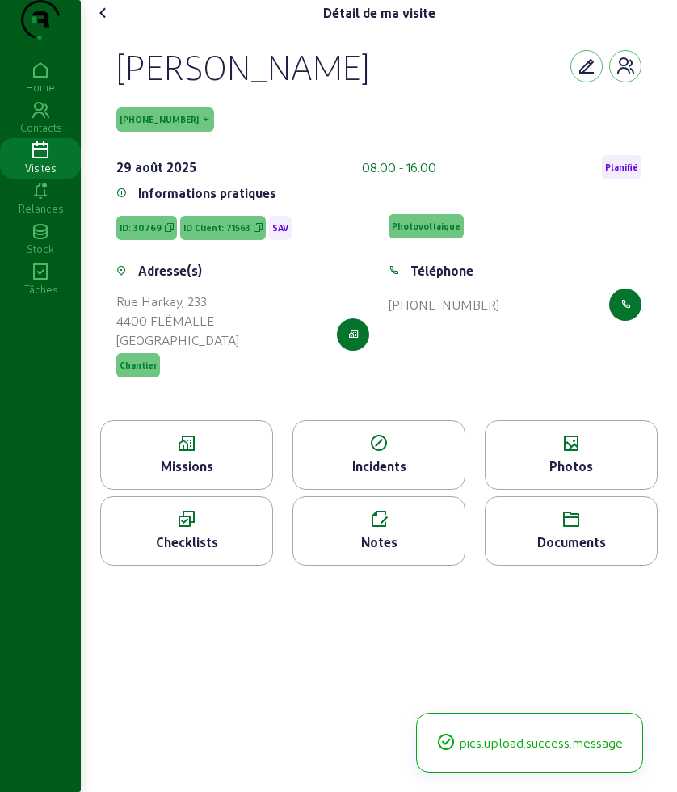
click at [98, 23] on icon at bounding box center [103, 12] width 19 height 19
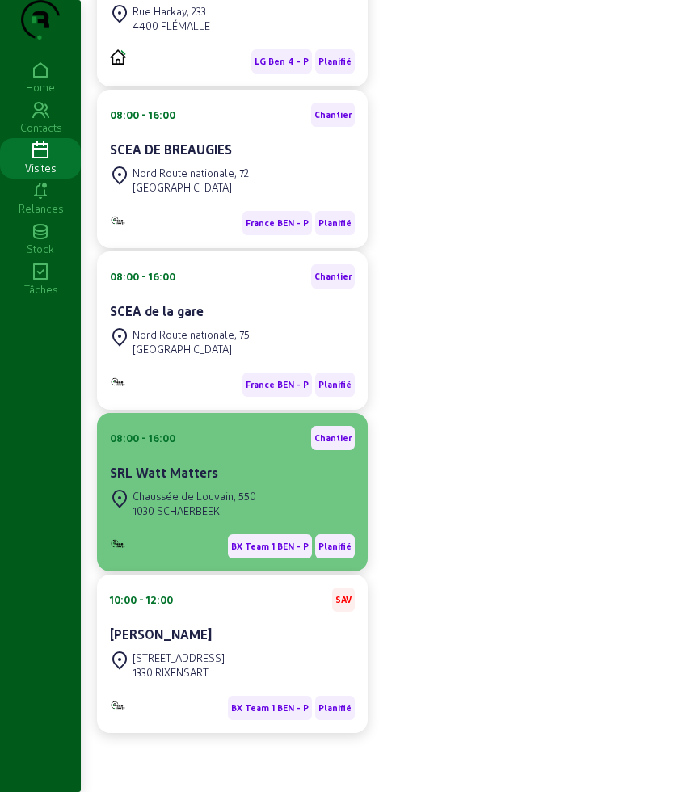
scroll to position [495, 0]
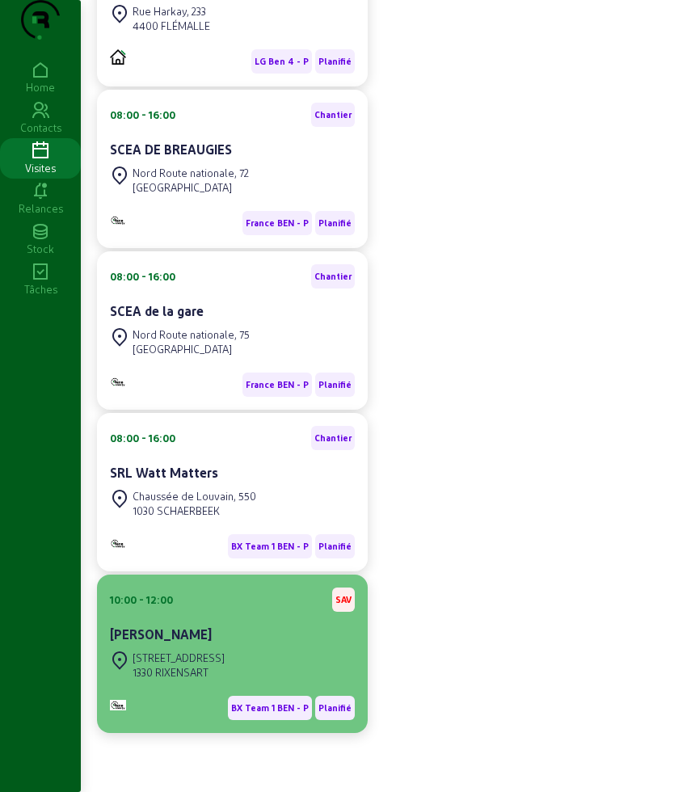
click at [224, 631] on div "[PERSON_NAME]" at bounding box center [232, 634] width 245 height 19
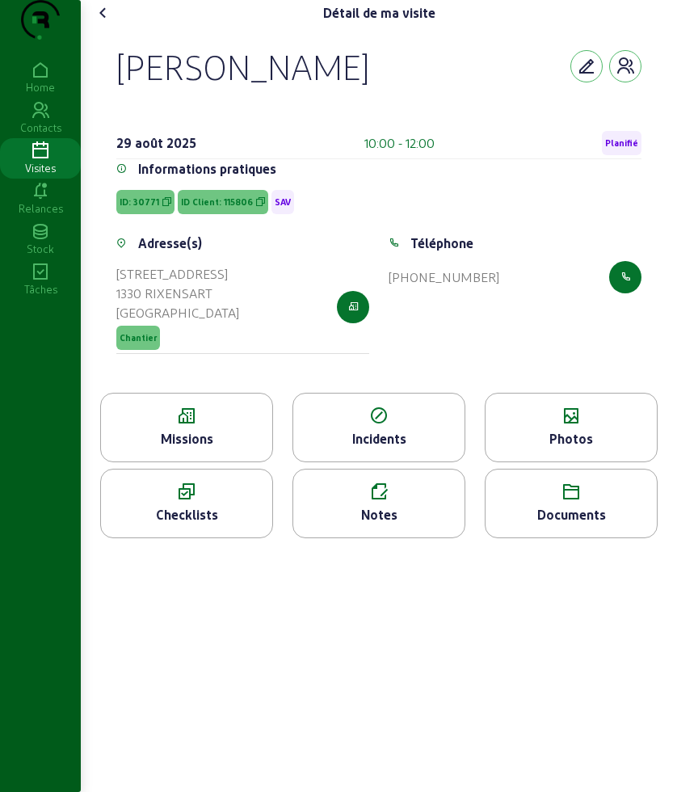
drag, startPoint x: 109, startPoint y: 91, endPoint x: 398, endPoint y: 132, distance: 291.3
click at [398, 132] on div "Paola LANA 29 août 2025 10:00 - 12:00 Planifié Informations pratiques ID: 30771…" at bounding box center [379, 209] width 564 height 367
copy div "[PERSON_NAME]"
click at [213, 460] on div "Missions" at bounding box center [186, 428] width 173 height 70
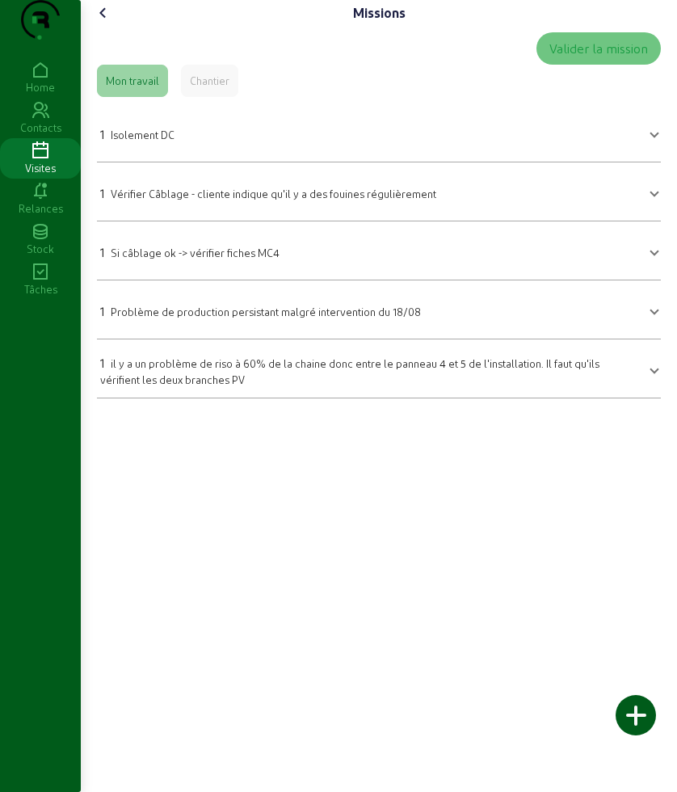
click at [202, 385] on span "il y a un problème de riso à 60% de la chaine donc entre le panneau 4 et 5 de l…" at bounding box center [349, 371] width 499 height 28
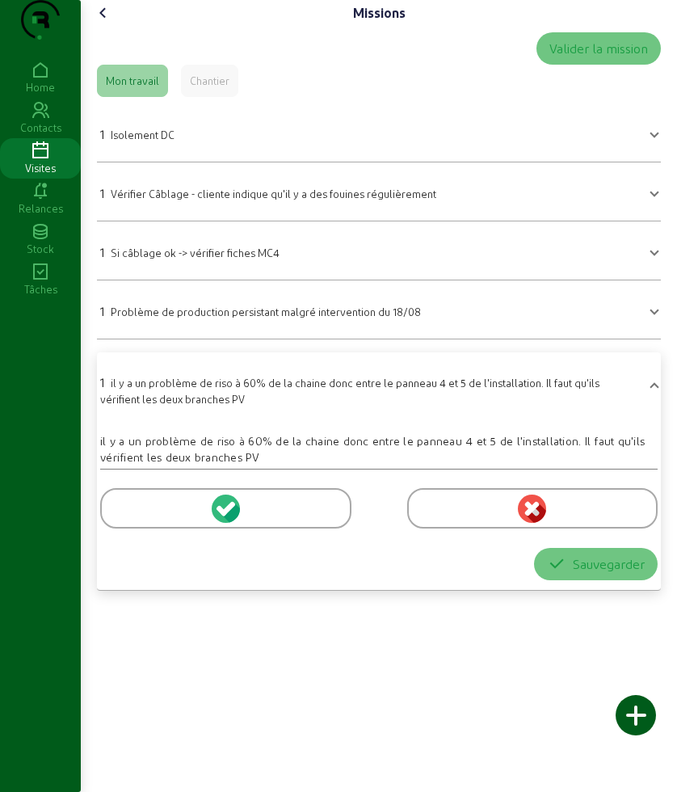
click at [147, 529] on div at bounding box center [225, 508] width 251 height 40
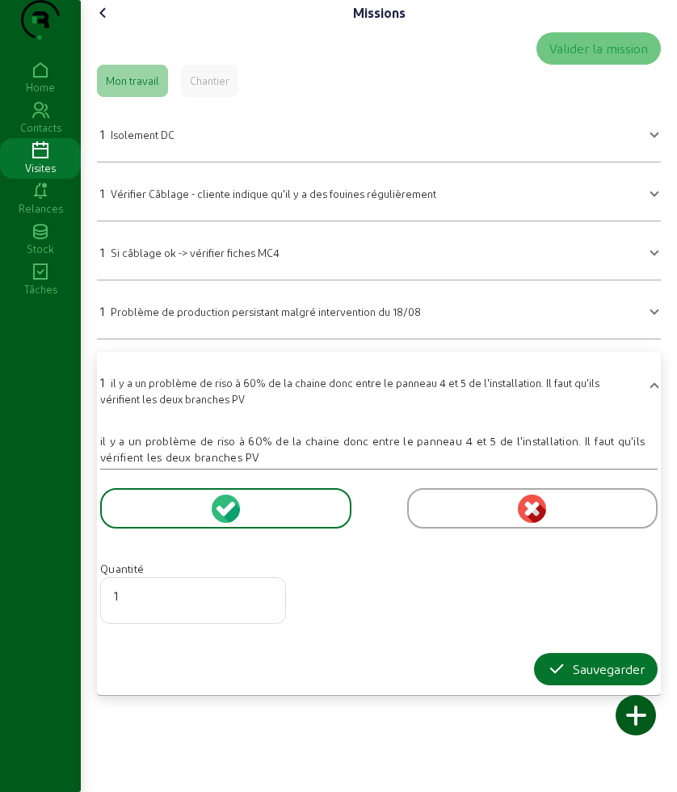
click at [558, 706] on icon at bounding box center [571, 704] width 40 height 19
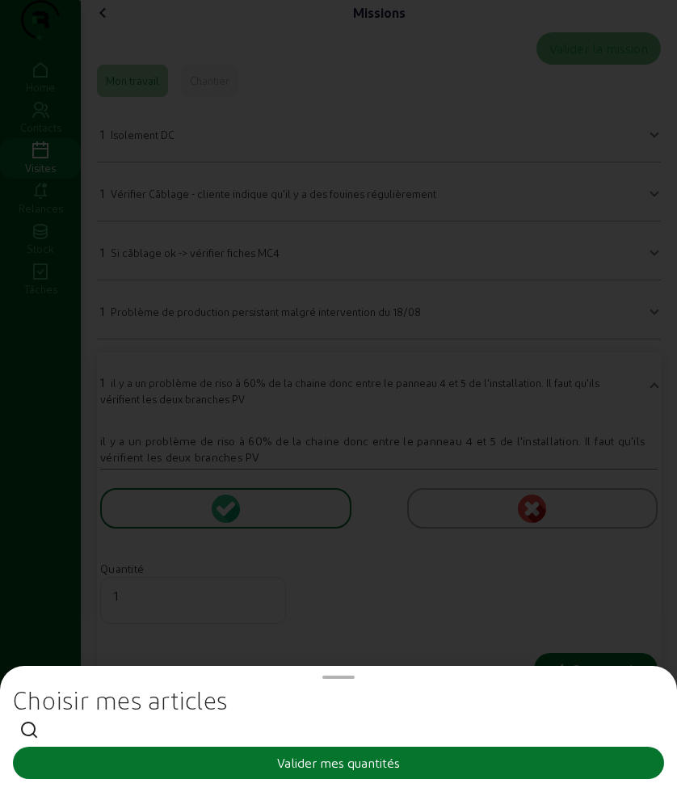
drag, startPoint x: 387, startPoint y: 529, endPoint x: 529, endPoint y: 639, distance: 180.2
click at [390, 529] on div at bounding box center [338, 396] width 677 height 792
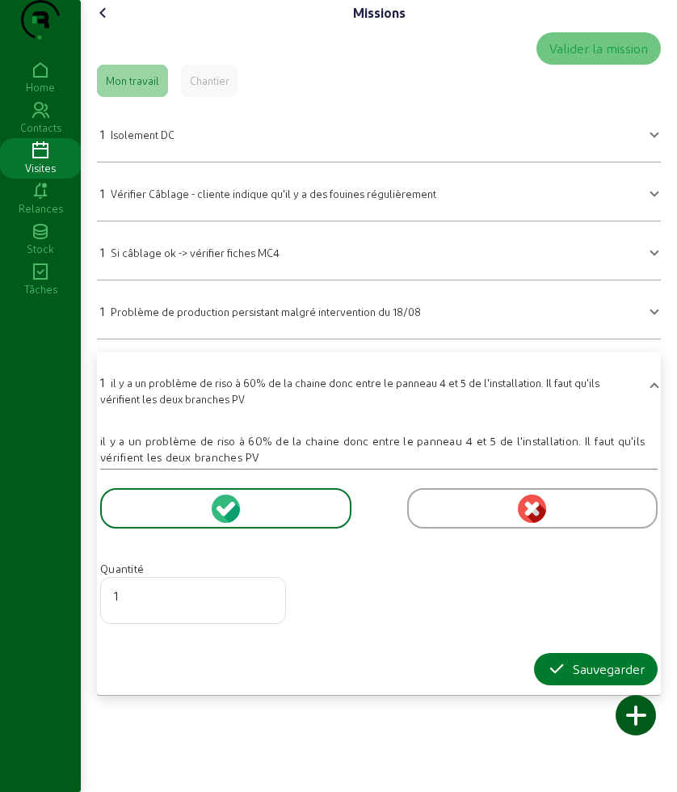
click at [537, 685] on button "Sauvegarder" at bounding box center [596, 669] width 124 height 32
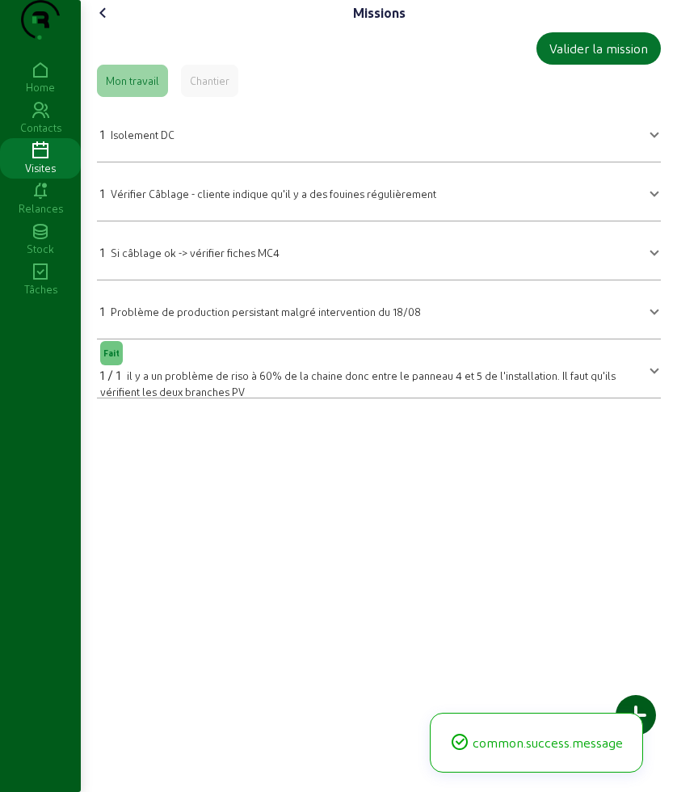
click at [183, 262] on div "1 Si câblage ok -> vérifier fiches MC4" at bounding box center [189, 251] width 179 height 19
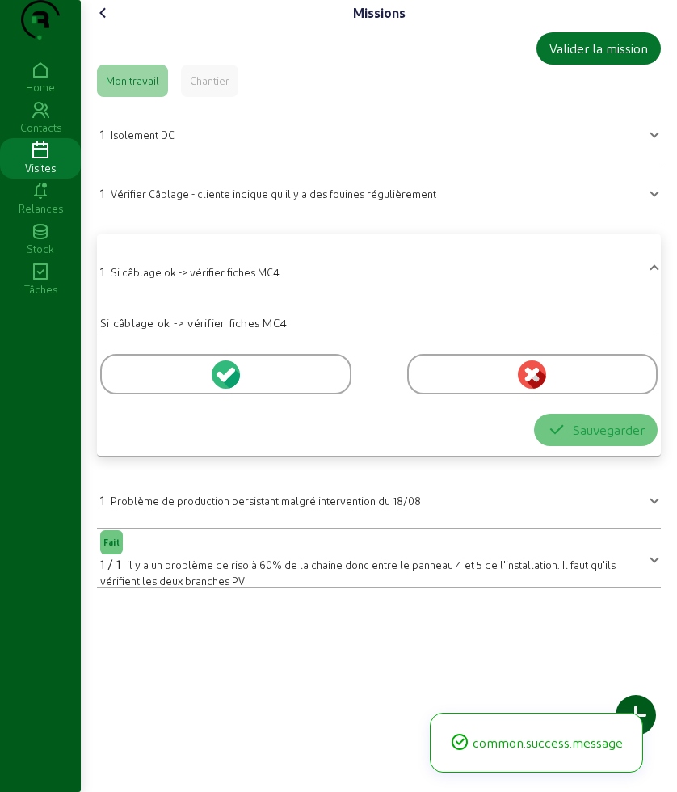
drag, startPoint x: 152, startPoint y: 398, endPoint x: 332, endPoint y: 539, distance: 229.1
click at [152, 394] on div at bounding box center [225, 374] width 251 height 40
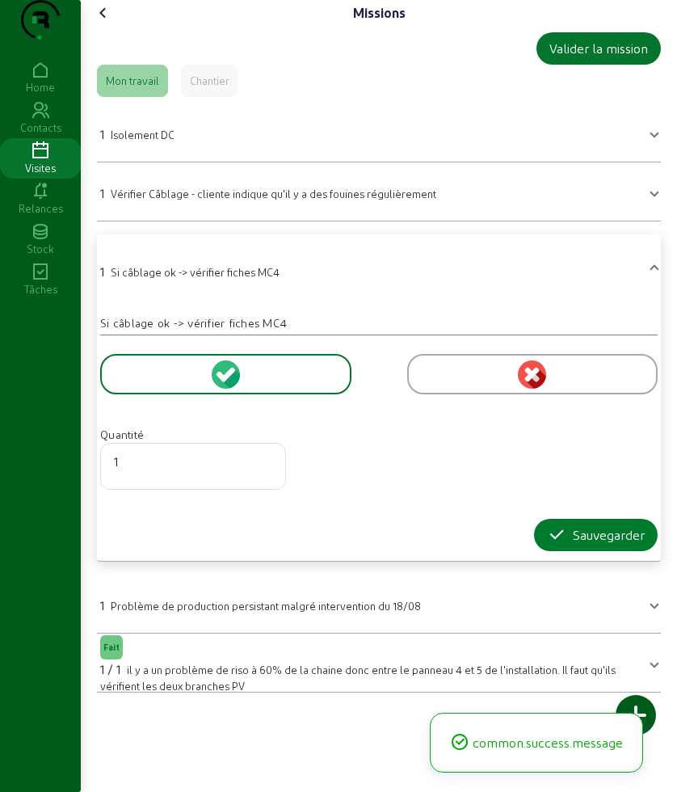
click at [574, 551] on button "Sauvegarder" at bounding box center [596, 535] width 124 height 32
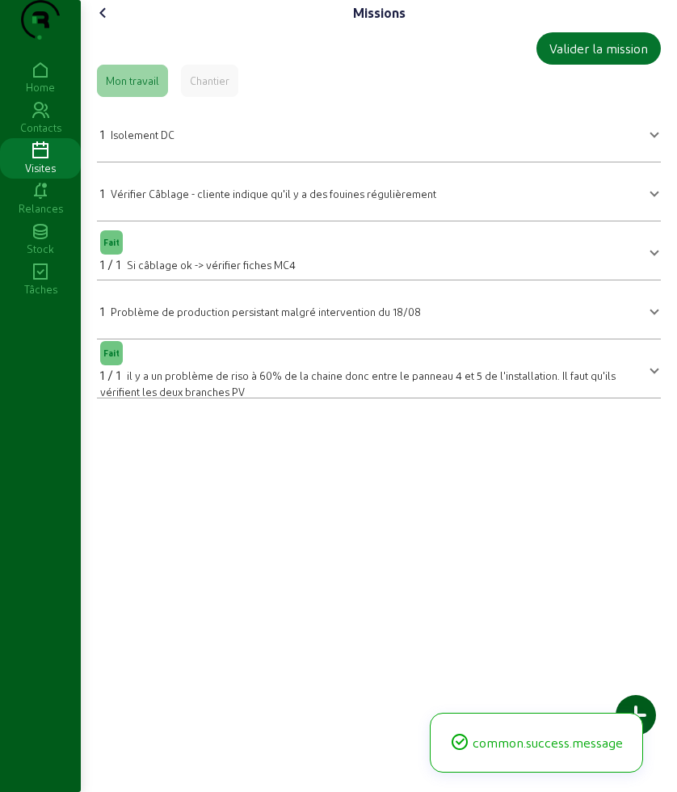
click at [146, 200] on span "Vérifier Câblage - cliente indique qu'il y a des fouines régulièrement" at bounding box center [274, 193] width 326 height 12
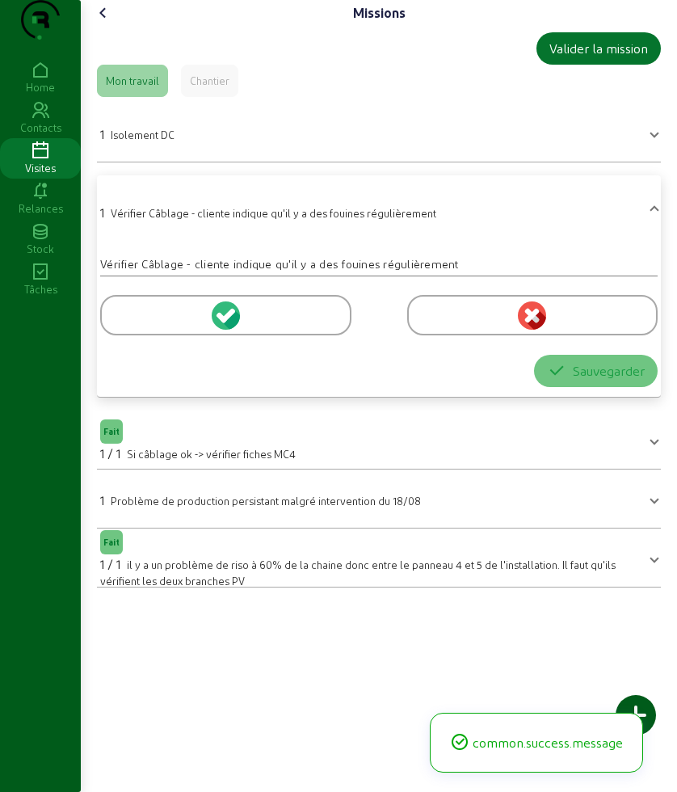
click at [158, 335] on div at bounding box center [225, 315] width 251 height 40
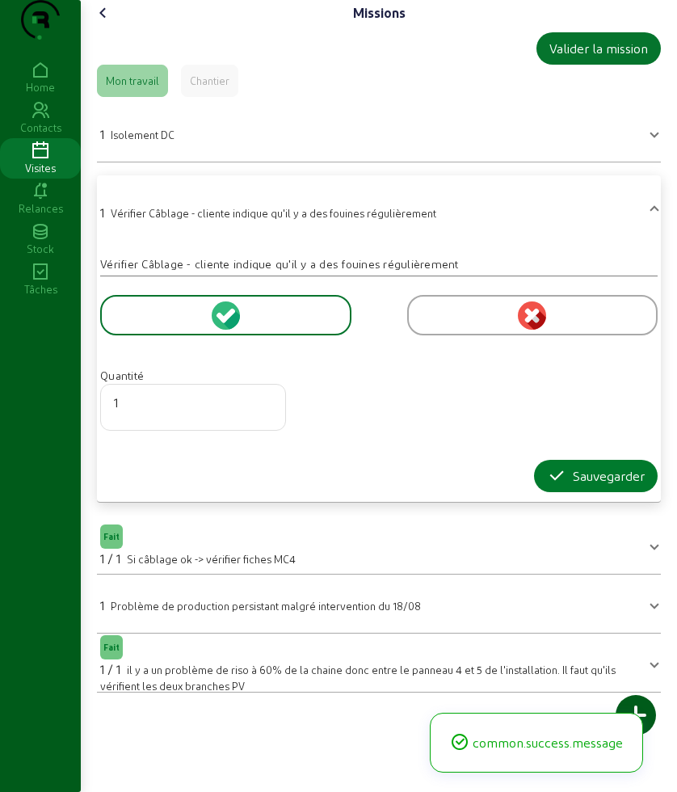
click at [574, 486] on div "Sauvegarder" at bounding box center [596, 475] width 98 height 19
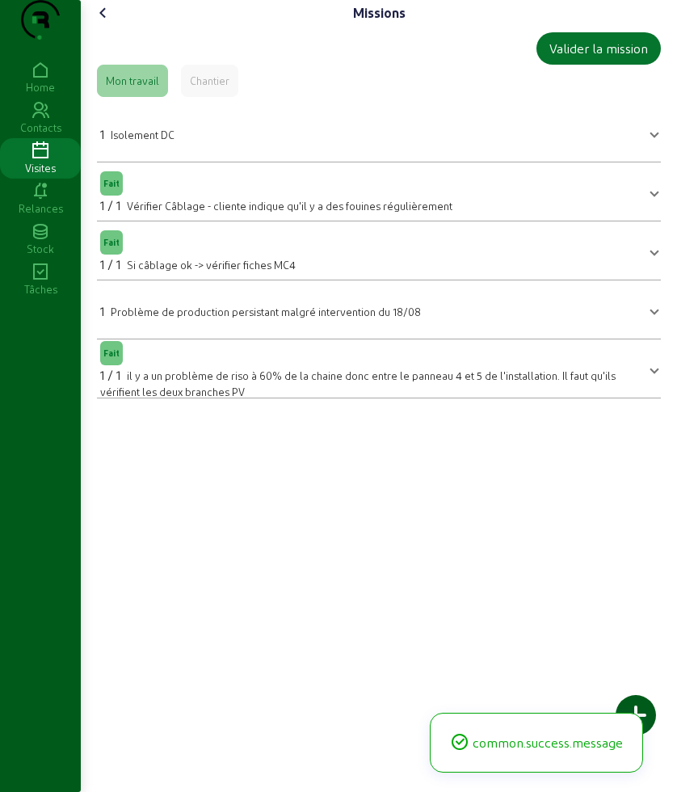
click at [113, 23] on icon at bounding box center [103, 12] width 19 height 19
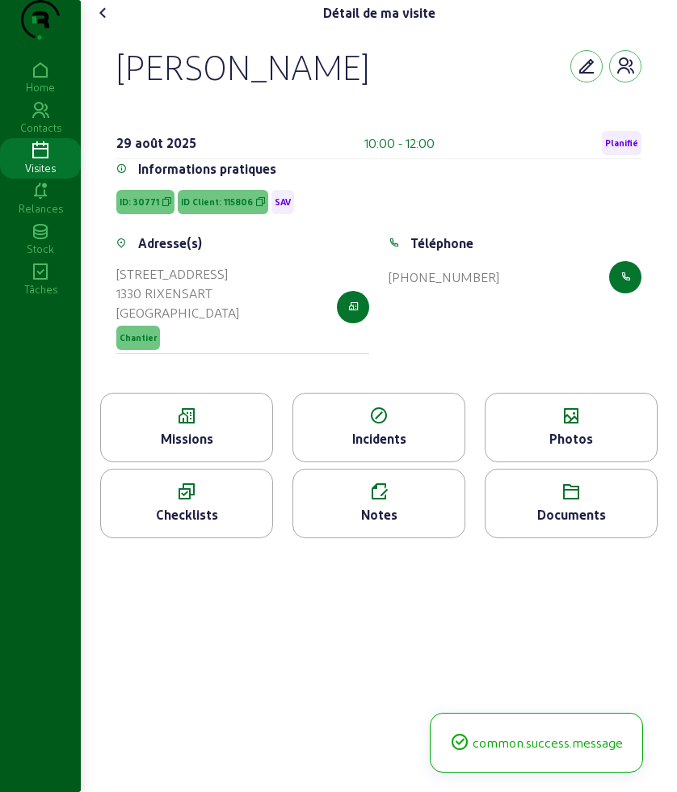
click at [562, 426] on icon at bounding box center [571, 415] width 171 height 19
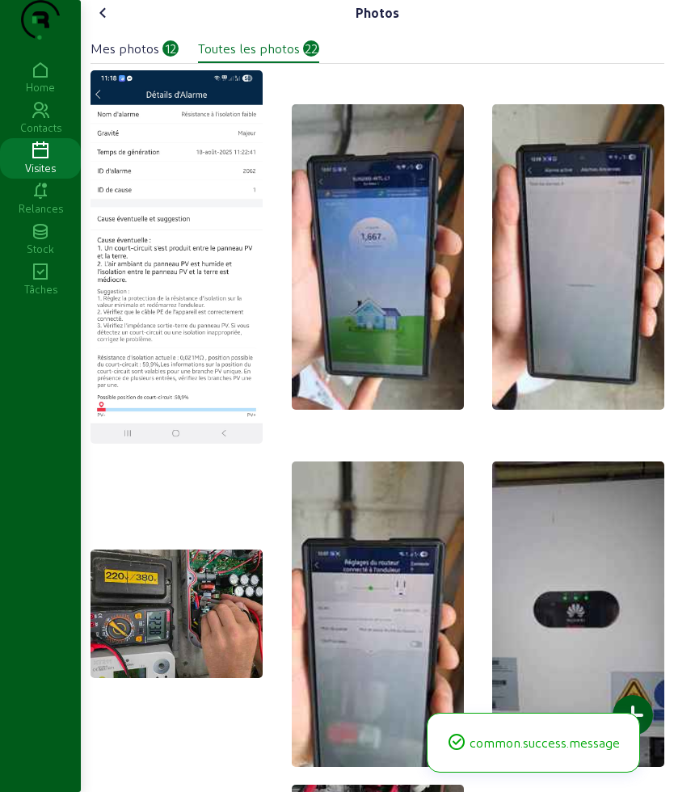
click at [638, 706] on div at bounding box center [633, 715] width 40 height 40
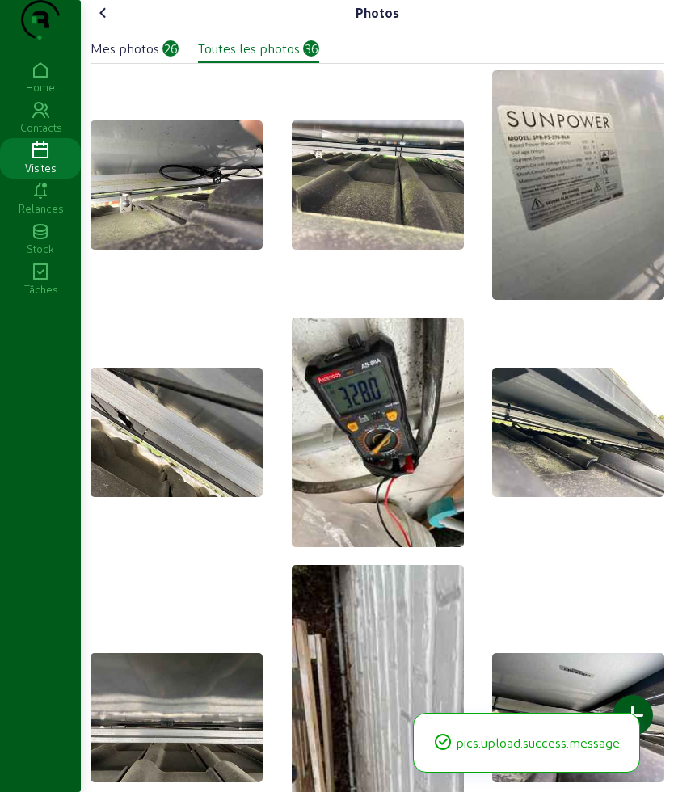
click at [107, 23] on icon at bounding box center [103, 12] width 19 height 19
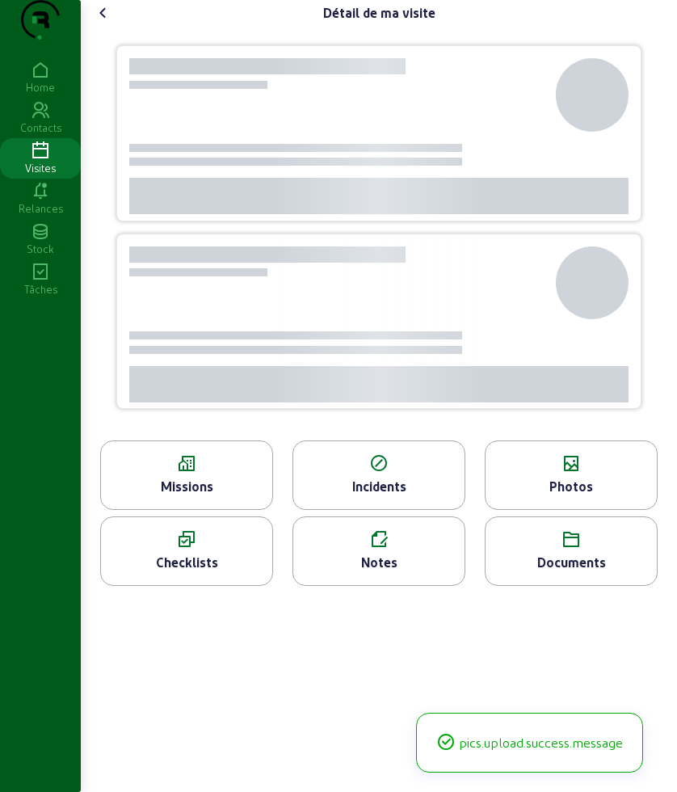
click at [107, 23] on icon at bounding box center [103, 12] width 19 height 19
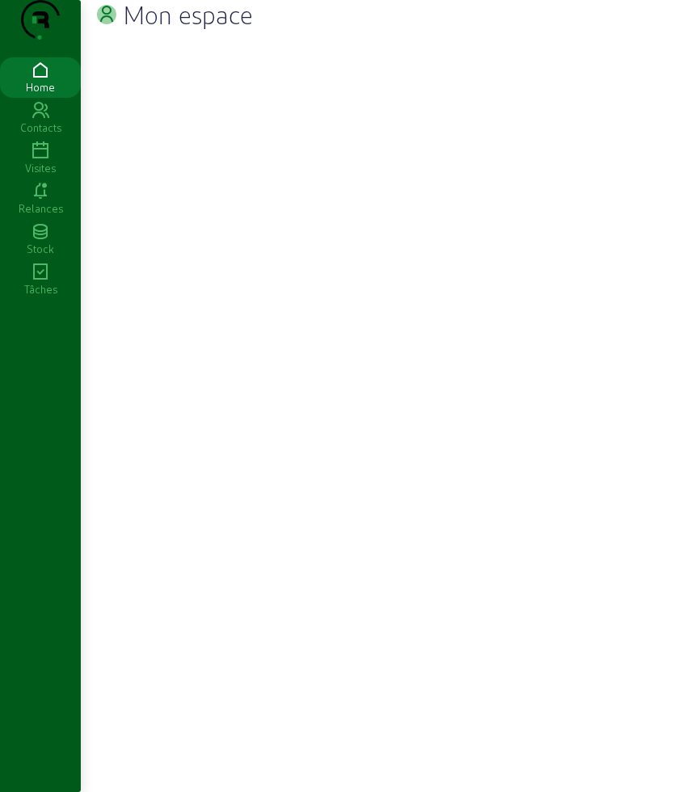
click at [48, 175] on div "Visites" at bounding box center [40, 168] width 81 height 15
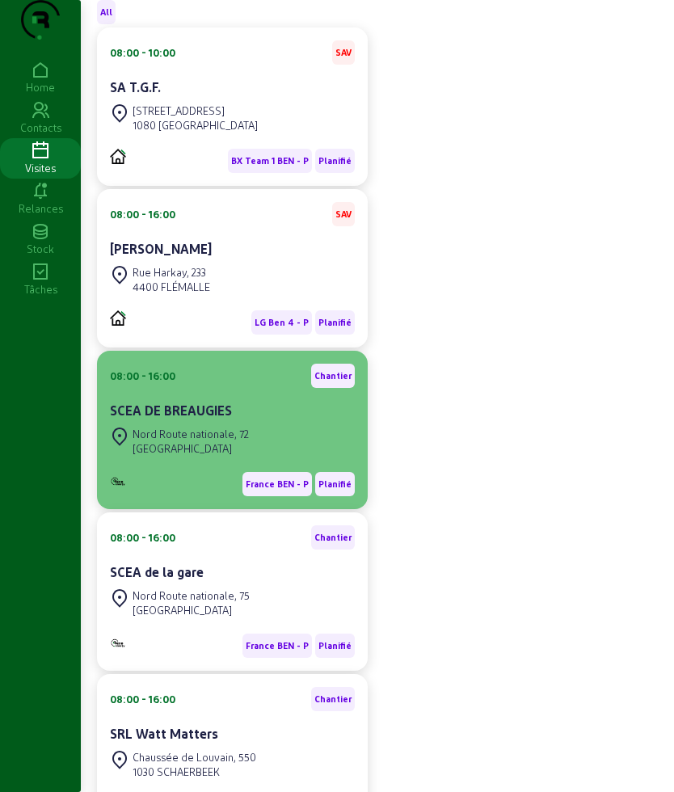
scroll to position [495, 0]
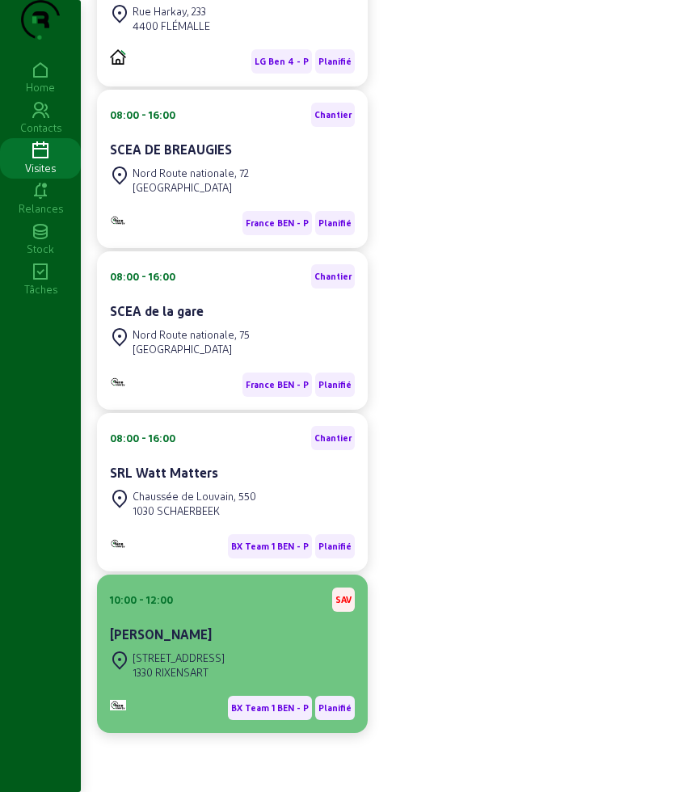
click at [261, 649] on div "[STREET_ADDRESS]" at bounding box center [232, 665] width 245 height 36
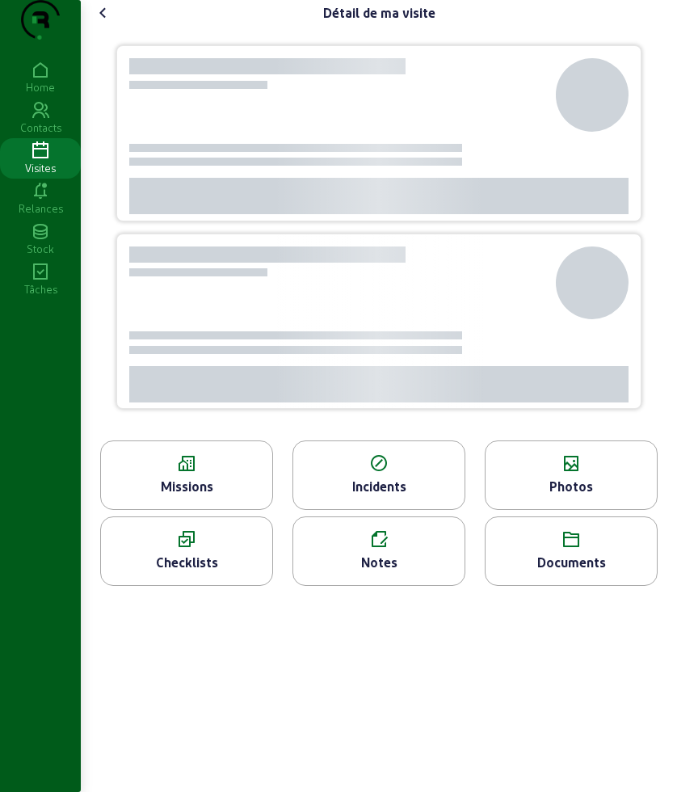
click at [352, 572] on div "Notes" at bounding box center [378, 562] width 171 height 19
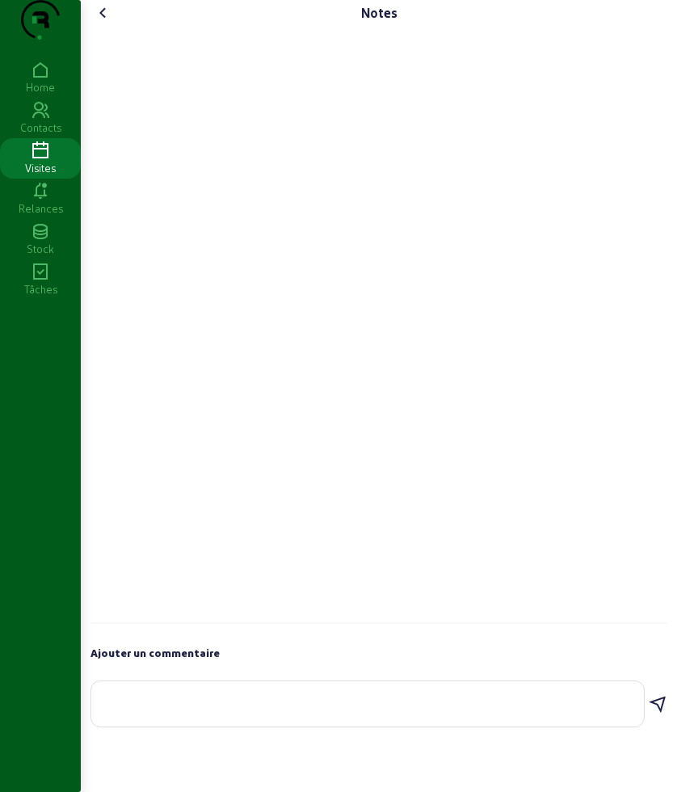
click at [258, 710] on textarea at bounding box center [367, 700] width 527 height 19
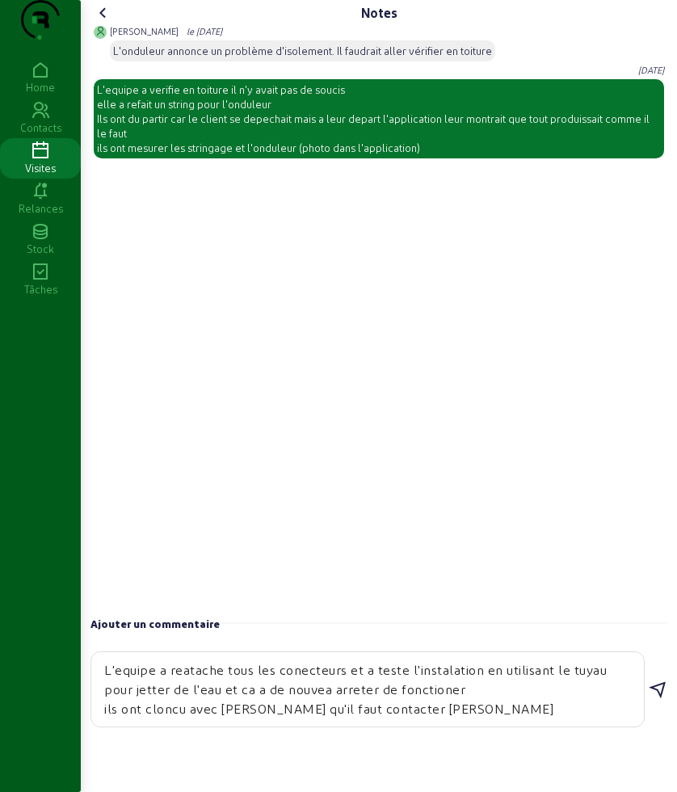
click at [162, 718] on textarea "L'equipe a reatache tous les conecteurs et a teste l'instalation en utilisant l…" at bounding box center [367, 689] width 527 height 58
click at [392, 718] on textarea "L'equipe a reatache tous les conecteurs et a teste l'instalation en utilisant l…" at bounding box center [367, 689] width 527 height 58
click at [439, 718] on textarea "L'equipe a reatache tous les conecteurs et a teste l'instalation en utilisant l…" at bounding box center [367, 689] width 527 height 58
type textarea "L'equipe a reatache tous les conecteurs et a teste l'instalation en utilisant l…"
click at [659, 700] on icon at bounding box center [657, 689] width 19 height 19
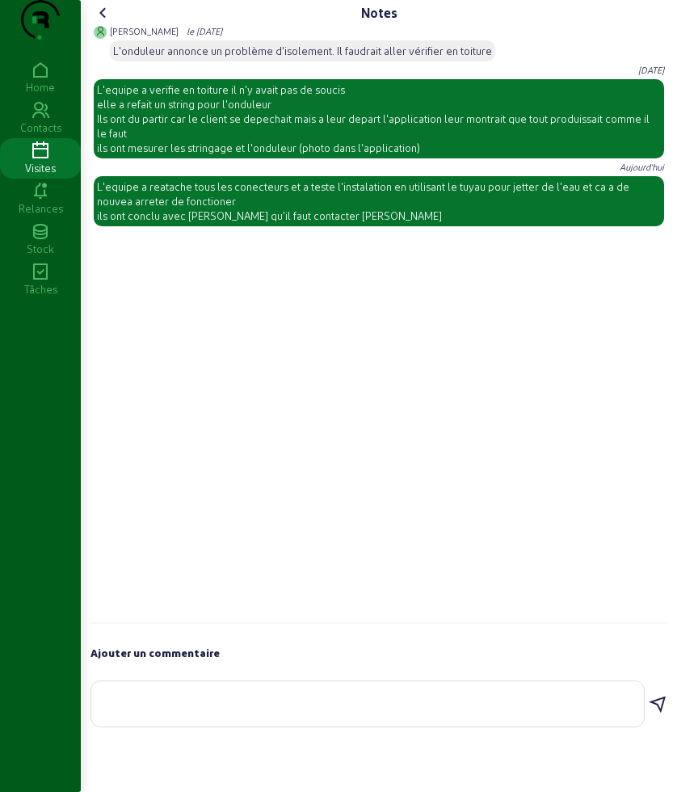
click at [100, 31] on div "Notes [PERSON_NAME] le [DATE] L'onduleur annonce un problème d'isolement. Il fa…" at bounding box center [379, 367] width 596 height 735
click at [103, 23] on icon at bounding box center [103, 12] width 19 height 19
